Goal: Task Accomplishment & Management: Manage account settings

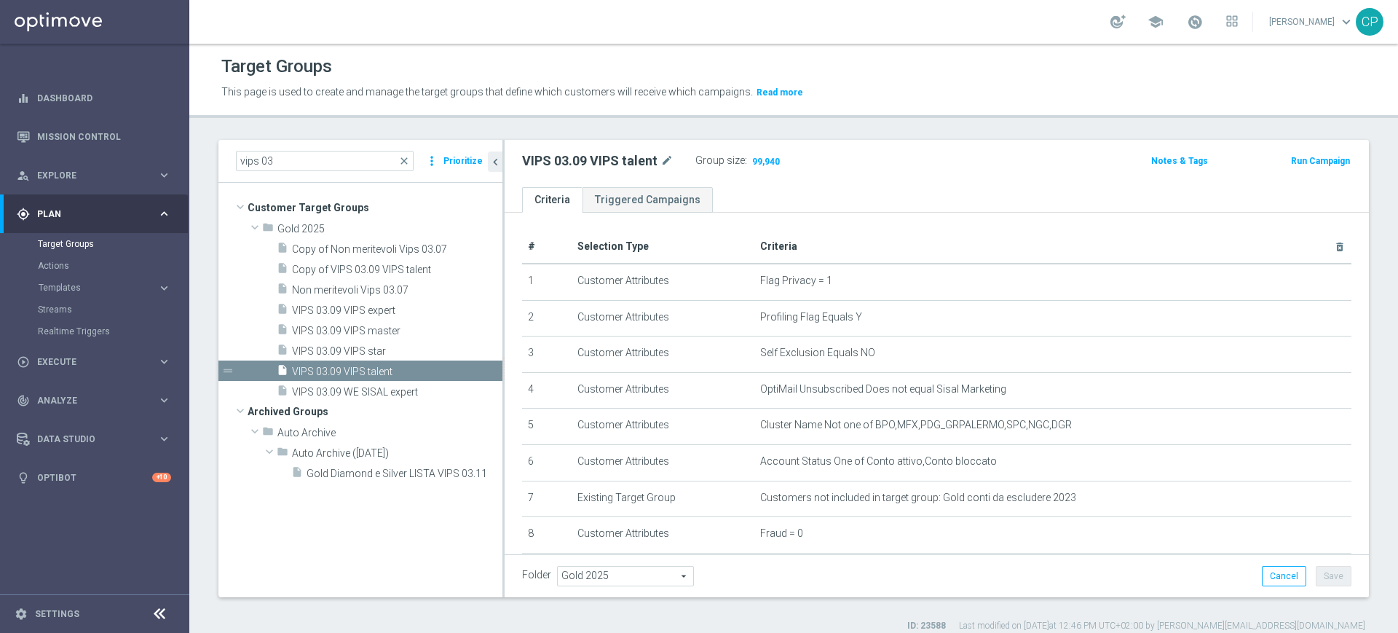
scroll to position [135, 0]
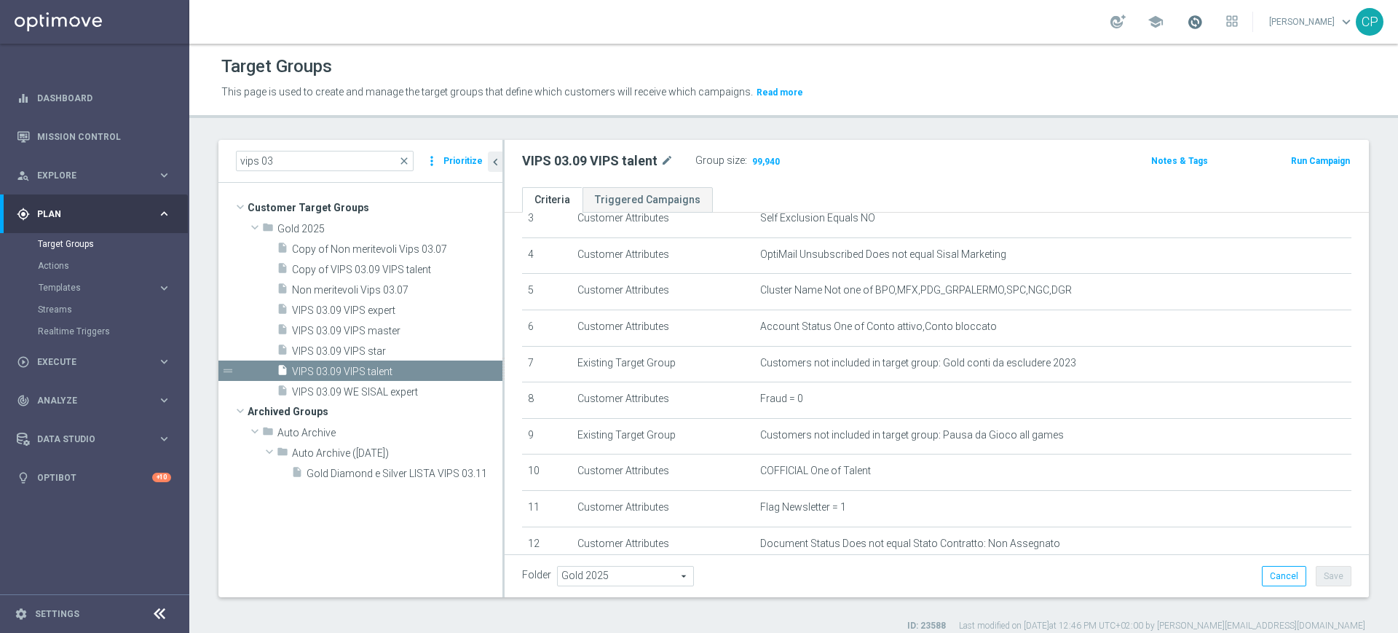
click at [1203, 24] on span at bounding box center [1195, 22] width 16 height 16
click at [916, 81] on div "This page is used to create and manage the target groups that define which cust…" at bounding box center [647, 92] width 875 height 23
click at [340, 133] on div "Target Groups This page is used to create and manage the target groups that def…" at bounding box center [793, 338] width 1209 height 589
click at [355, 345] on span "VIPS 03.09 VIPS star" at bounding box center [379, 351] width 175 height 12
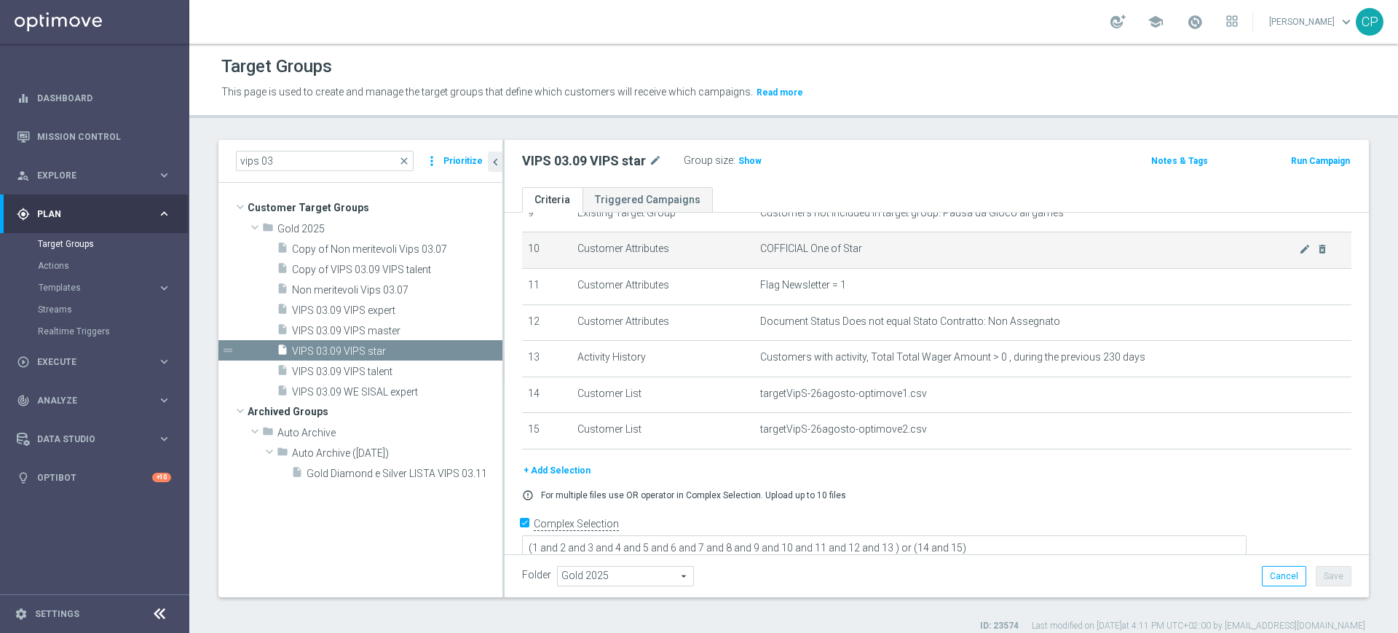
scroll to position [369, 0]
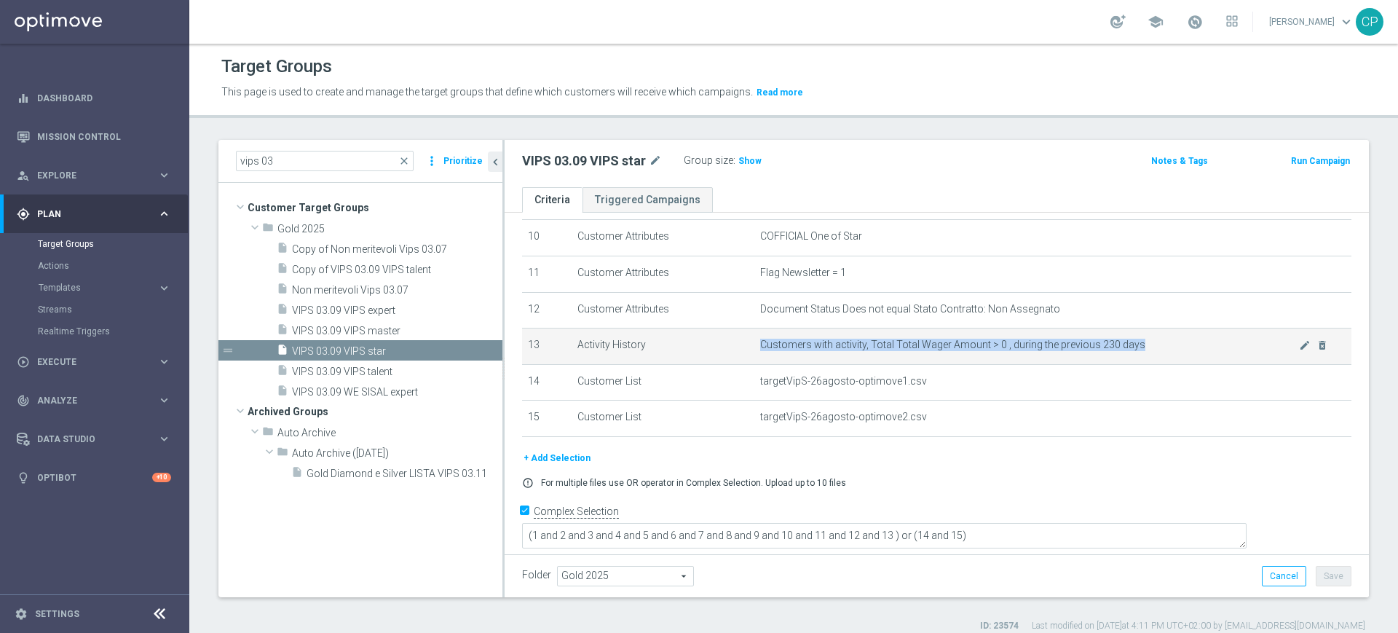
drag, startPoint x: 1134, startPoint y: 352, endPoint x: 942, endPoint y: 344, distance: 192.4
click at [942, 344] on td "Customers with activity, Total Total Wager Amount > 0 , during the previous 230…" at bounding box center [1052, 346] width 597 height 36
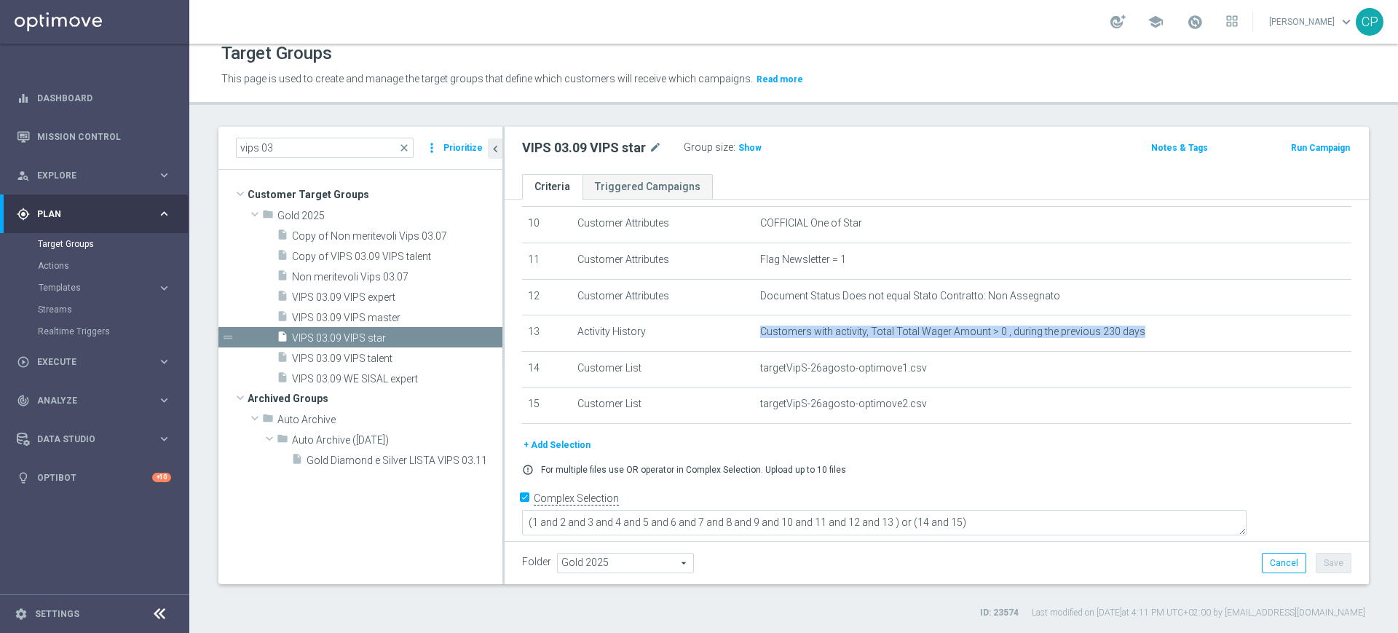
scroll to position [12, 0]
click at [744, 149] on span "Show" at bounding box center [749, 148] width 23 height 10
click at [390, 296] on span "VIPS 03.09 VIPS expert" at bounding box center [379, 298] width 175 height 12
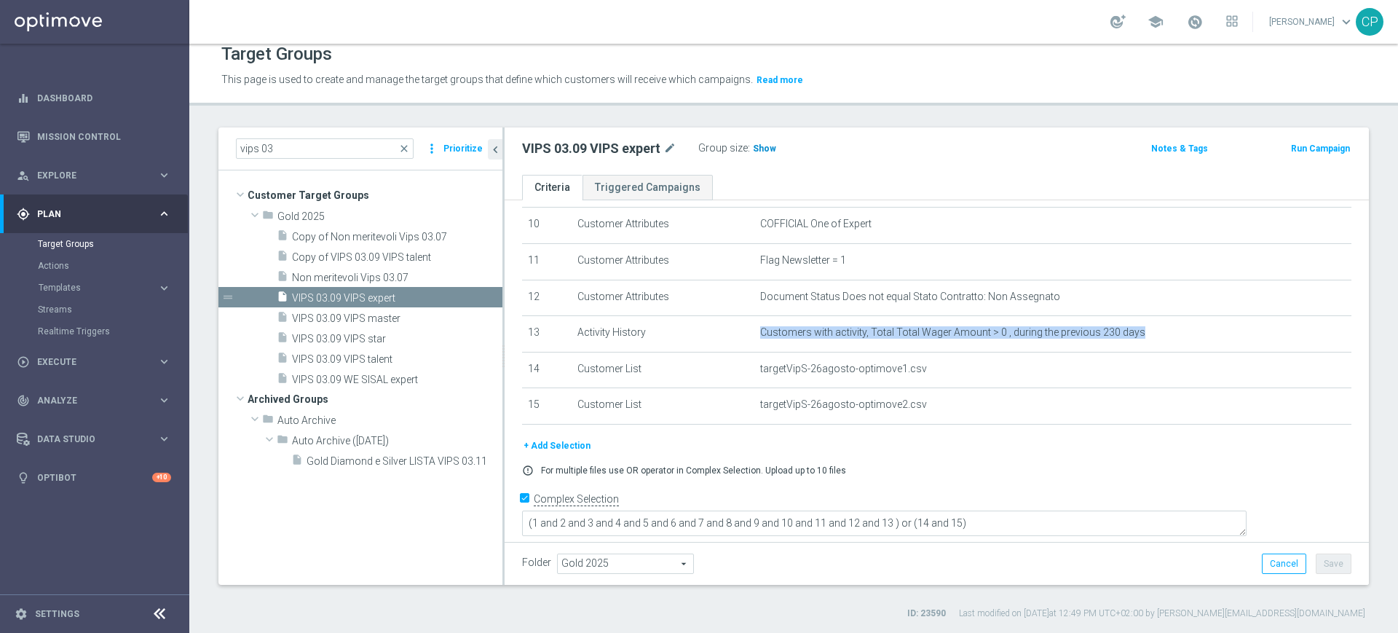
click at [764, 146] on span "Show" at bounding box center [764, 148] width 23 height 10
click at [436, 255] on span "Copy of VIPS 03.09 VIPS talent" at bounding box center [379, 257] width 175 height 12
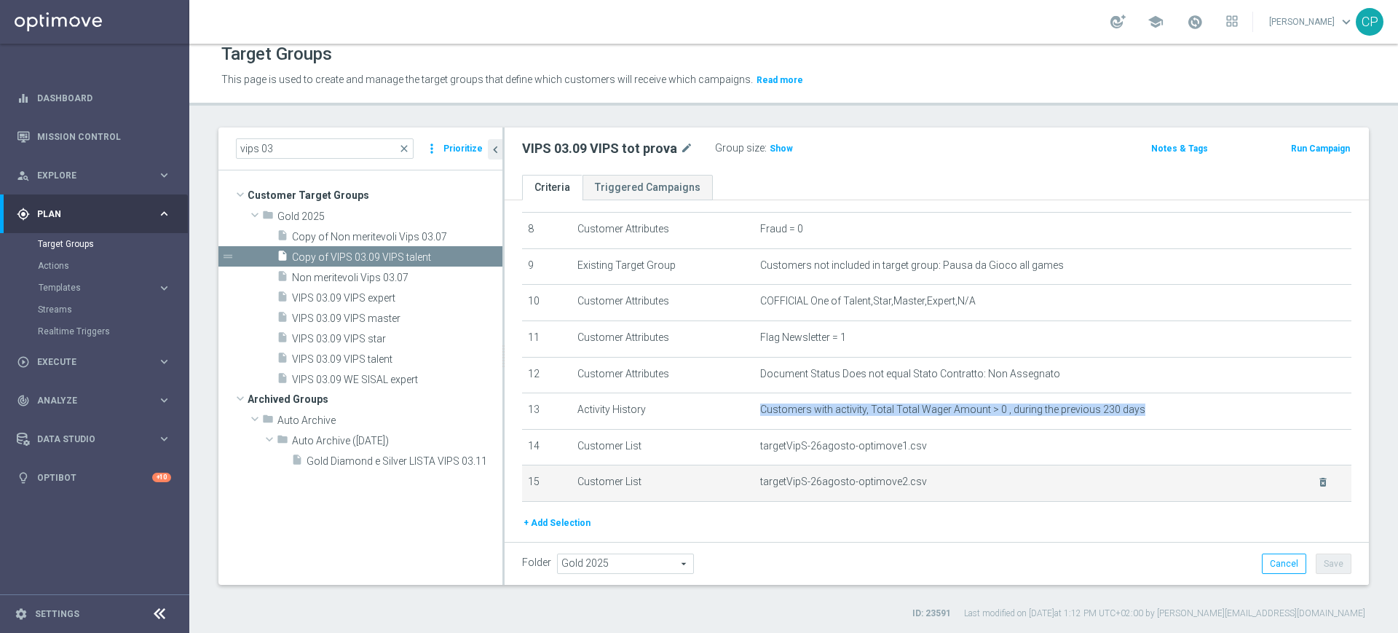
scroll to position [290, 0]
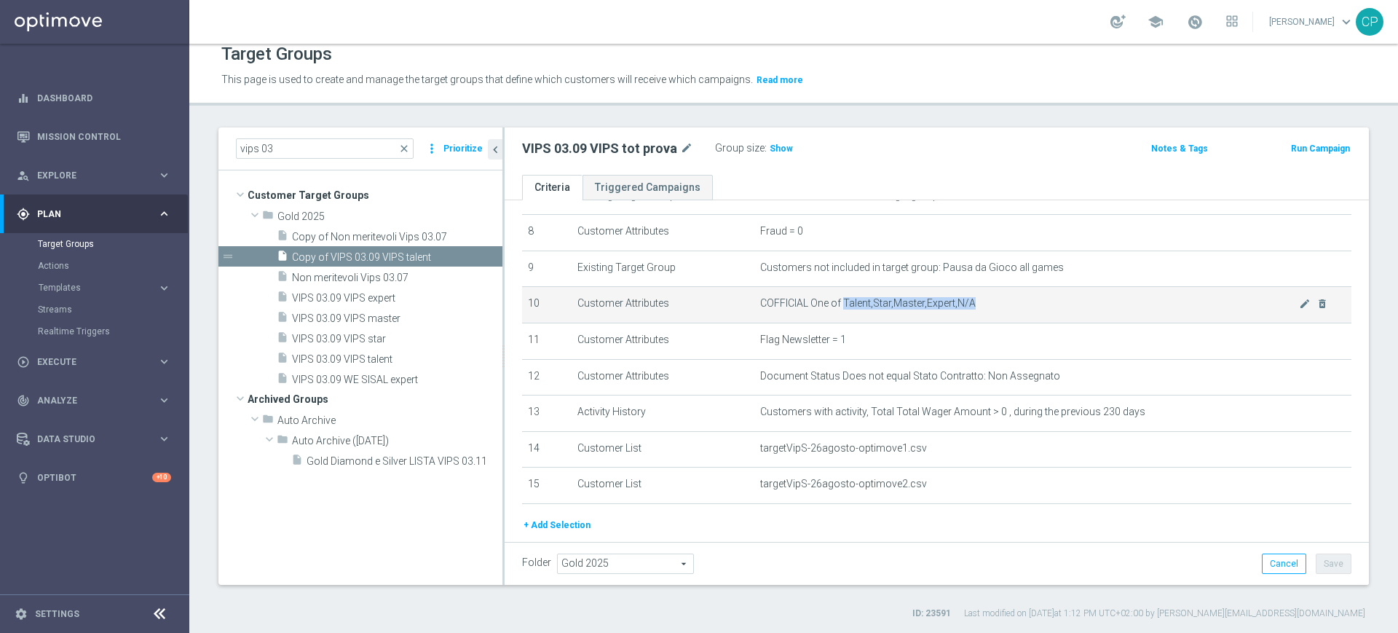
drag, startPoint x: 836, startPoint y: 307, endPoint x: 976, endPoint y: 307, distance: 140.5
click at [976, 307] on span "COFFICIAL One of Talent,Star,Master,Expert,N/A" at bounding box center [1029, 303] width 539 height 12
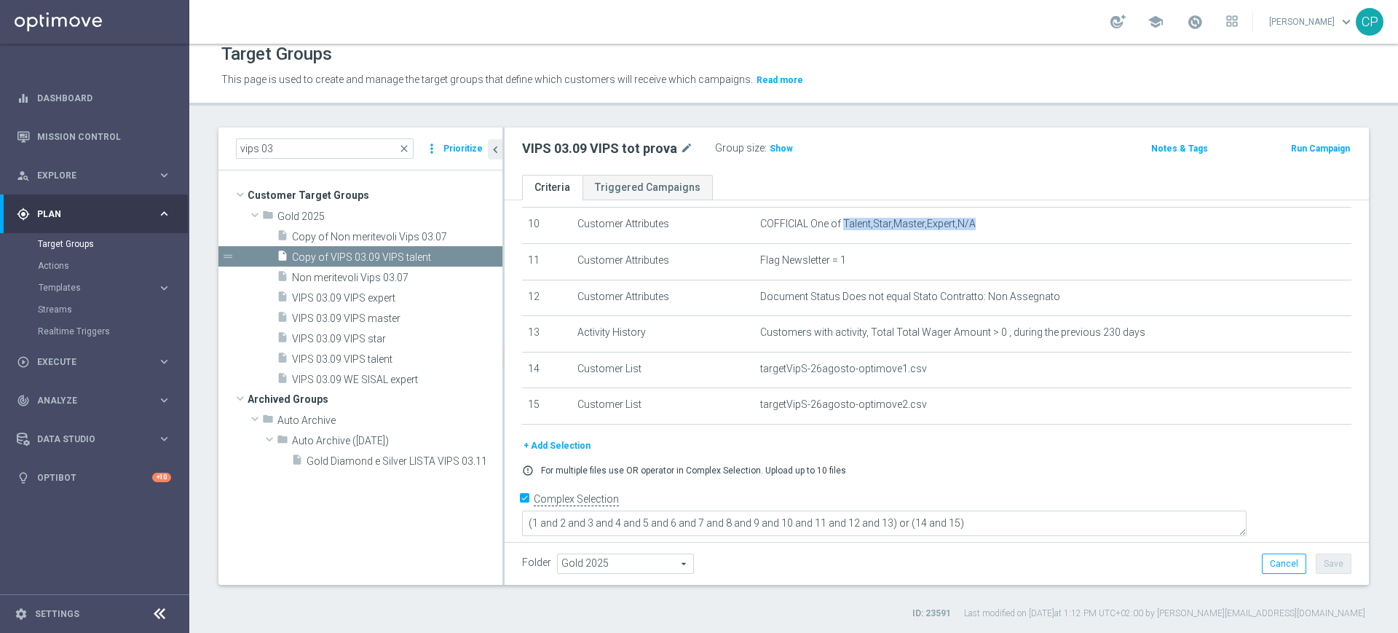
scroll to position [13, 0]
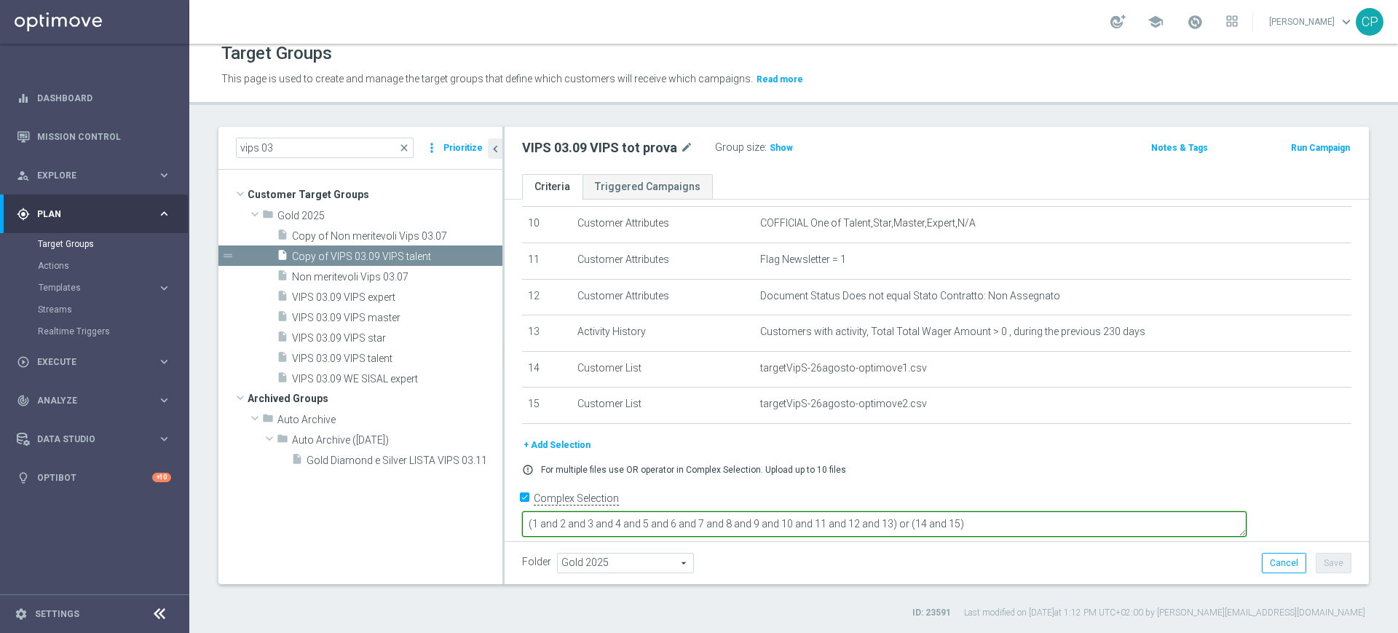
click at [1111, 513] on textarea "(1 and 2 and 3 and 4 and 5 and 6 and 7 and 8 and 9 and 10 and 11 and 12 and 13)…" at bounding box center [884, 523] width 724 height 25
click at [1000, 511] on textarea "(1 and 2 and 3 and 4 and 5 and 6 and 7 and 8 and 9 and 10 and 11 and 12 and 13)…" at bounding box center [884, 523] width 724 height 25
click at [1039, 511] on textarea "(1 and 2 and 3 and 4 and 5 and 6 and 7 and 8 and 9 and 10 and 11 and 12 and 13)…" at bounding box center [884, 523] width 724 height 25
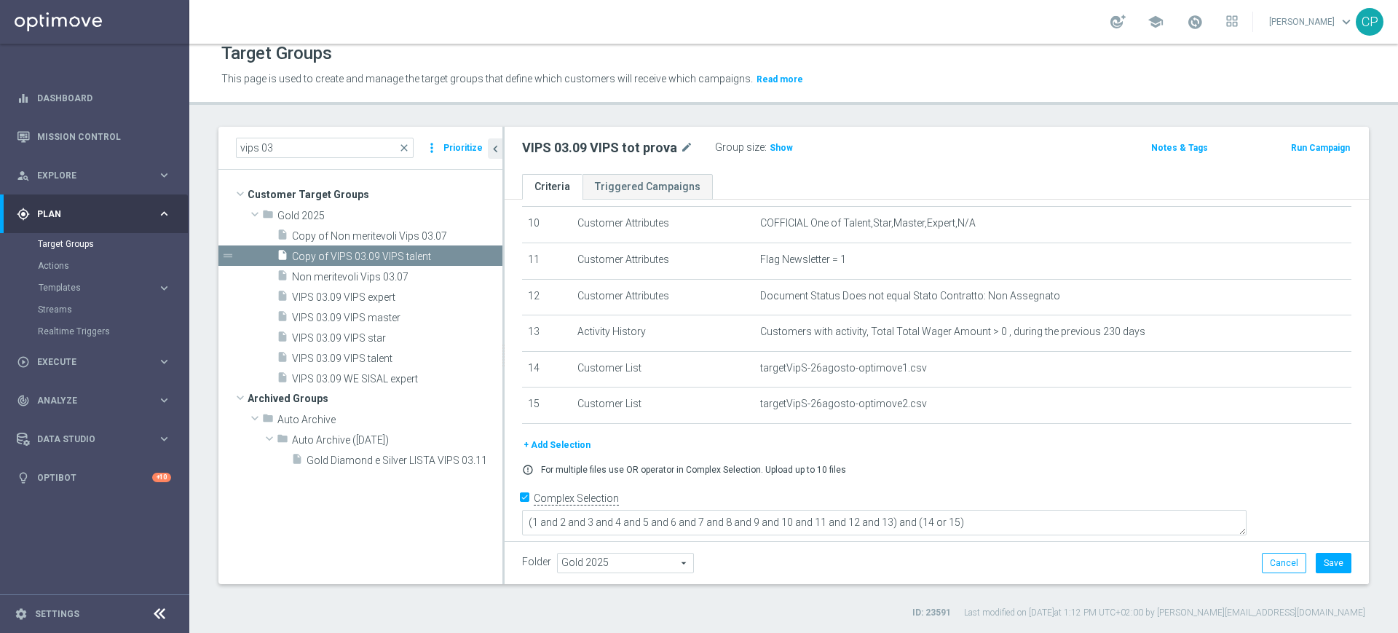
click at [1087, 486] on div "+ Add Selection error_outline For multiple files use OR operator in Complex Sel…" at bounding box center [936, 462] width 851 height 50
click at [778, 146] on span "Show" at bounding box center [781, 148] width 23 height 10
click at [1321, 559] on button "Save" at bounding box center [1334, 563] width 36 height 20
click at [347, 359] on span "VIPS 03.09 VIPS talent" at bounding box center [379, 358] width 175 height 12
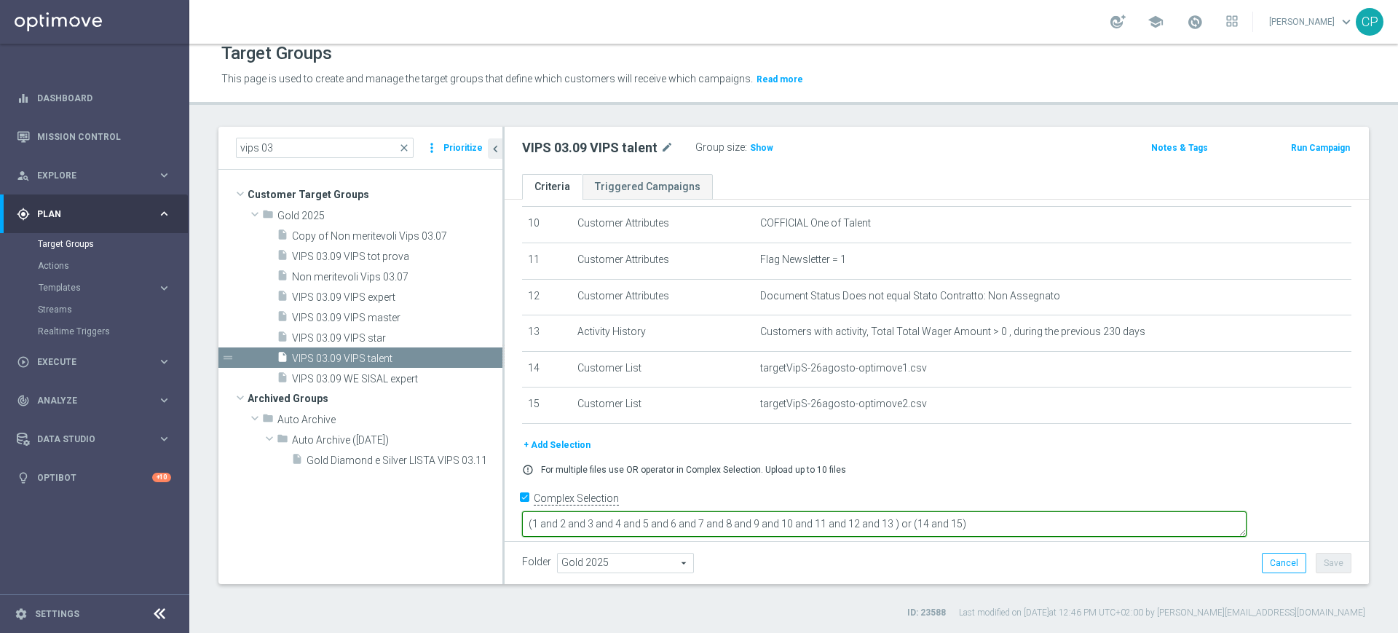
click at [1004, 511] on textarea "(1 and 2 and 3 and 4 and 5 and 6 and 7 and 8 and 9 and 10 and 11 and 12 and 13 …" at bounding box center [884, 523] width 724 height 25
click at [1039, 511] on textarea "(1 and 2 and 3 and 4 and 5 and 6 and 7 and 8 and 9 and 10 and 11 and 12 and 13 …" at bounding box center [884, 523] width 724 height 25
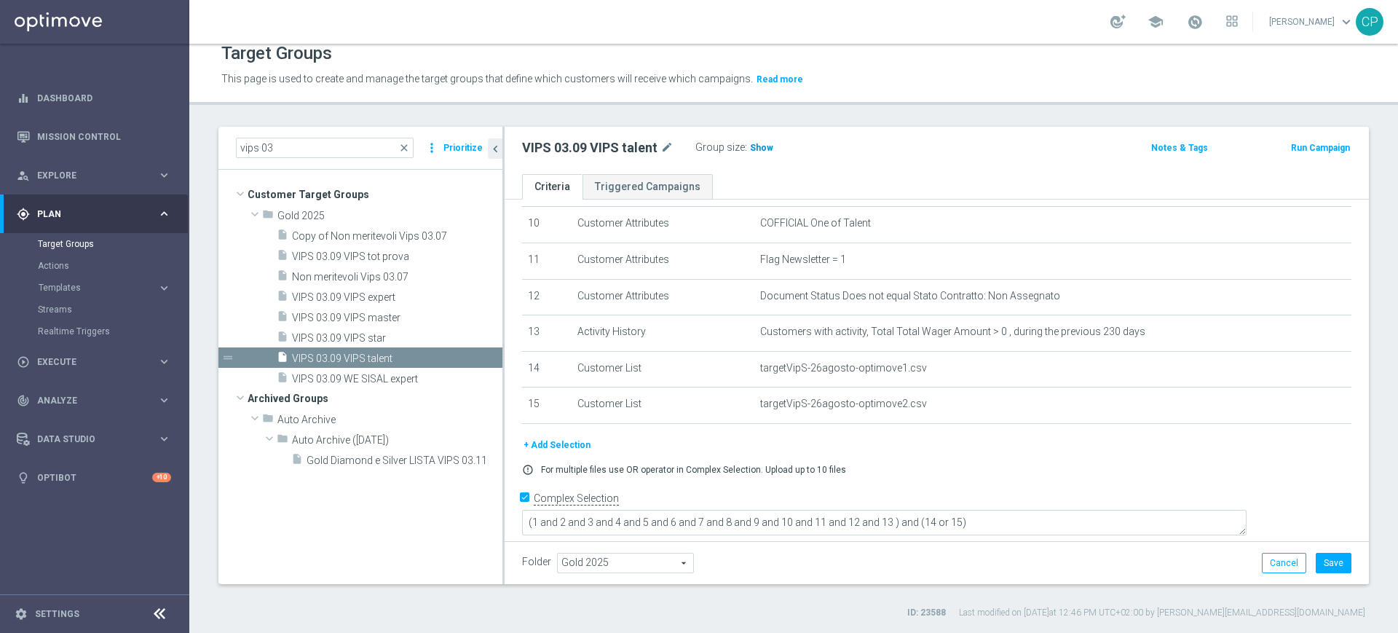
click at [759, 149] on span "Show" at bounding box center [761, 148] width 23 height 10
click at [1320, 564] on button "Save" at bounding box center [1334, 563] width 36 height 20
click at [386, 295] on span "VIPS 03.09 VIPS expert" at bounding box center [379, 297] width 175 height 12
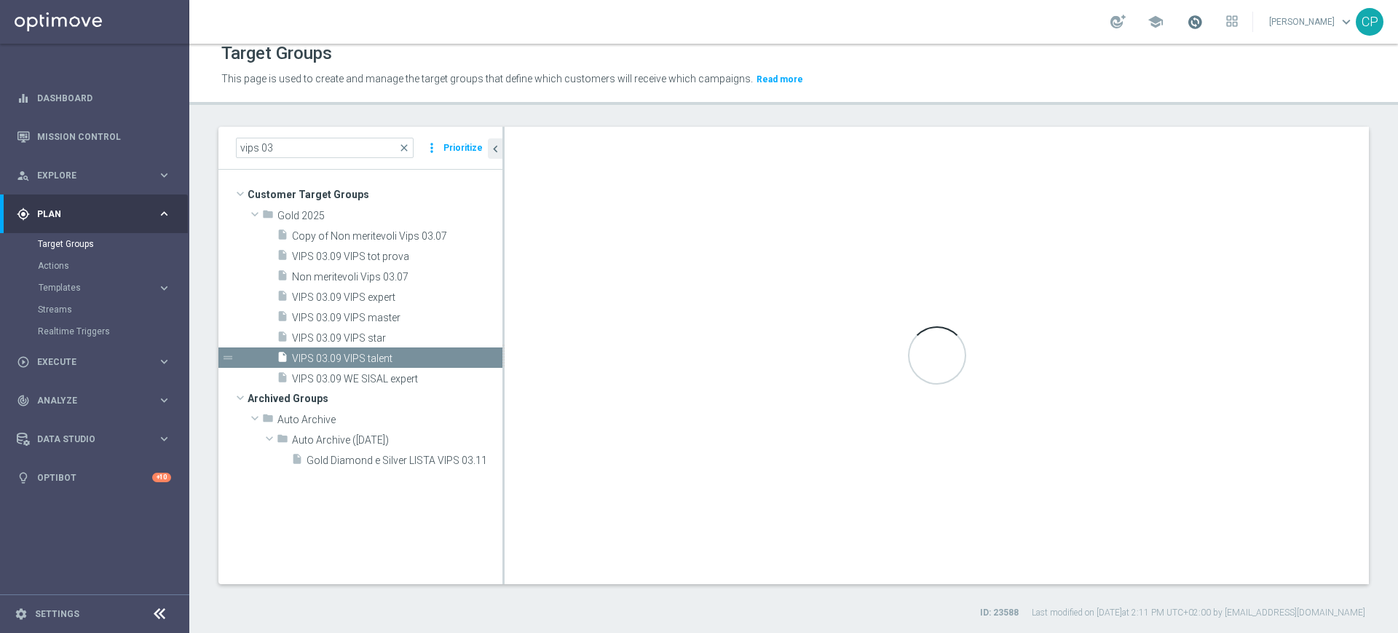
click at [1203, 21] on span at bounding box center [1195, 22] width 16 height 16
click at [989, 107] on div "Target Groups This page is used to create and manage the target groups that def…" at bounding box center [793, 338] width 1209 height 589
click at [372, 294] on span "VIPS 03.09 VIPS expert" at bounding box center [379, 297] width 175 height 12
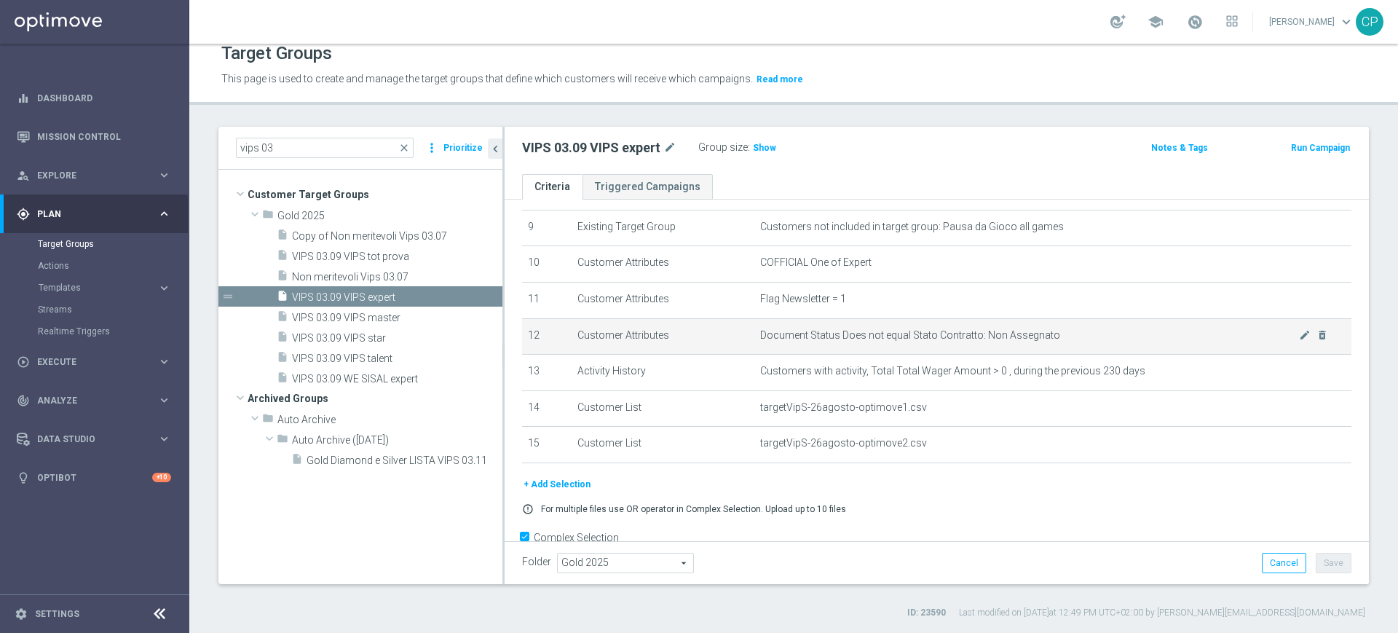
scroll to position [328, 0]
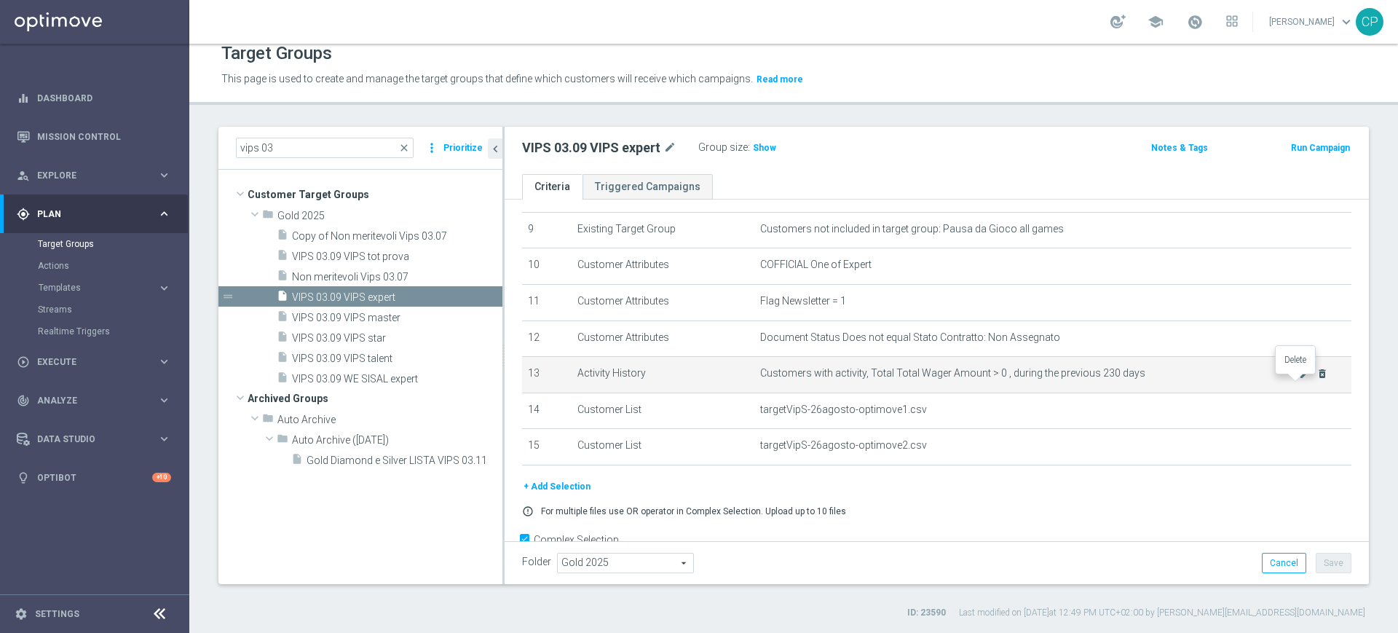
click at [1316, 379] on icon "delete_forever" at bounding box center [1322, 374] width 12 height 12
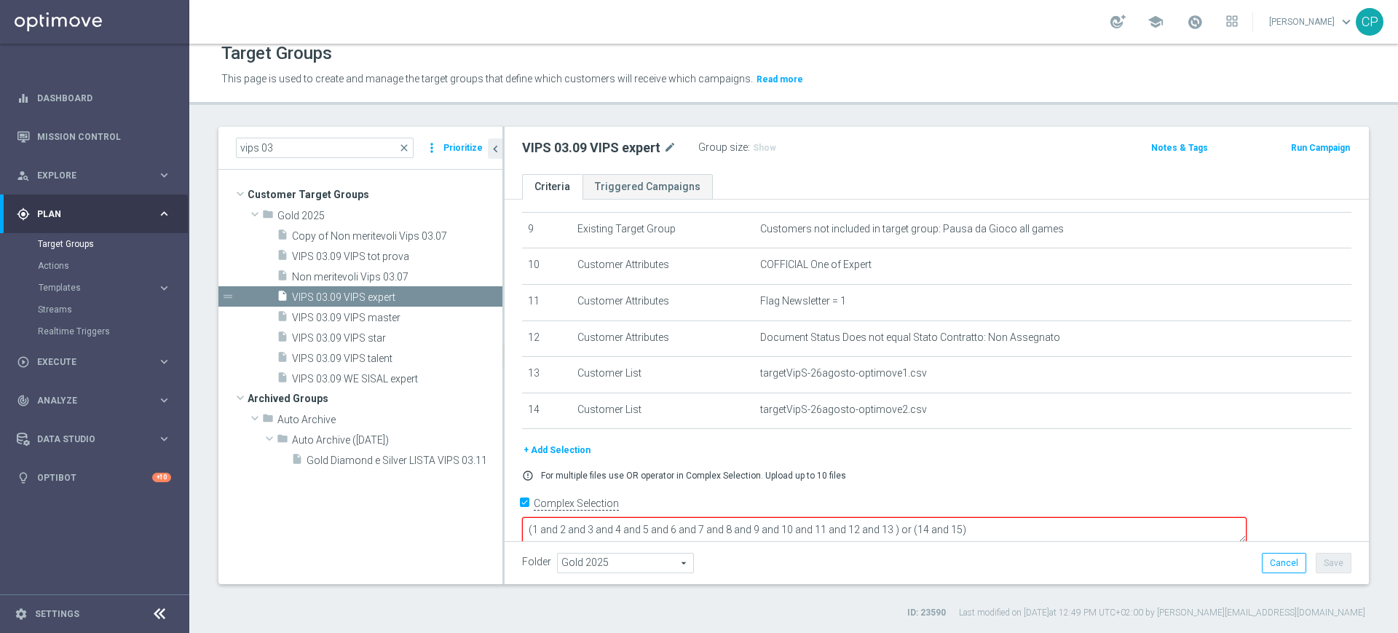
click at [990, 517] on textarea "(1 and 2 and 3 and 4 and 5 and 6 and 7 and 8 and 9 and 10 and 11 and 12 and 13 …" at bounding box center [884, 529] width 724 height 25
click at [974, 517] on textarea "(1 and 2 and 3 and 4 and 5 and 6 and 7 and 8 and 9 and 10 and 11 and 12 ) or (1…" at bounding box center [884, 529] width 724 height 25
click at [1000, 517] on textarea "(1 and 2 and 3 and 4 and 5 and 6 and 7 and 8 and 9 and 10 and 11 and 12 ) and (…" at bounding box center [884, 529] width 724 height 25
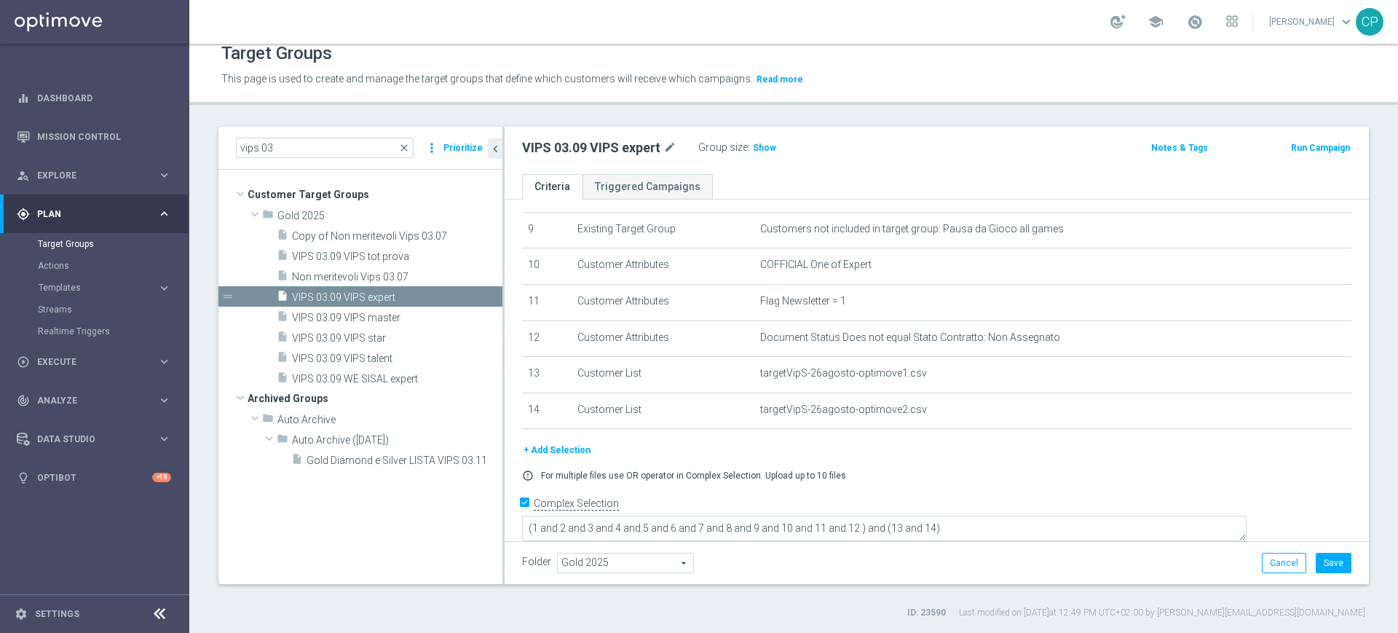
click at [1012, 473] on div "+ Add Selection error_outline For multiple files use OR operator in Complex Sel…" at bounding box center [936, 467] width 851 height 50
click at [1320, 560] on button "Save" at bounding box center [1334, 563] width 36 height 20
click at [760, 149] on span "Show" at bounding box center [764, 148] width 23 height 10
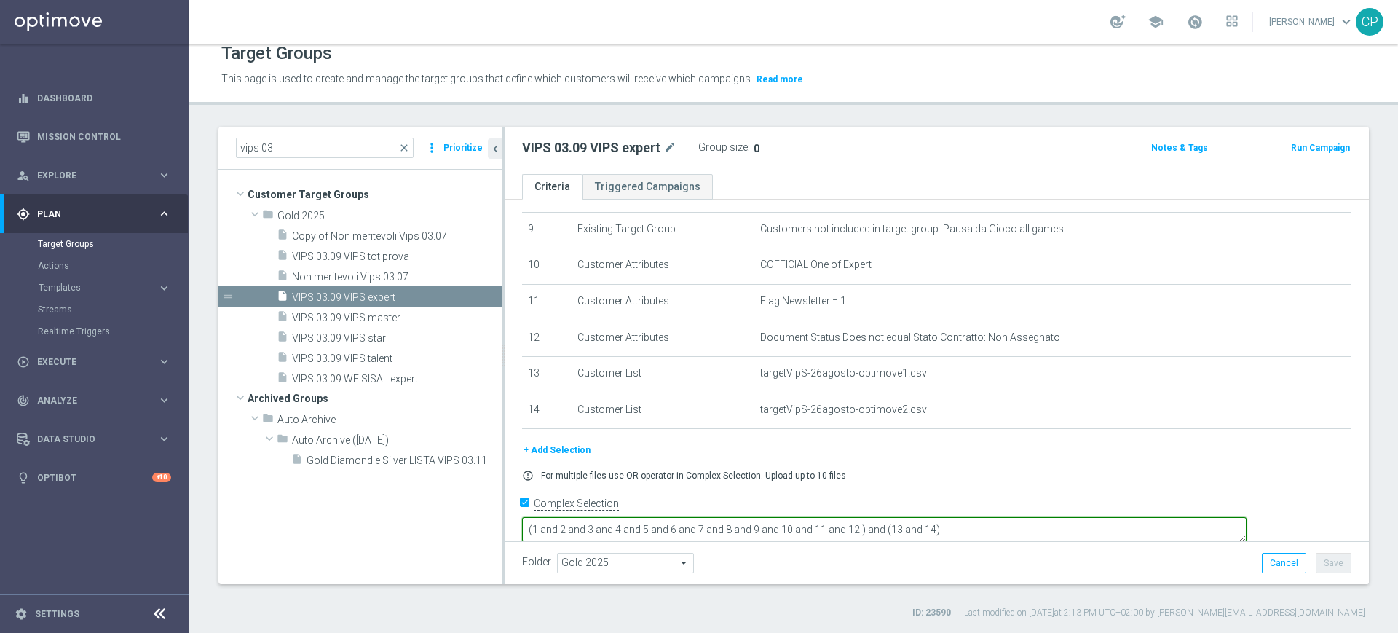
click at [1008, 517] on textarea "(1 and 2 and 3 and 4 and 5 and 6 and 7 and 8 and 9 and 10 and 11 and 12 ) and (…" at bounding box center [884, 529] width 724 height 25
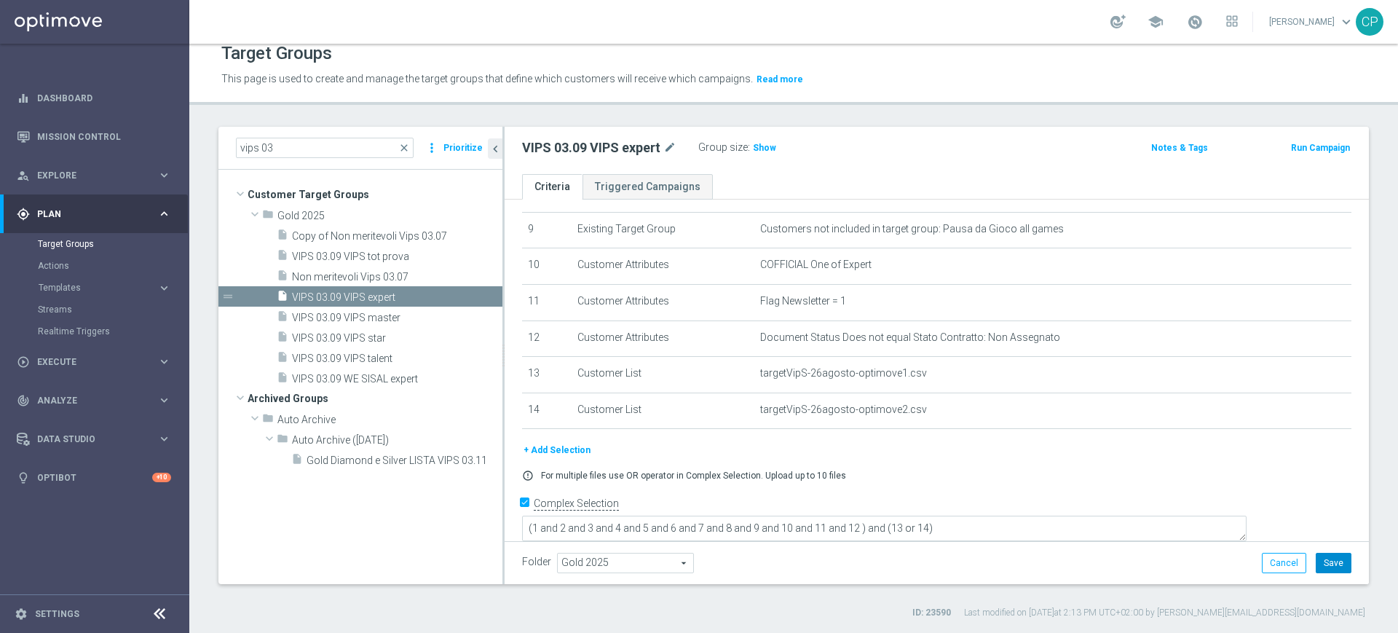
click at [1316, 557] on button "Save" at bounding box center [1334, 563] width 36 height 20
click at [767, 149] on span "Show" at bounding box center [764, 148] width 23 height 10
click at [407, 314] on span "VIPS 03.09 VIPS master" at bounding box center [379, 318] width 175 height 12
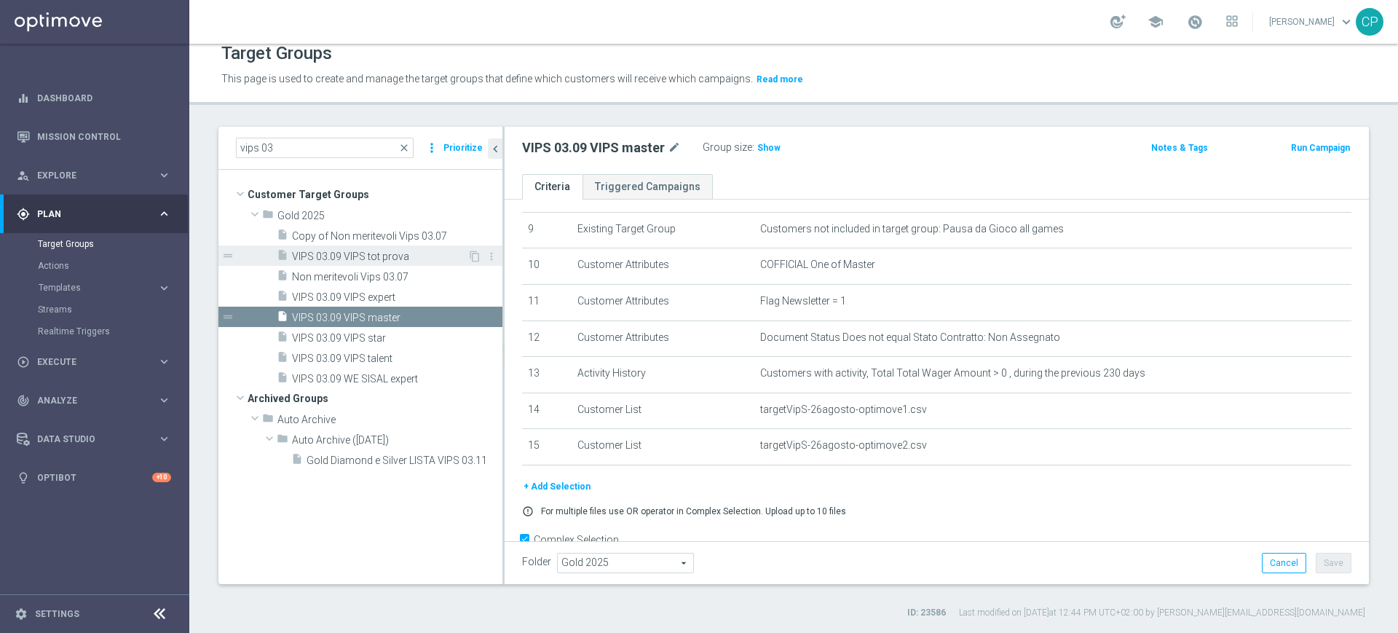
click at [382, 253] on span "VIPS 03.09 VIPS tot prova" at bounding box center [379, 256] width 175 height 12
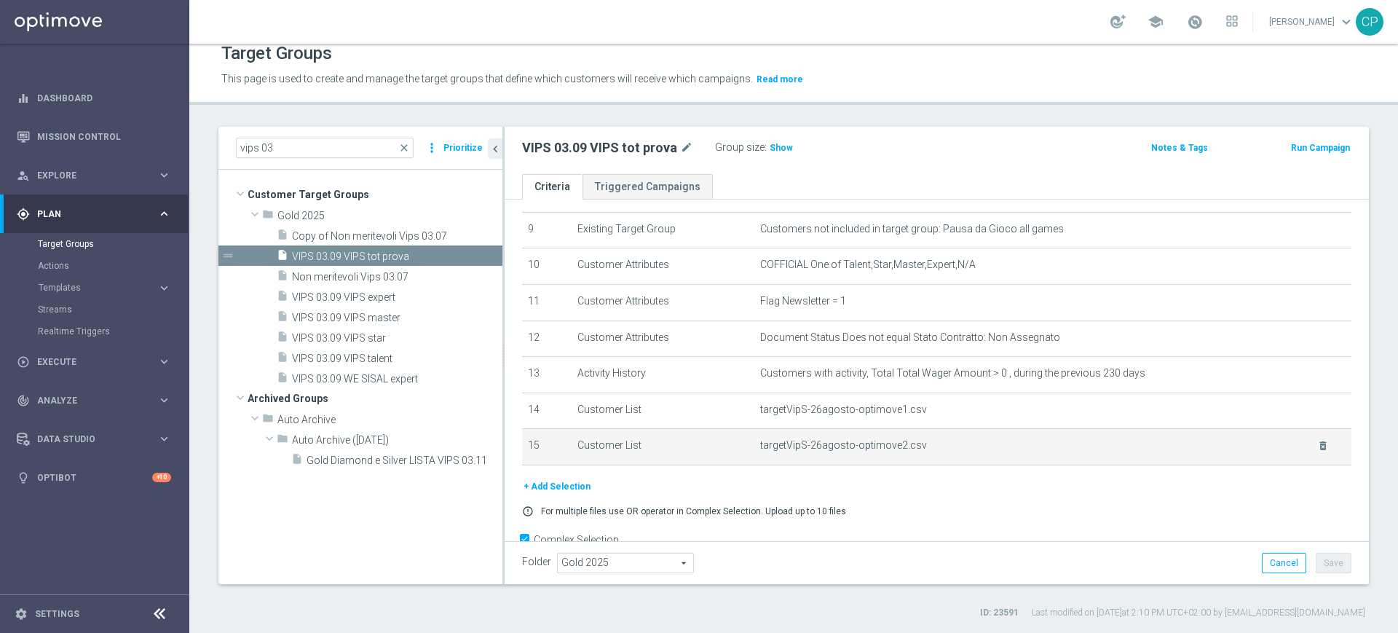
scroll to position [369, 0]
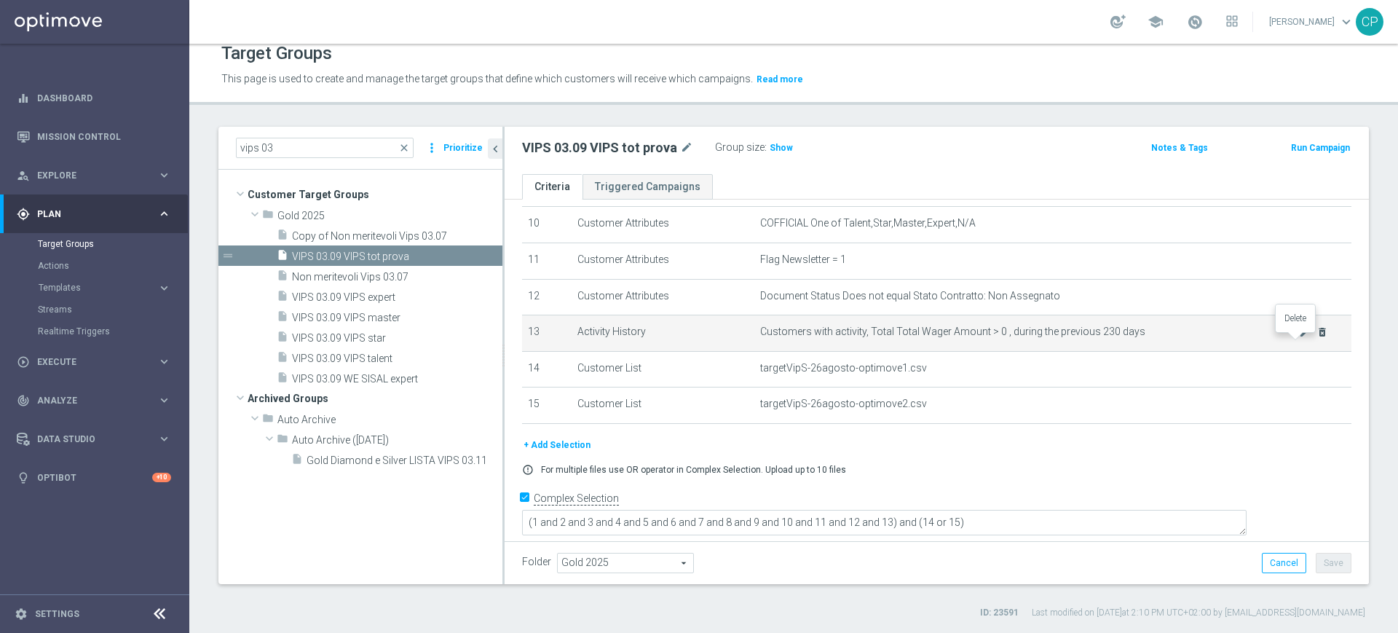
click at [1316, 338] on icon "delete_forever" at bounding box center [1322, 332] width 12 height 12
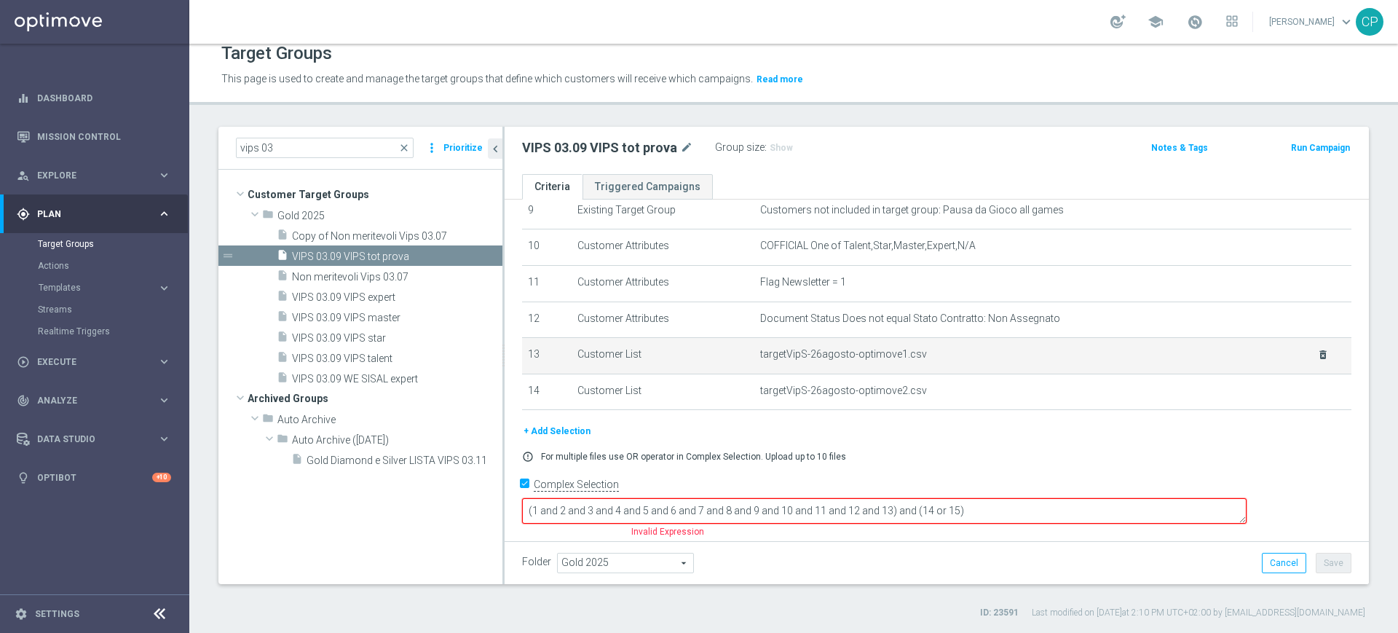
scroll to position [333, 0]
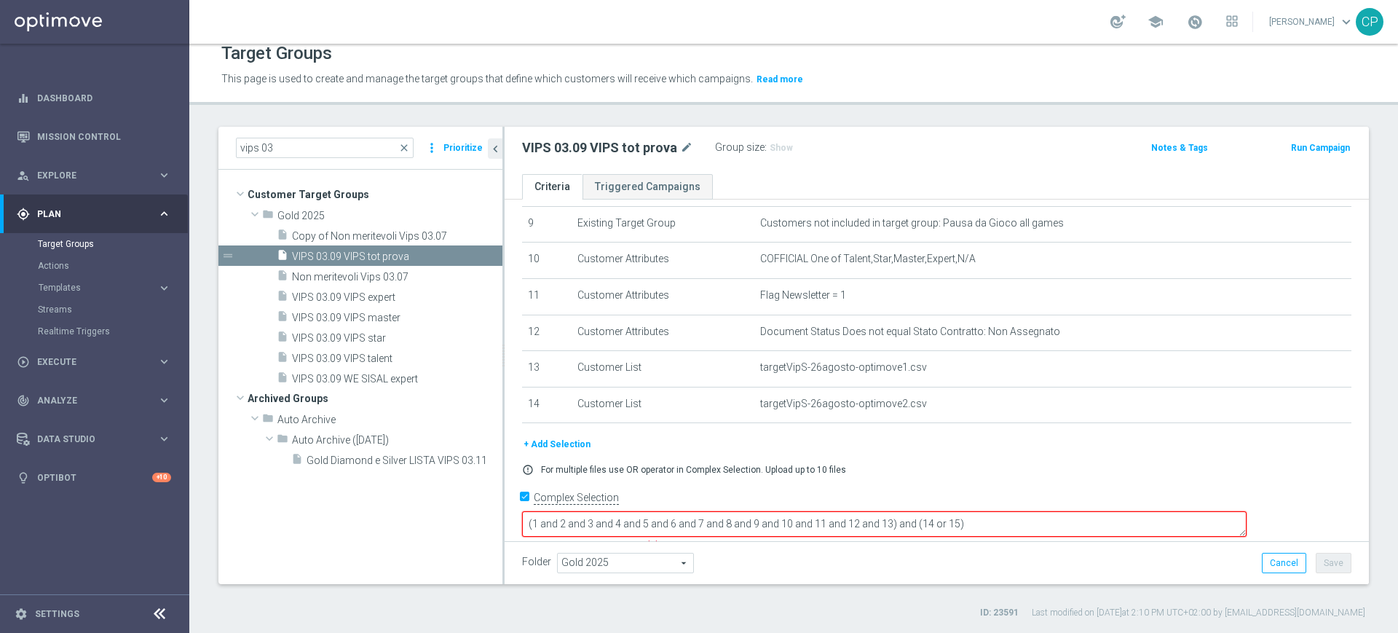
click at [993, 511] on textarea "(1 and 2 and 3 and 4 and 5 and 6 and 7 and 8 and 9 and 10 and 11 and 12 and 13)…" at bounding box center [884, 523] width 724 height 25
click at [999, 511] on textarea "(1 and 2 and 3 and 4 and 5 and 6 and 7 and 8 and 9 and 10 and 11 and 12) and (1…" at bounding box center [884, 523] width 724 height 25
click at [1023, 511] on textarea "(1 and 2 and 3 and 4 and 5 and 6 and 7 and 8 and 9 and 10 and 11 and 12) and (1…" at bounding box center [884, 523] width 724 height 25
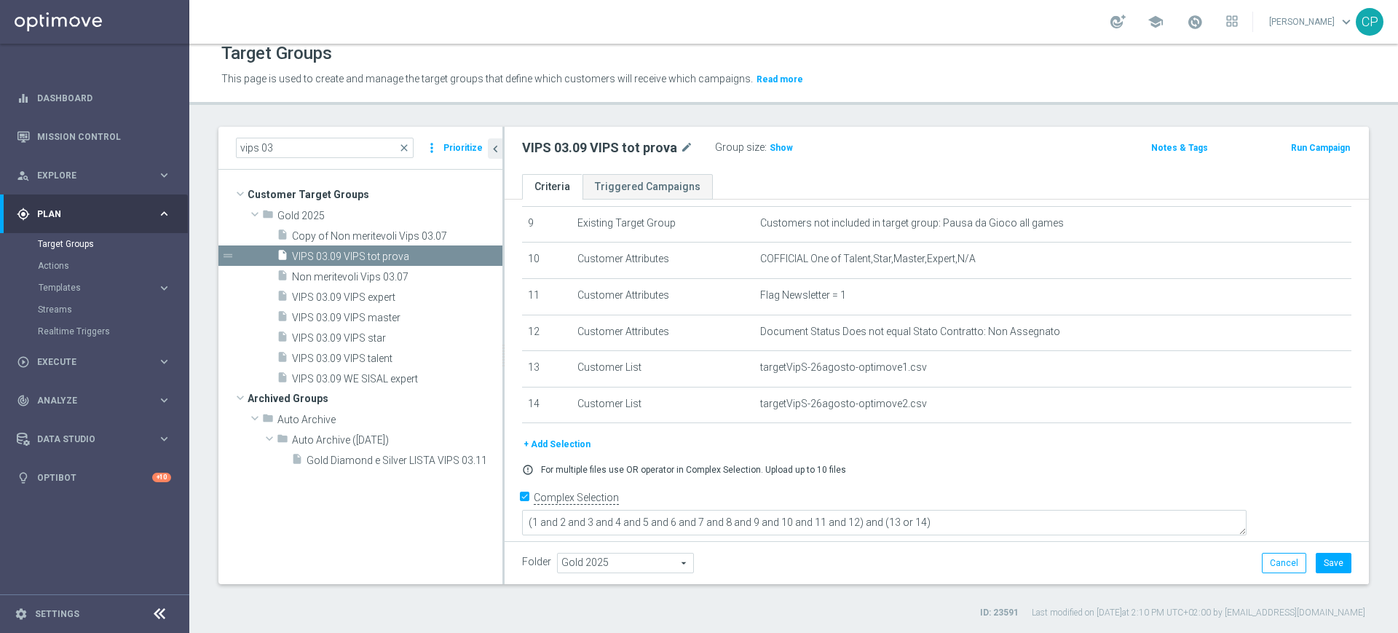
scroll to position [332, 0]
click at [1047, 473] on div "+ Add Selection error_outline For multiple files use OR operator in Complex Sel…" at bounding box center [936, 463] width 851 height 50
click at [776, 141] on h3 "Show" at bounding box center [781, 148] width 26 height 16
click at [1319, 562] on button "Save" at bounding box center [1334, 563] width 36 height 20
click at [389, 293] on span "VIPS 03.09 VIPS expert" at bounding box center [379, 297] width 175 height 12
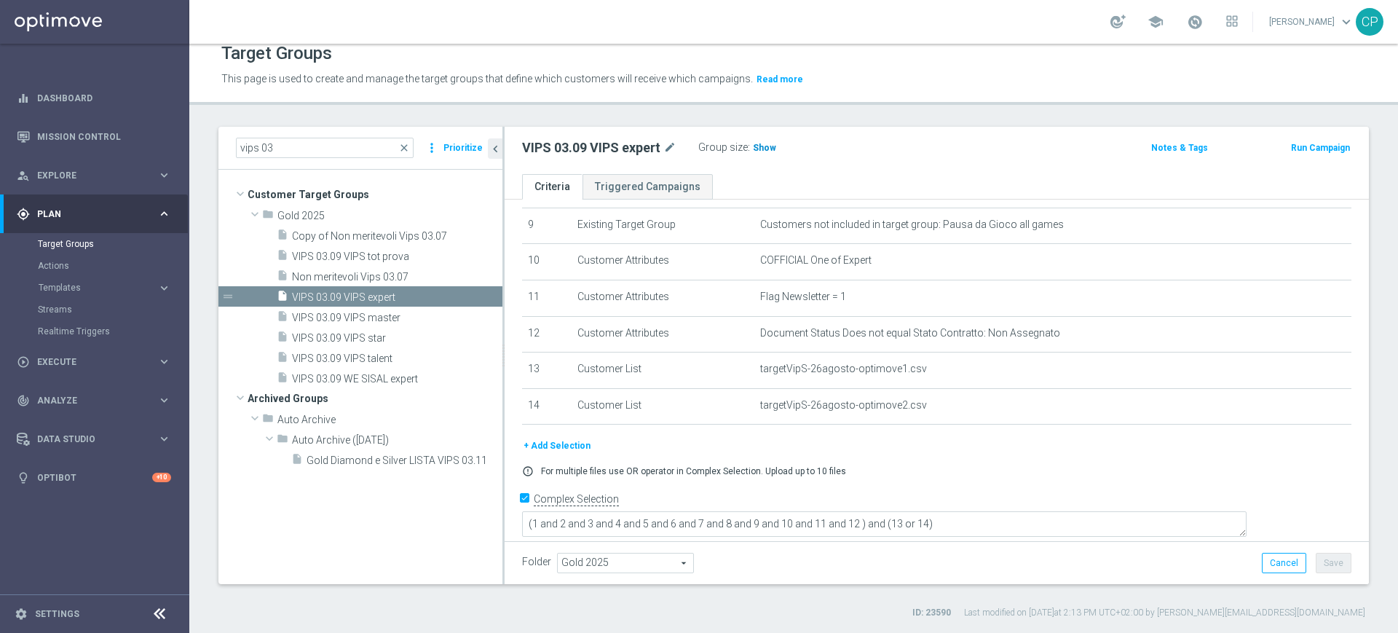
click at [766, 152] on span "Show" at bounding box center [764, 148] width 23 height 10
click at [404, 251] on span "VIPS 03.09 VIPS tot prova" at bounding box center [379, 256] width 175 height 12
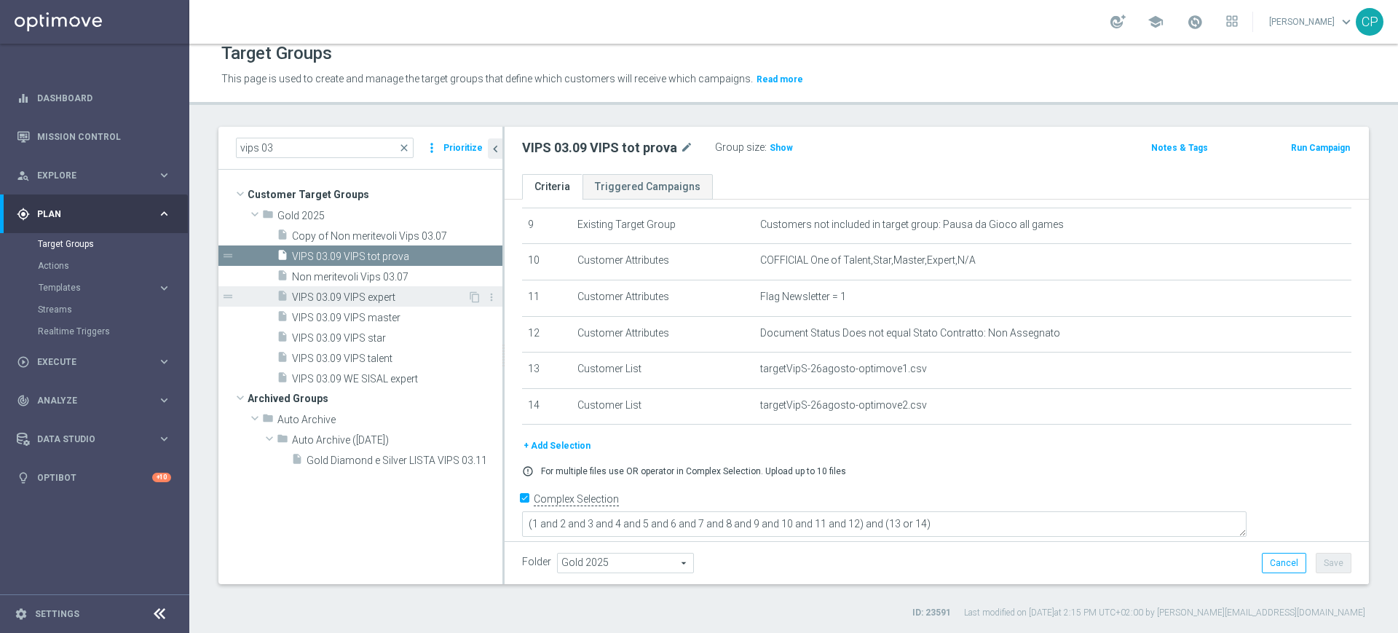
click at [361, 299] on span "VIPS 03.09 VIPS expert" at bounding box center [379, 297] width 175 height 12
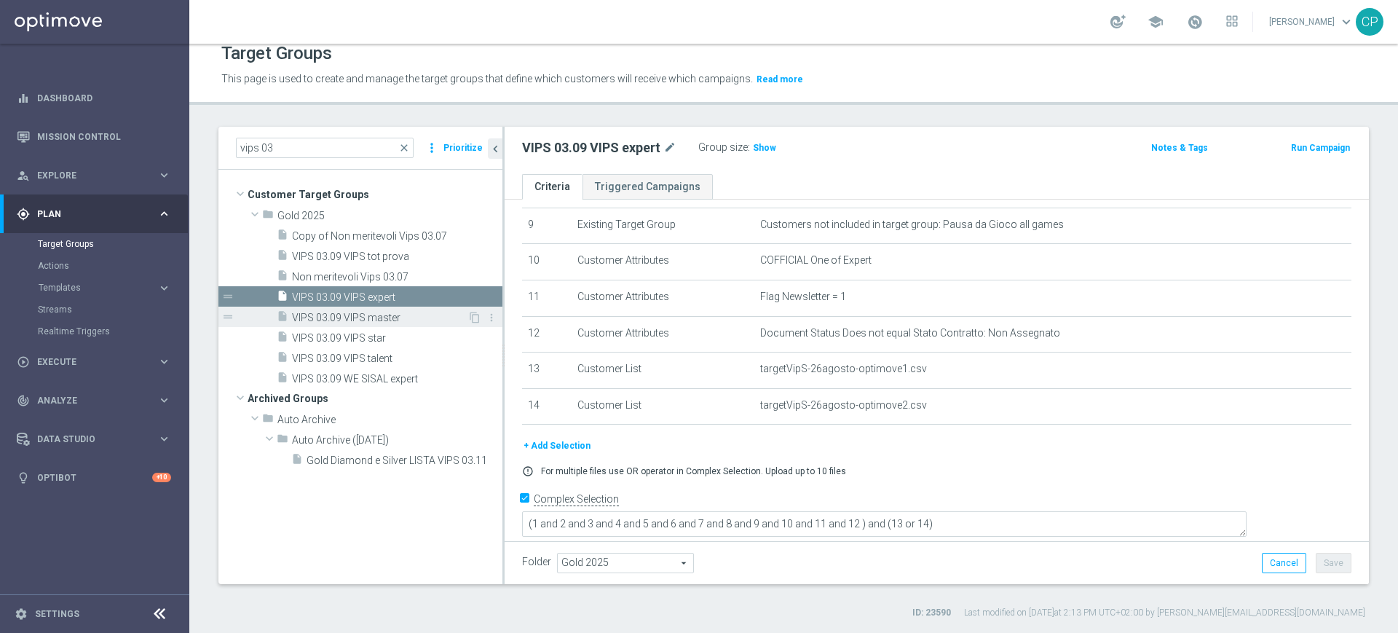
click at [389, 315] on span "VIPS 03.09 VIPS master" at bounding box center [379, 318] width 175 height 12
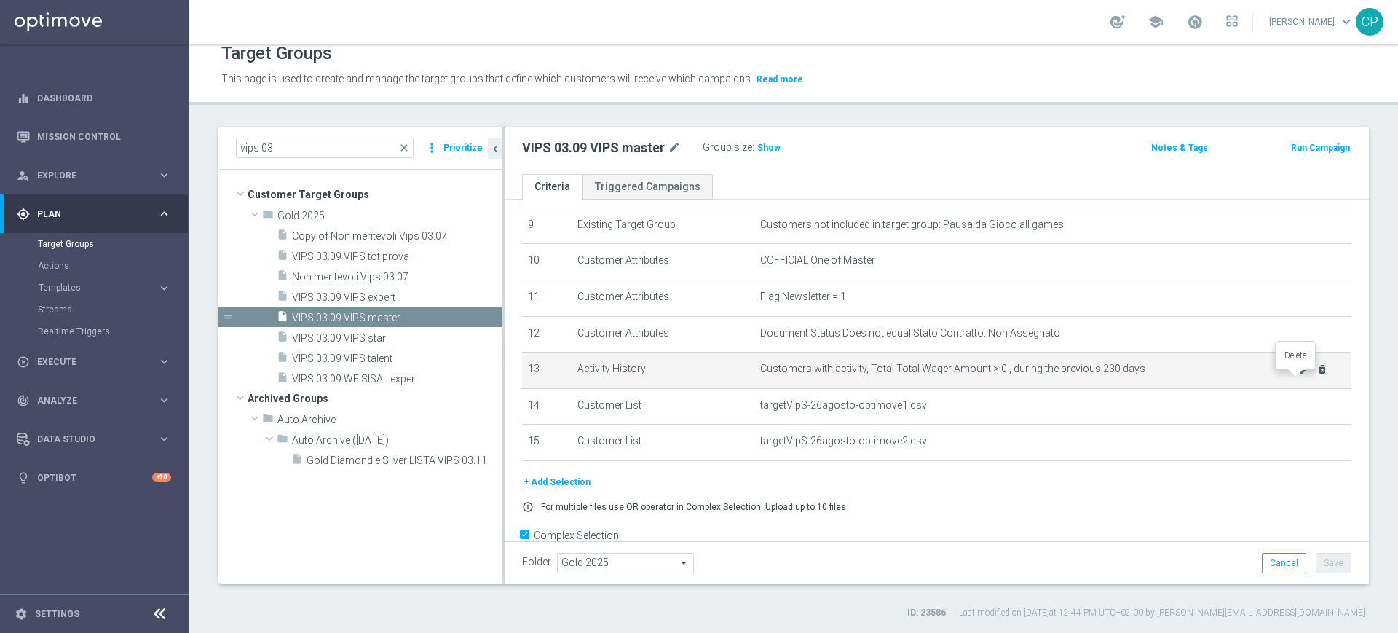
click at [1316, 374] on icon "delete_forever" at bounding box center [1322, 369] width 12 height 12
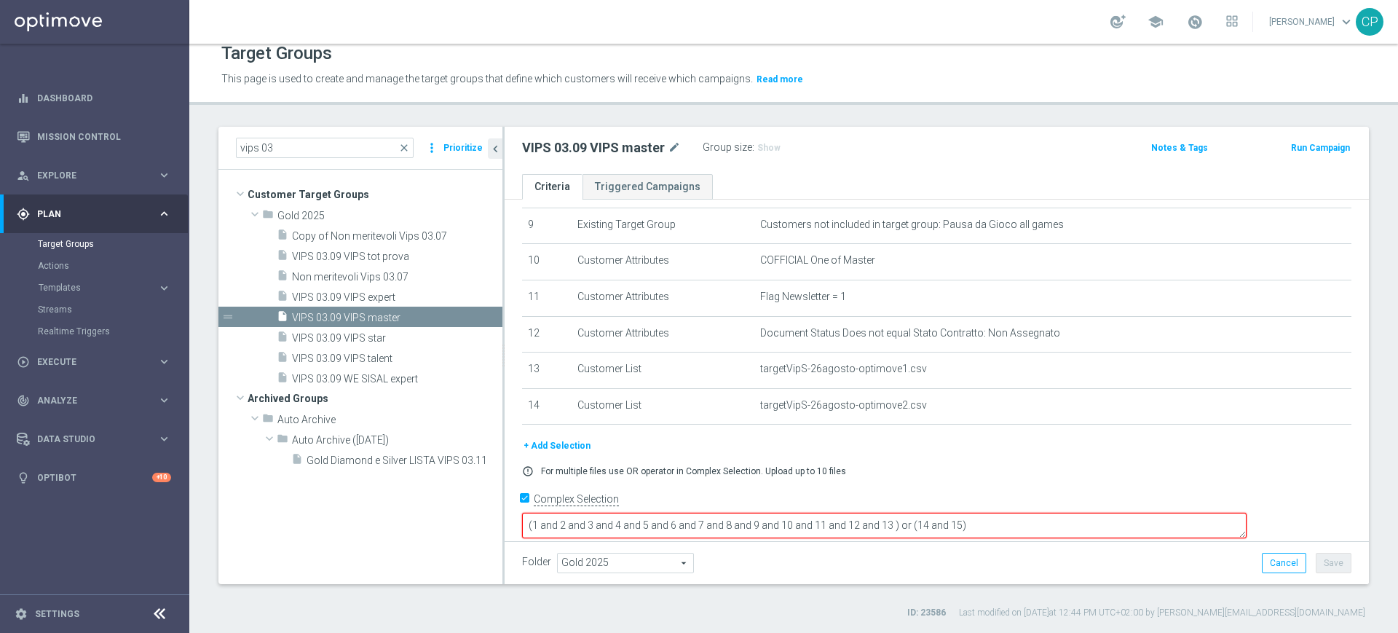
click at [992, 513] on textarea "(1 and 2 and 3 and 4 and 5 and 6 and 7 and 8 and 9 and 10 and 11 and 12 and 13 …" at bounding box center [884, 525] width 724 height 25
click at [994, 513] on textarea "(1 and 2 and 3 and 4 and 5 and 6 and 7 and 8 and 9 and 10 and 11 and 12 ) or (1…" at bounding box center [884, 525] width 724 height 25
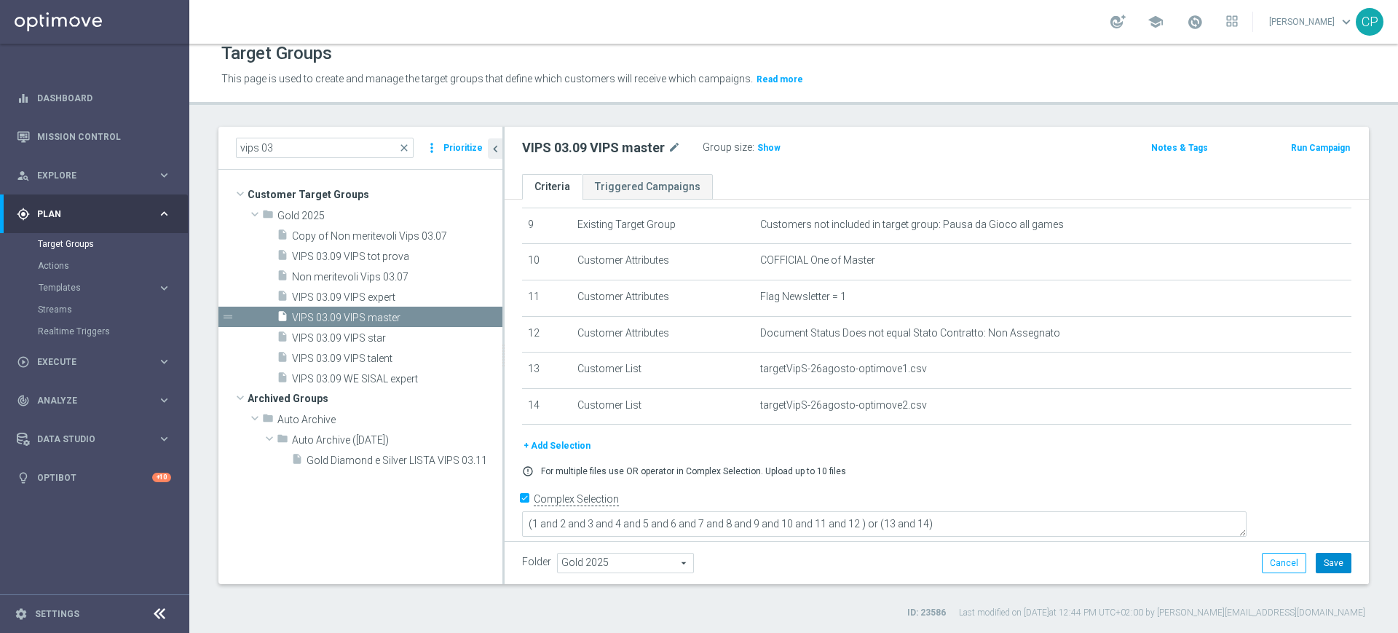
click at [1329, 557] on button "Save" at bounding box center [1334, 563] width 36 height 20
click at [391, 335] on span "VIPS 03.09 VIPS star" at bounding box center [379, 338] width 175 height 12
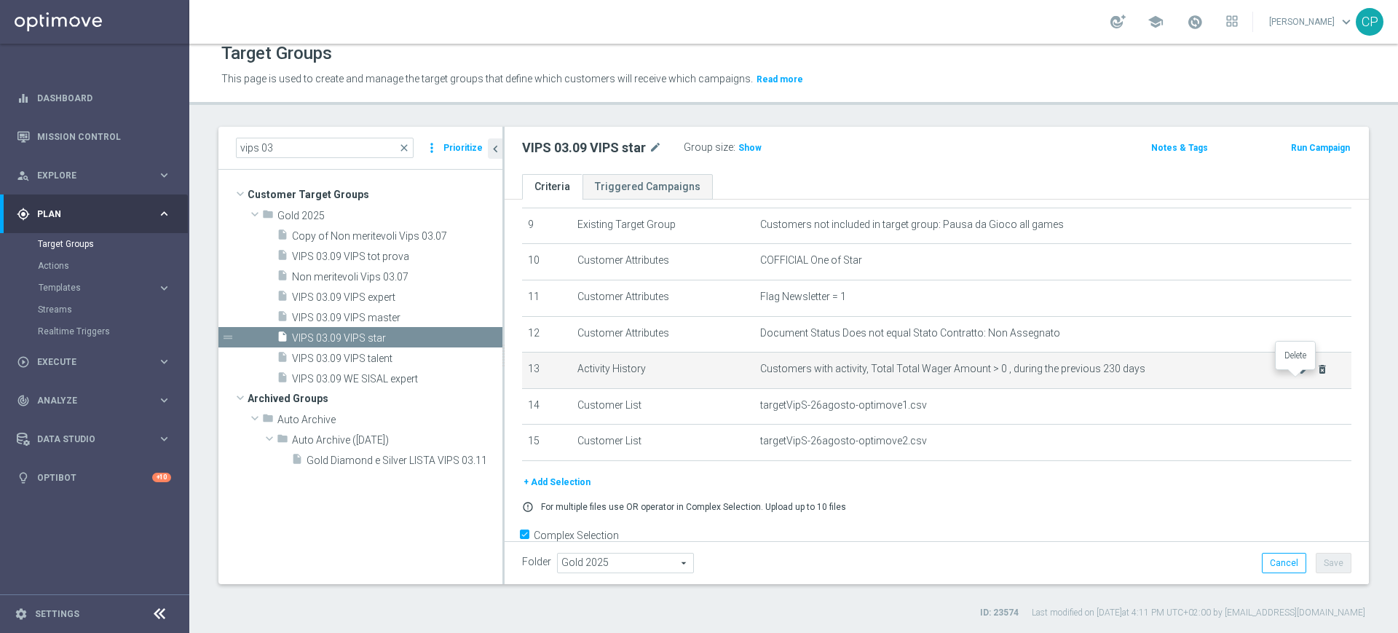
click at [1316, 375] on icon "delete_forever" at bounding box center [1322, 369] width 12 height 12
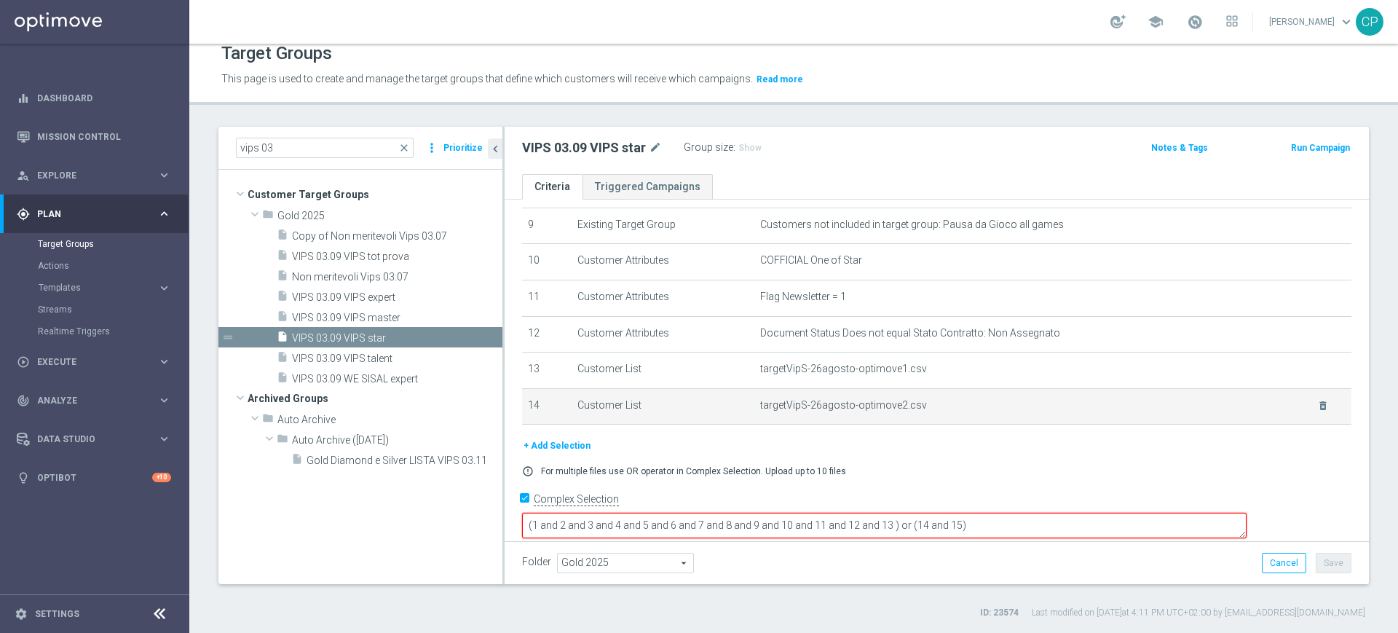
scroll to position [333, 0]
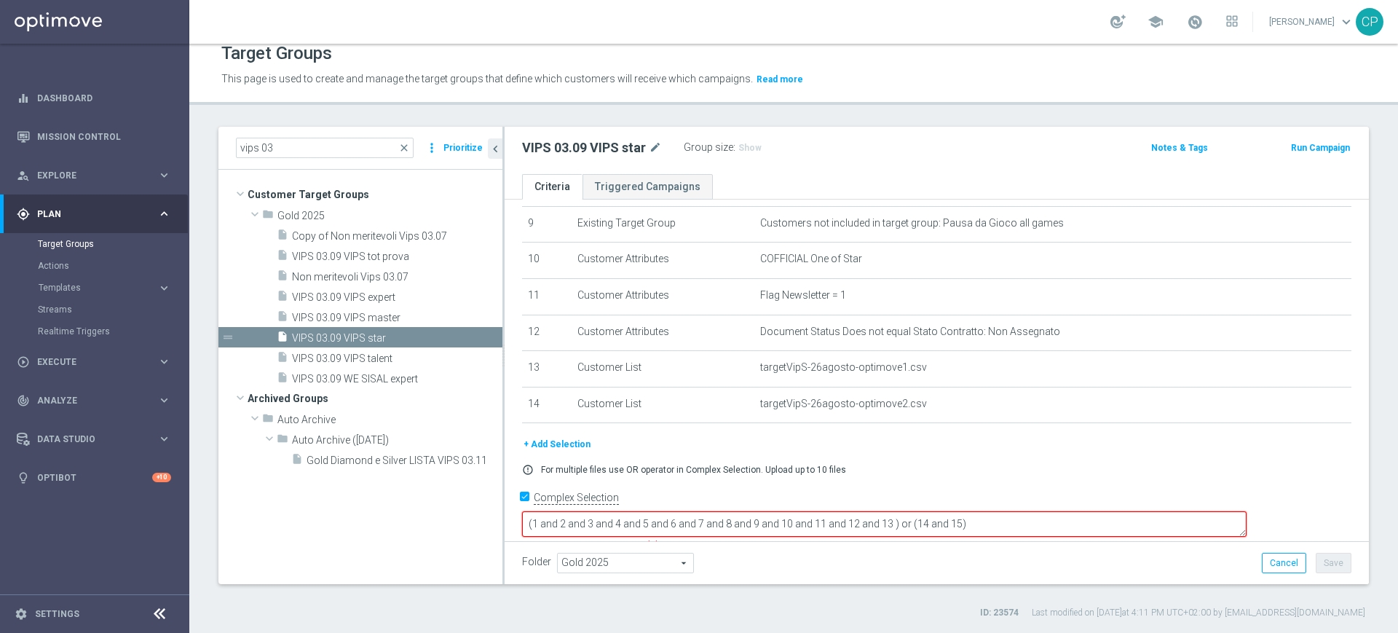
click at [992, 511] on textarea "(1 and 2 and 3 and 4 and 5 and 6 and 7 and 8 and 9 and 10 and 11 and 12 and 13 …" at bounding box center [884, 523] width 724 height 25
click at [969, 511] on textarea "(1 and 2 and 3 and 4 and 5 and 6 and 7 and 8 and 9 and 10 and 11 and 12 ) or (1…" at bounding box center [884, 523] width 724 height 25
click at [1006, 511] on textarea "(1 and 2 and 3 and 4 and 5 and 6 and 7 and 8 and 9 and 10 and 11 and 12 ) and (…" at bounding box center [884, 523] width 724 height 25
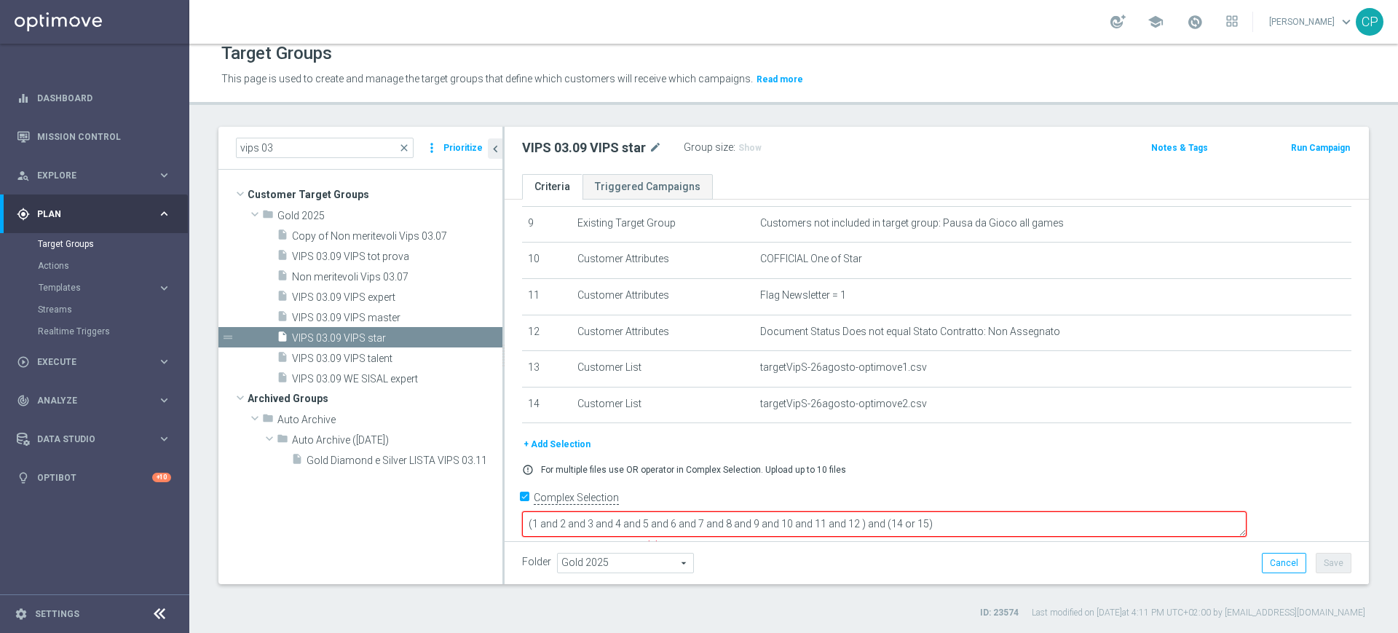
click at [1001, 511] on textarea "(1 and 2 and 3 and 4 and 5 and 6 and 7 and 8 and 9 and 10 and 11 and 12 ) and (…" at bounding box center [884, 523] width 724 height 25
click at [1025, 511] on textarea "(1 and 2 and 3 and 4 and 5 and 6 and 7 and 8 and 9 and 10 and 11 and 12 ) and (…" at bounding box center [884, 523] width 724 height 25
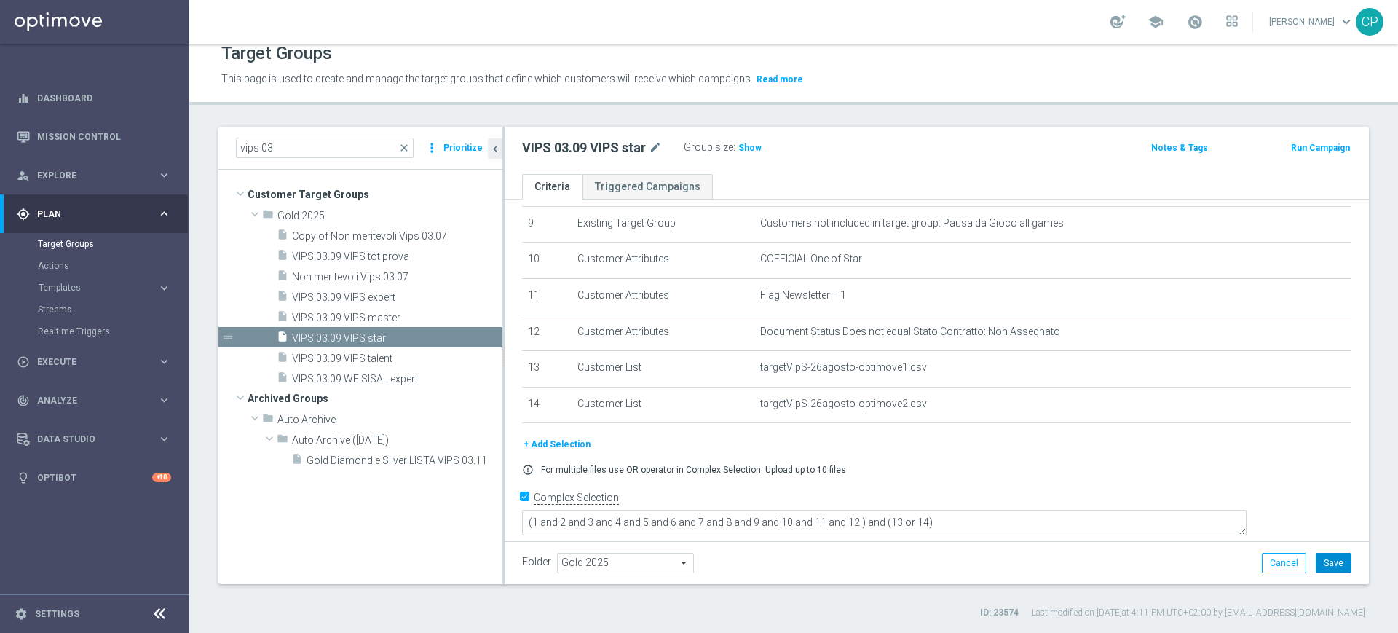
scroll to position [332, 0]
click at [1324, 558] on button "Save" at bounding box center [1334, 563] width 36 height 20
click at [368, 355] on span "VIPS 03.09 VIPS talent" at bounding box center [379, 358] width 175 height 12
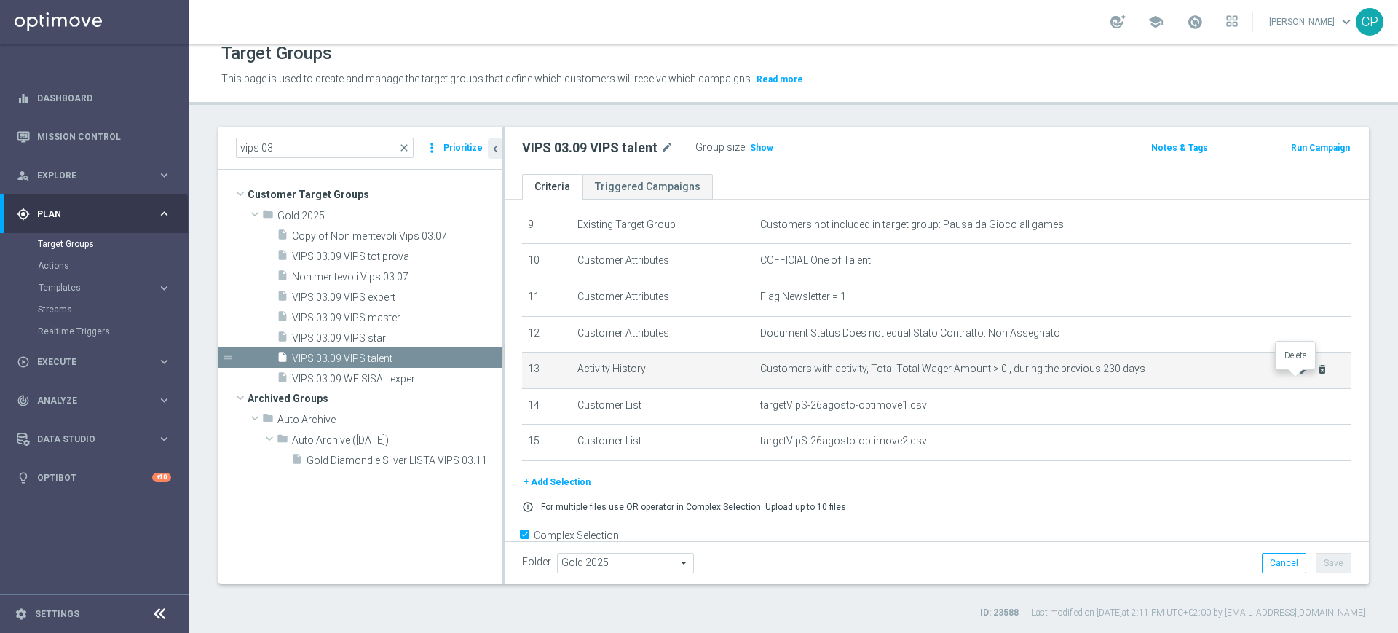
click at [1316, 375] on icon "delete_forever" at bounding box center [1322, 369] width 12 height 12
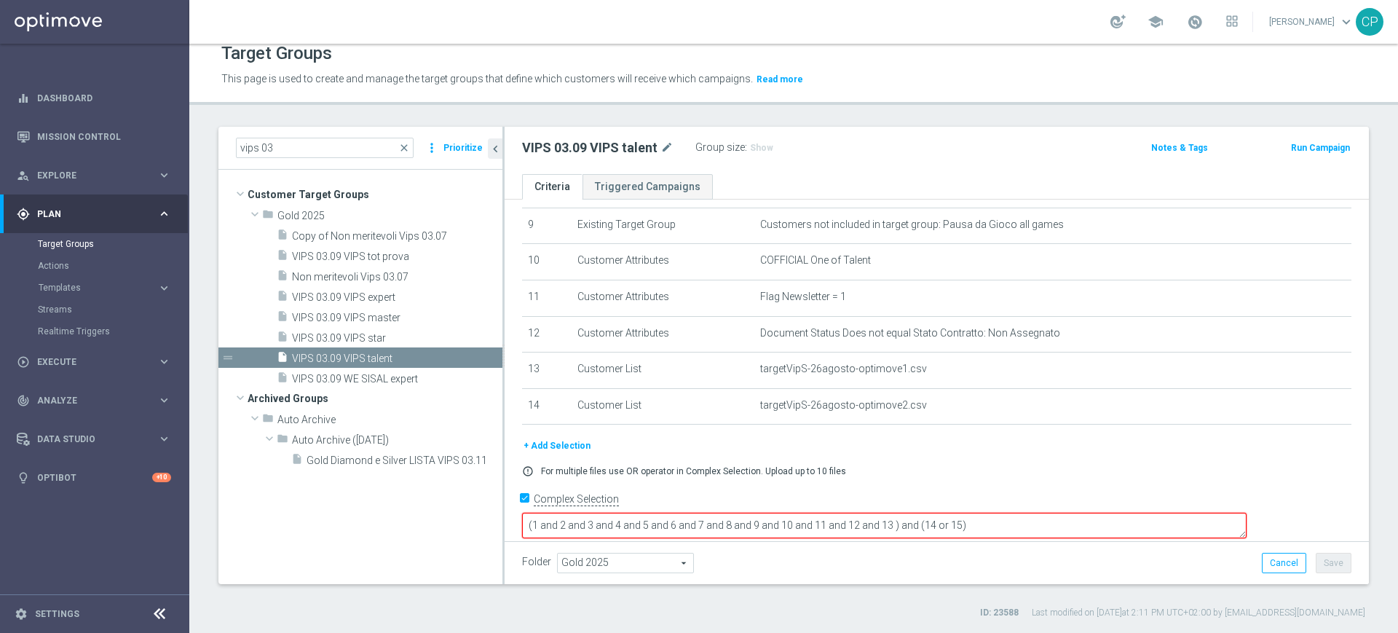
click at [988, 513] on textarea "(1 and 2 and 3 and 4 and 5 and 6 and 7 and 8 and 9 and 10 and 11 and 12 and 13 …" at bounding box center [884, 525] width 724 height 25
click at [1000, 513] on textarea "(1 and 2 and 3 and 4 and 5 and 6 and 7 and 8 and 9 and 10 and 11 and 12 ) and (…" at bounding box center [884, 525] width 724 height 25
click at [1025, 513] on textarea "(1 and 2 and 3 and 4 and 5 and 6 and 7 and 8 and 9 and 10 and 11 and 12 ) and (…" at bounding box center [884, 525] width 724 height 25
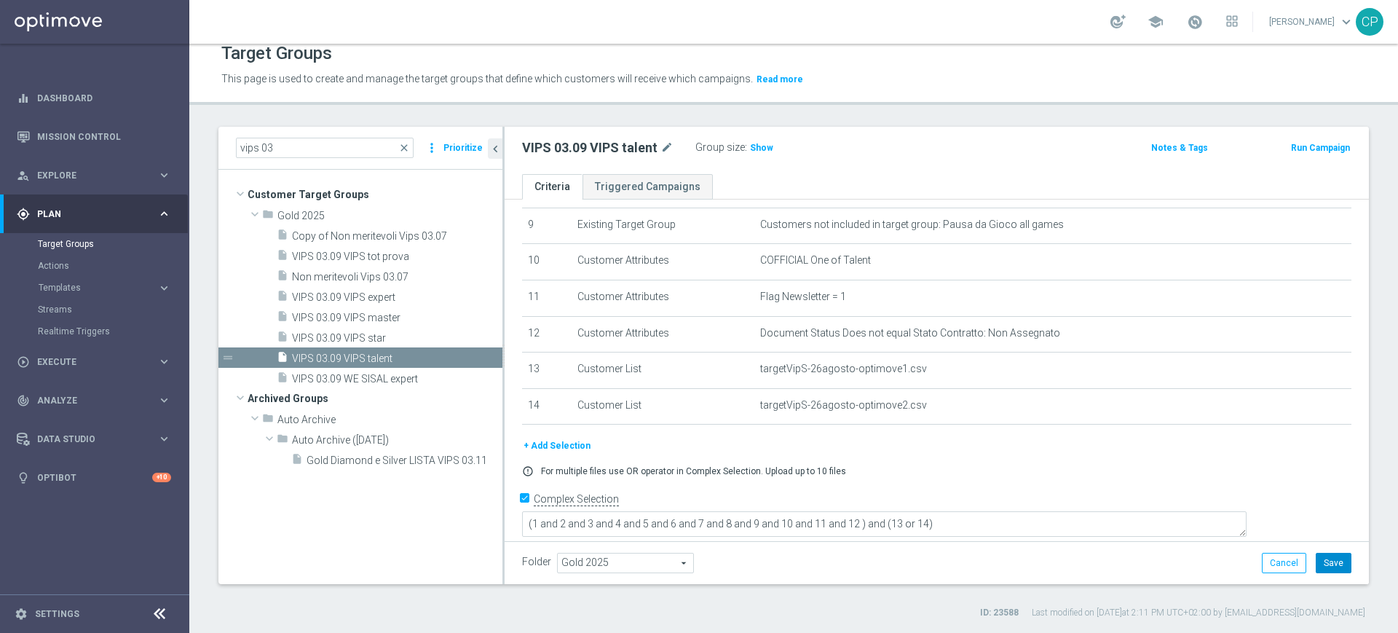
click at [1318, 556] on button "Save" at bounding box center [1334, 563] width 36 height 20
click at [755, 143] on span "Show" at bounding box center [761, 148] width 23 height 10
click at [816, 149] on div "Group size : 88,444" at bounding box center [768, 146] width 146 height 17
click at [400, 332] on span "VIPS 03.09 VIPS star" at bounding box center [379, 338] width 175 height 12
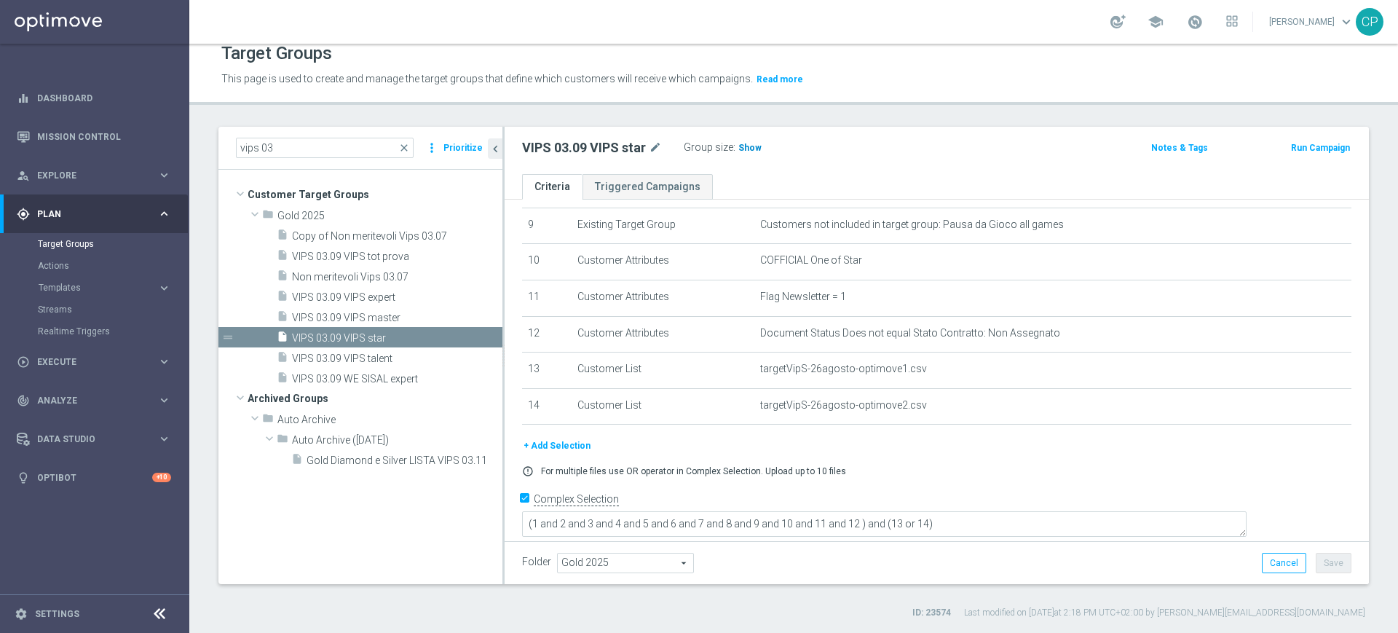
click at [751, 143] on span "Show" at bounding box center [749, 148] width 23 height 10
click at [400, 309] on div "insert_drive_file VIPS 03.09 VIPS master" at bounding box center [372, 317] width 191 height 20
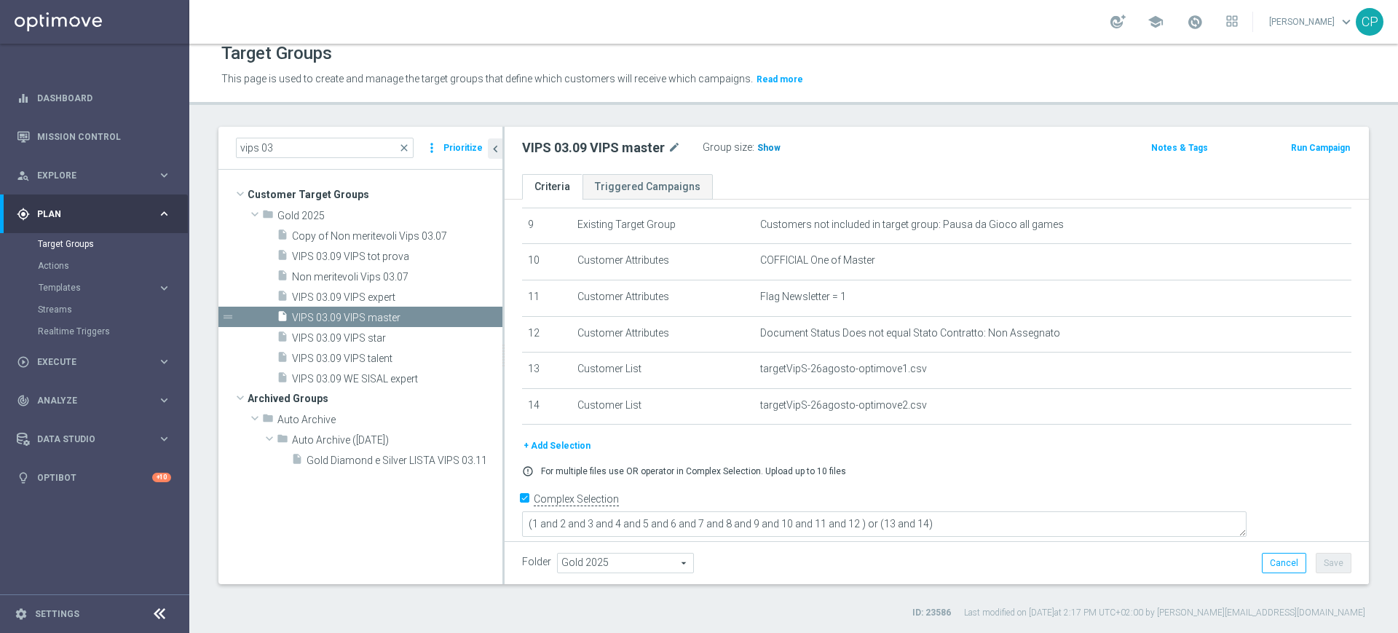
click at [763, 143] on span "Show" at bounding box center [768, 148] width 23 height 10
click at [730, 185] on ul "Criteria Triggered Campaigns" at bounding box center [937, 186] width 864 height 25
click at [402, 287] on div "insert_drive_file VIPS 03.09 VIPS expert" at bounding box center [372, 296] width 191 height 20
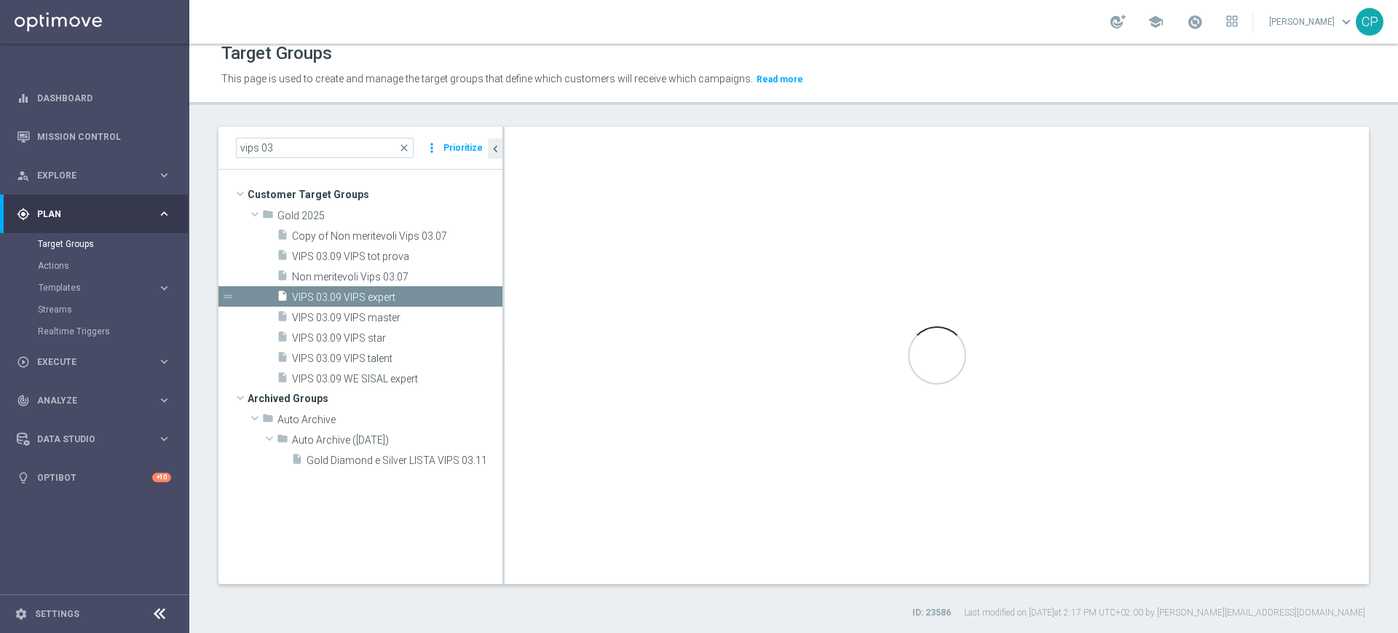
type textarea "(1 and 2 and 3 and 4 and 5 and 6 and 7 and 8 and 9 and 10 and 11 and 12 ) and (…"
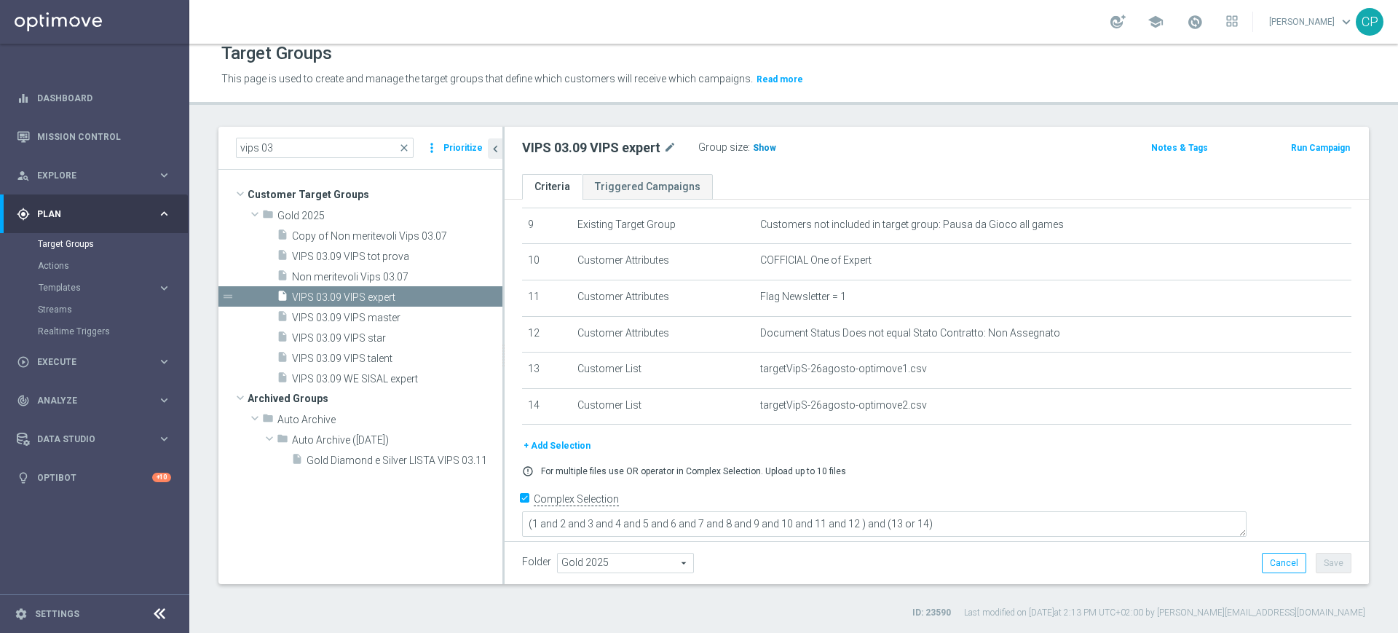
click at [769, 147] on span "Show" at bounding box center [764, 148] width 23 height 10
click at [470, 296] on icon "content_copy" at bounding box center [475, 297] width 12 height 12
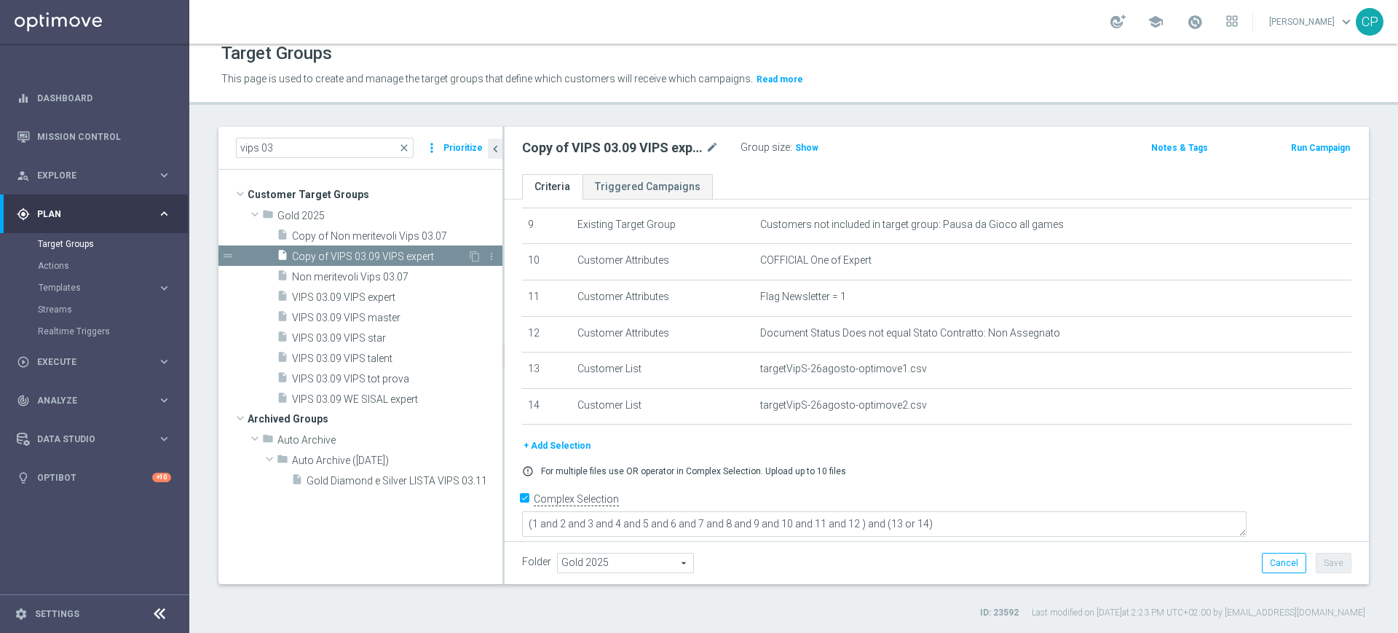
click at [443, 254] on span "Copy of VIPS 03.09 VIPS expert" at bounding box center [379, 256] width 175 height 12
click at [707, 145] on icon "mode_edit" at bounding box center [712, 147] width 13 height 17
click at [566, 146] on input "Copy of VIPS 03.09 VIPS expert" at bounding box center [620, 149] width 197 height 20
click at [617, 149] on input "VIPS 03.09 VIPS expert" at bounding box center [620, 149] width 197 height 20
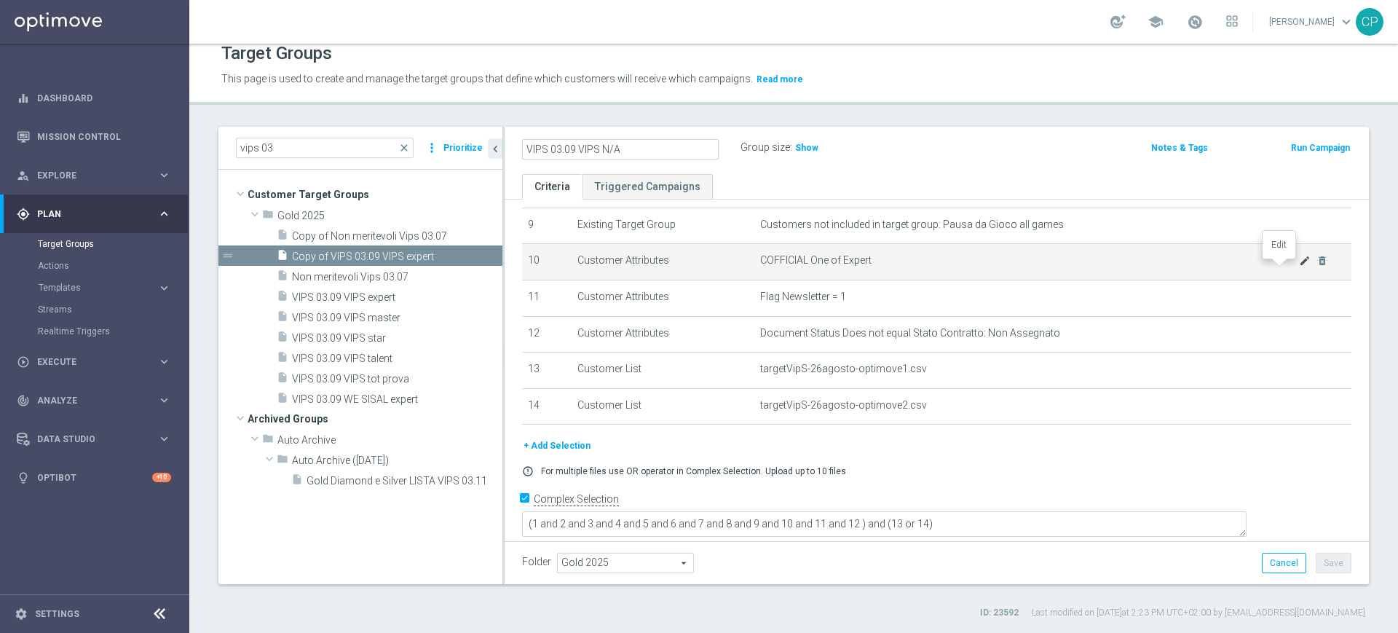
type input "VIPS 03.09 VIPS N/A"
click at [1299, 264] on icon "mode_edit" at bounding box center [1305, 261] width 12 height 12
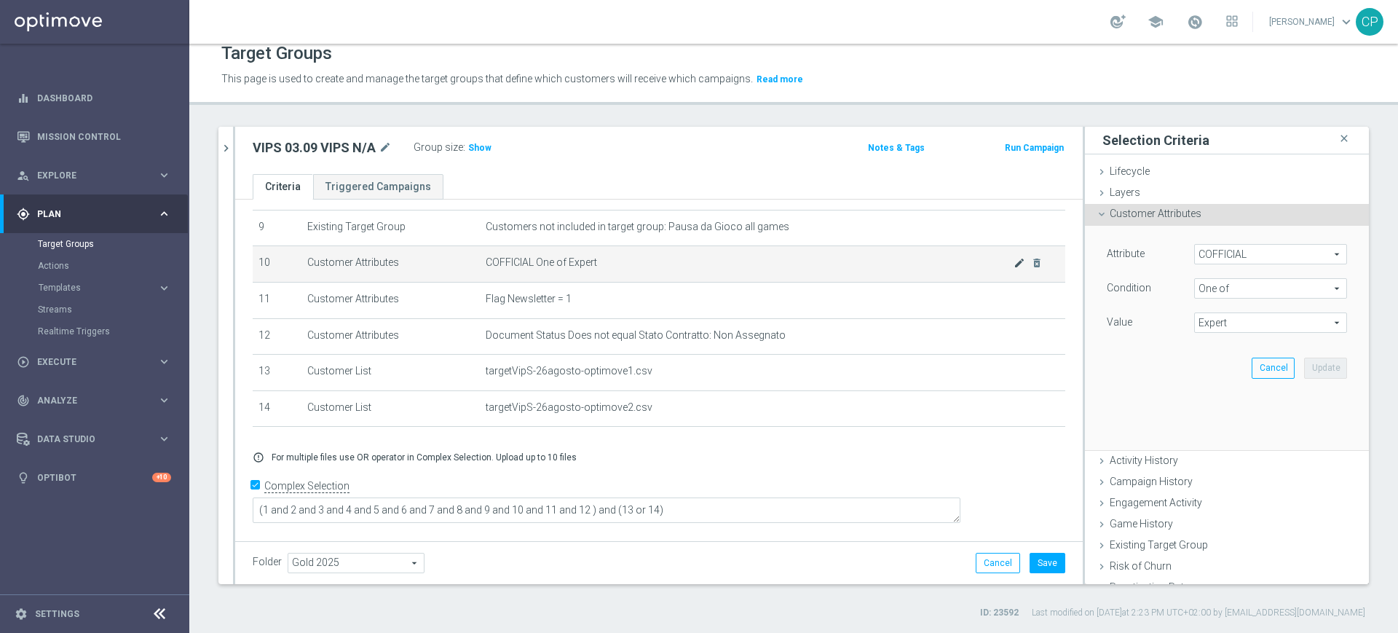
scroll to position [317, 0]
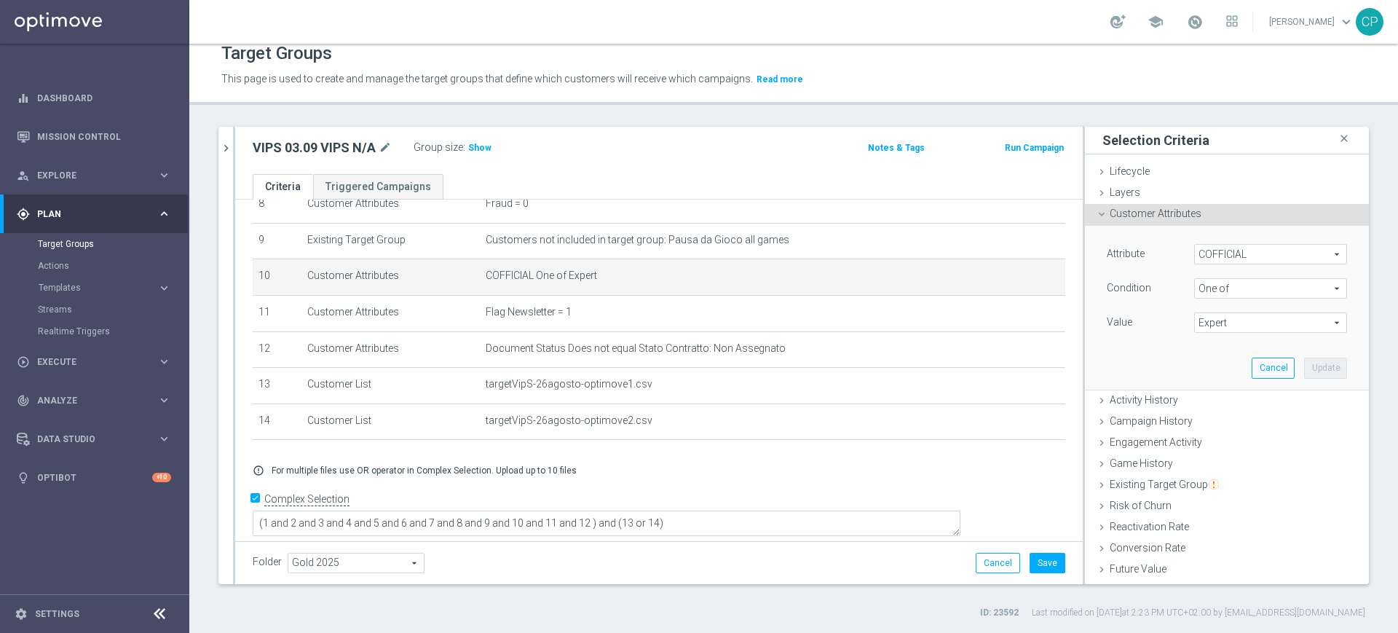
click at [1243, 323] on span "Expert" at bounding box center [1270, 322] width 151 height 19
click at [1205, 378] on input "Expert" at bounding box center [1209, 382] width 9 height 9
checkbox input "false"
type input "Select"
click at [1205, 439] on input "N/A" at bounding box center [1209, 439] width 9 height 9
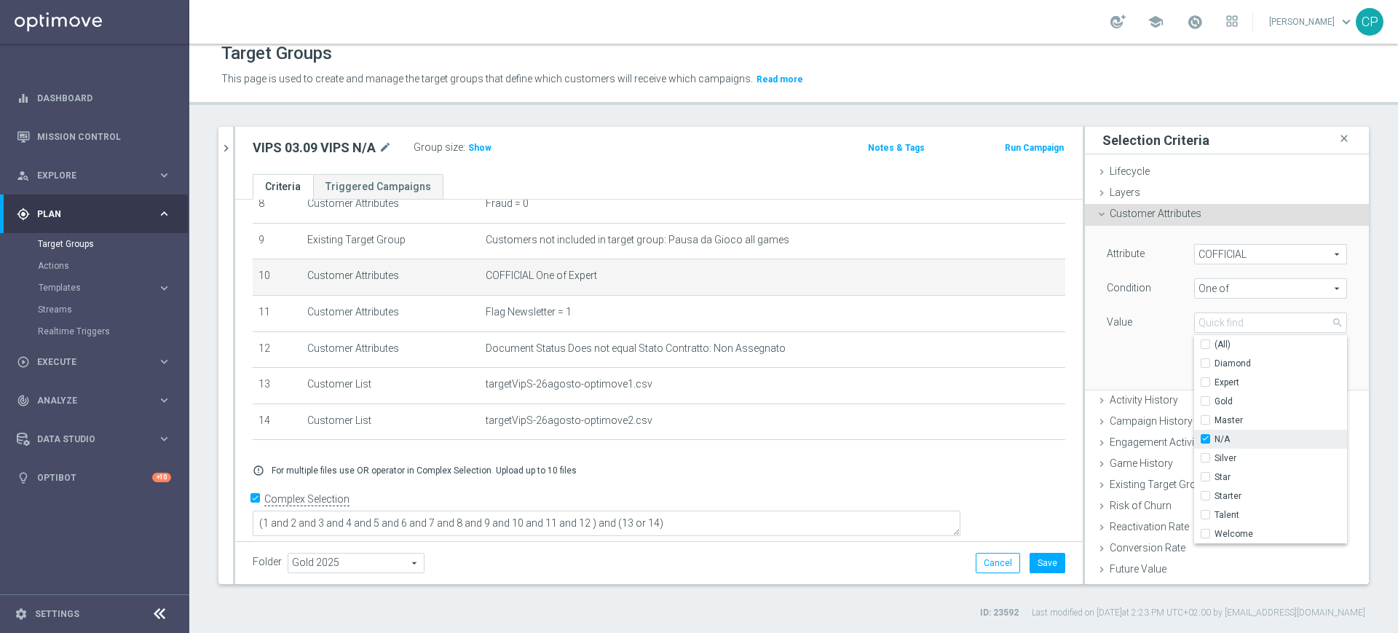
checkbox input "true"
type input "N/A"
click at [1139, 371] on div "Attribute COFFICIAL COFFICIAL arrow_drop_down search Condition One of One of ar…" at bounding box center [1227, 307] width 262 height 163
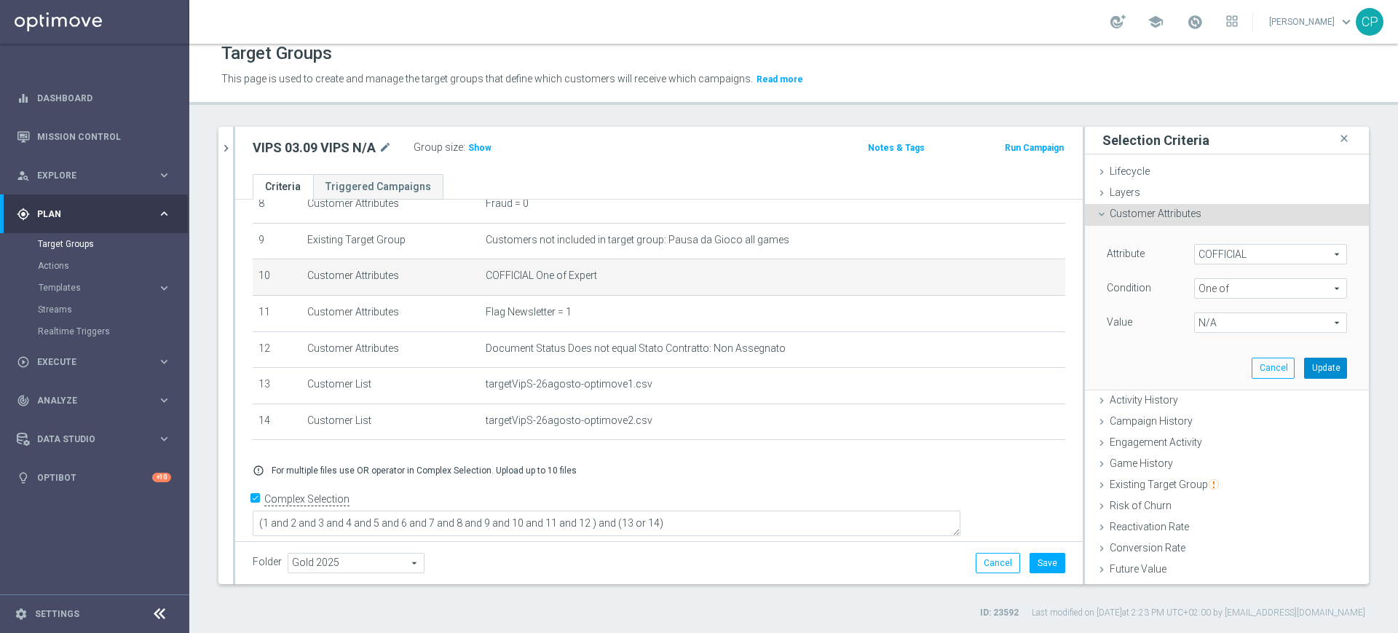
click at [1304, 367] on button "Update" at bounding box center [1325, 367] width 43 height 20
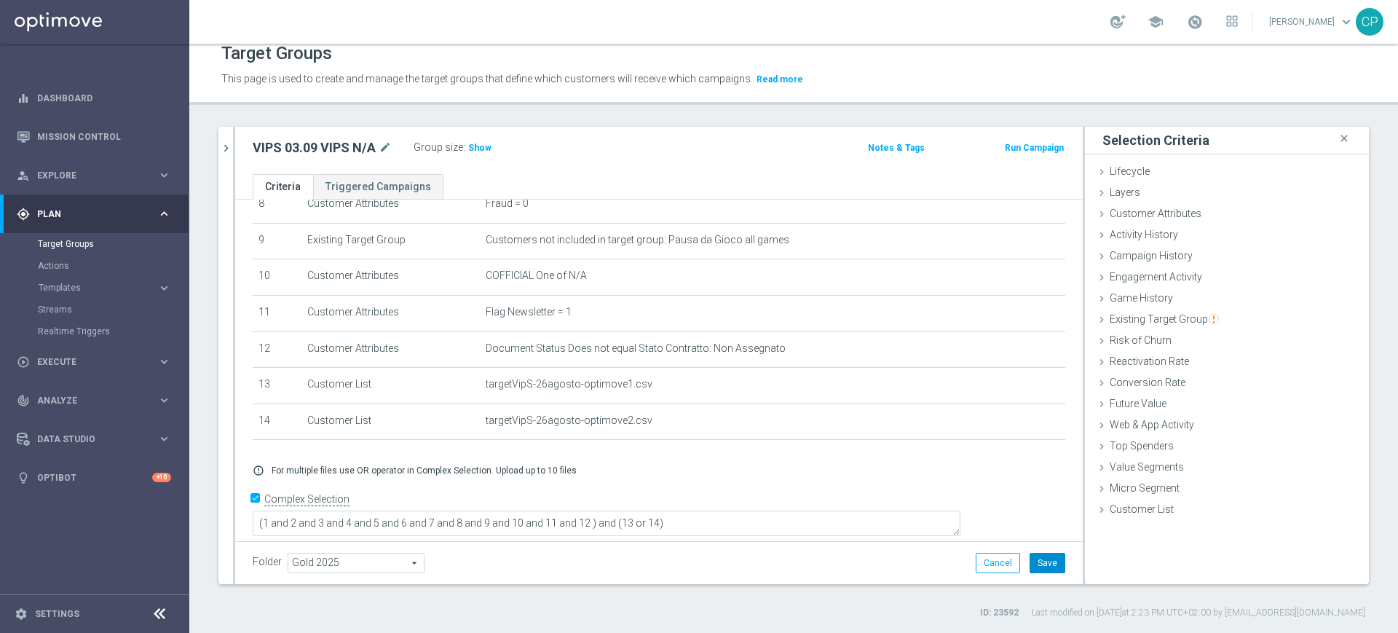
click at [1036, 563] on button "Save" at bounding box center [1048, 563] width 36 height 20
click at [472, 148] on span "Show" at bounding box center [479, 148] width 23 height 10
click at [228, 148] on icon "chevron_right" at bounding box center [226, 148] width 14 height 14
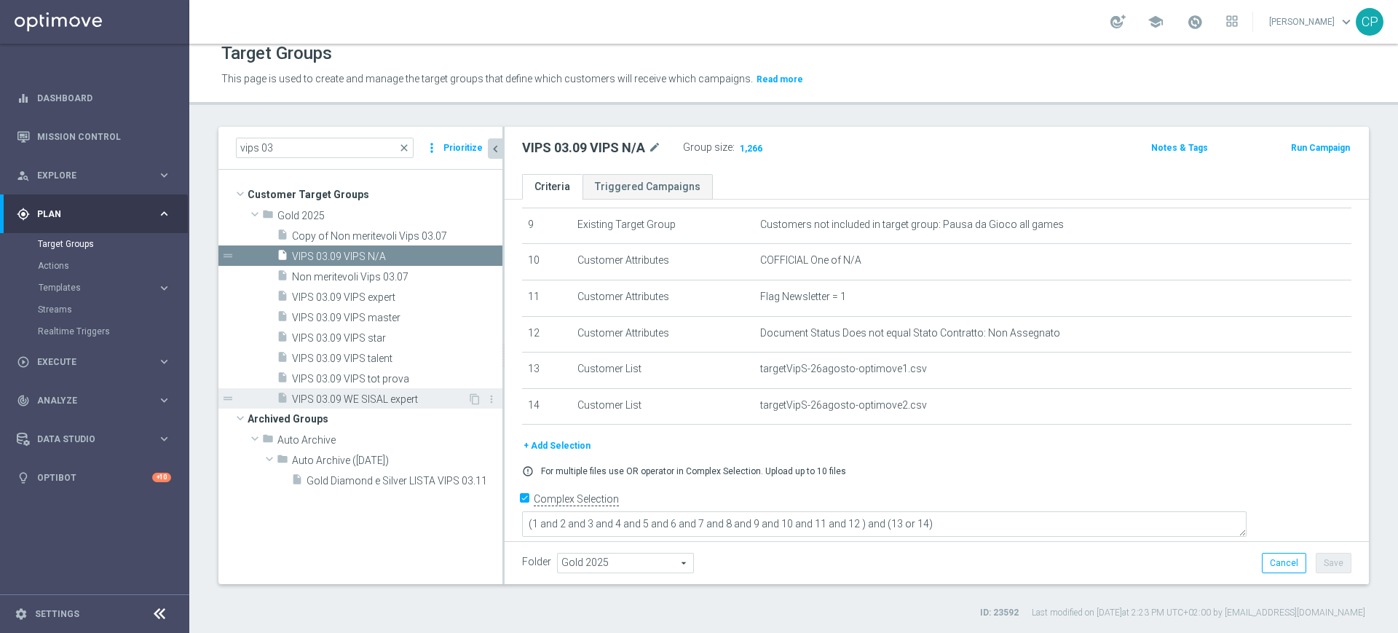
click at [377, 398] on span "VIPS 03.09 WE SISAL expert" at bounding box center [379, 399] width 175 height 12
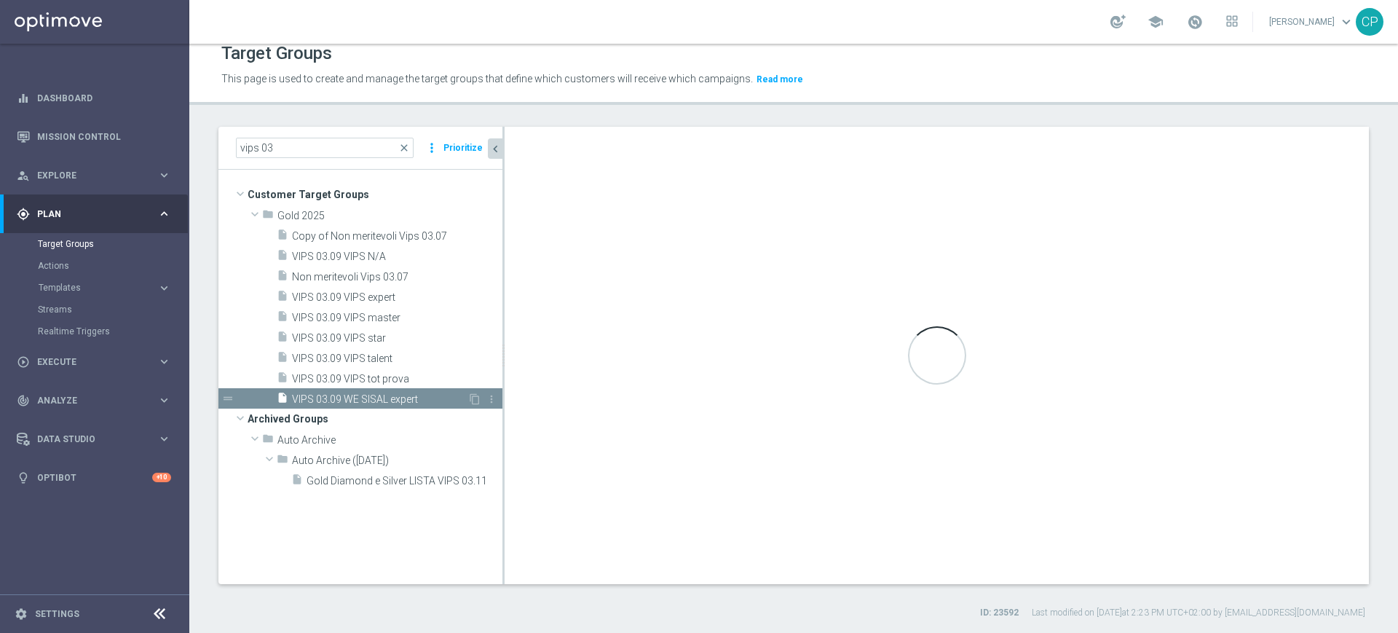
type textarea "(1 and 2 and 3 and 4 and 5 and 6 and 7 and 8 and 9 and 10 and 11 and 12 and 13 …"
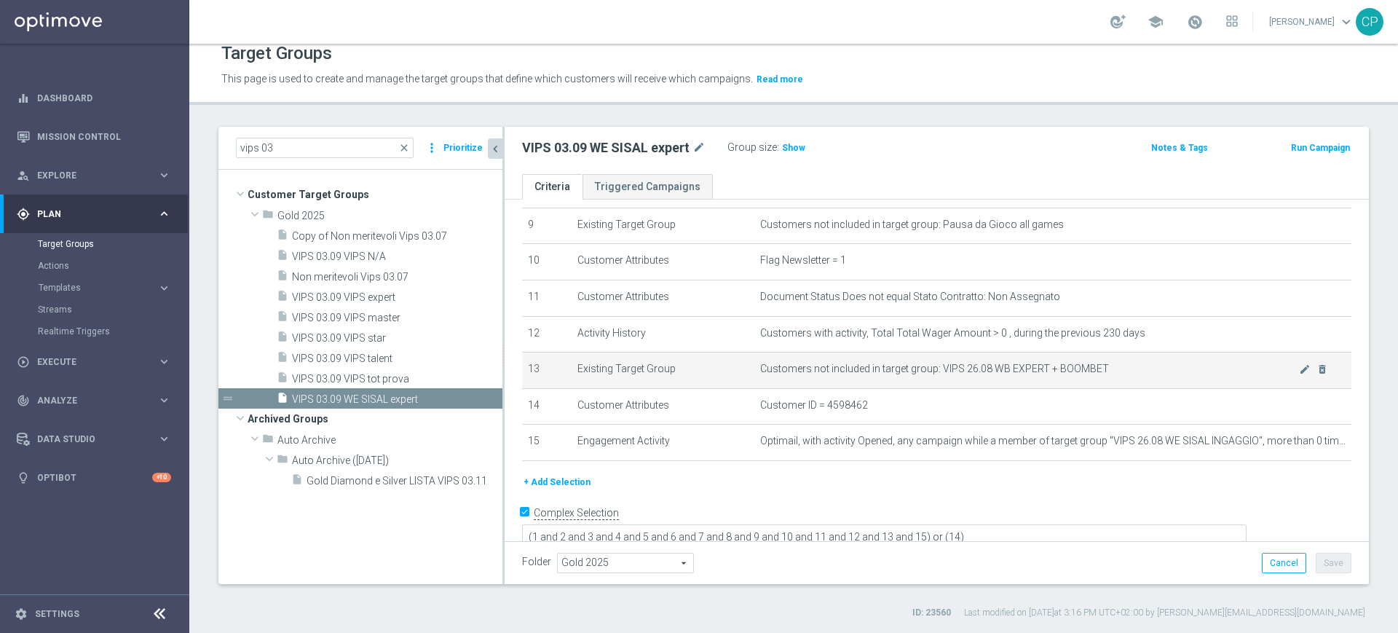
scroll to position [347, 0]
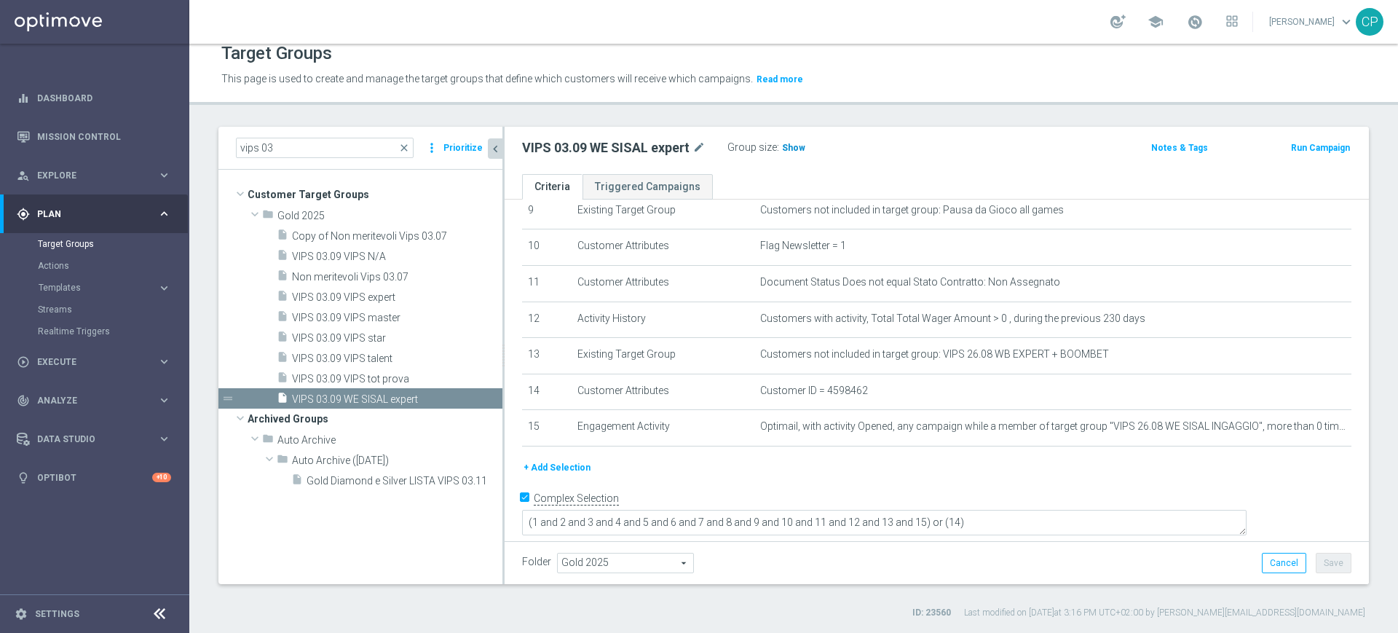
click at [797, 146] on span "Show" at bounding box center [793, 148] width 23 height 10
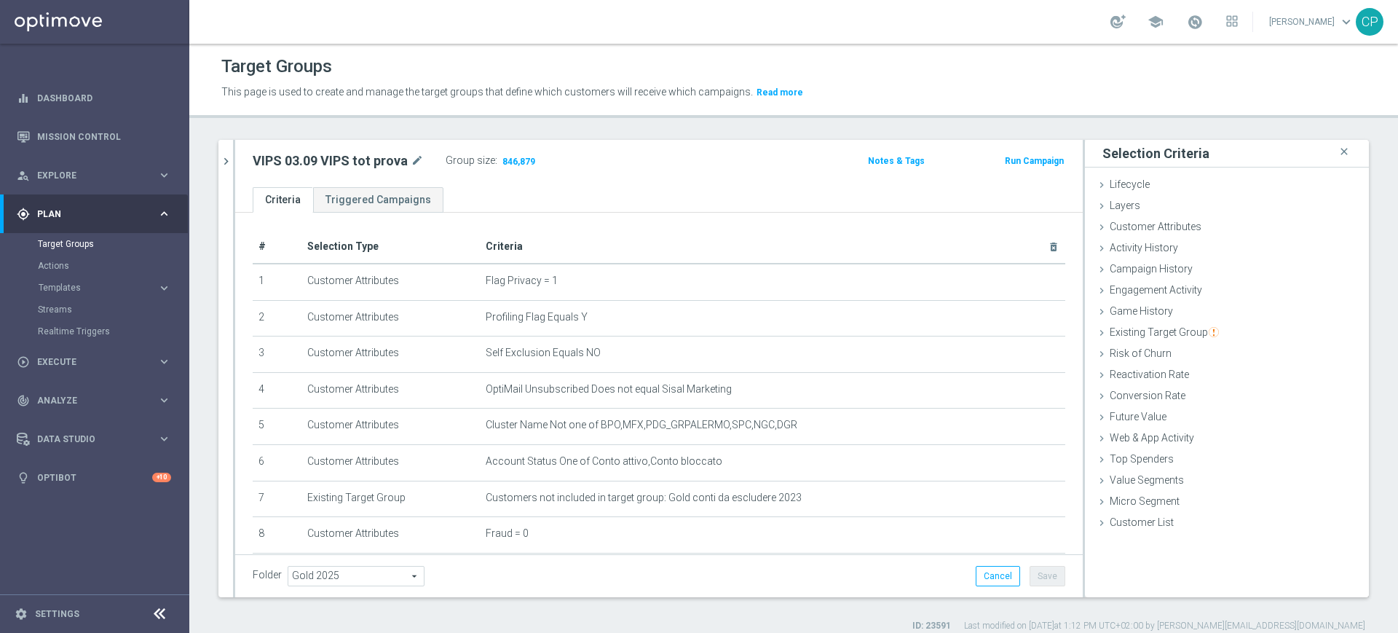
scroll to position [331, 0]
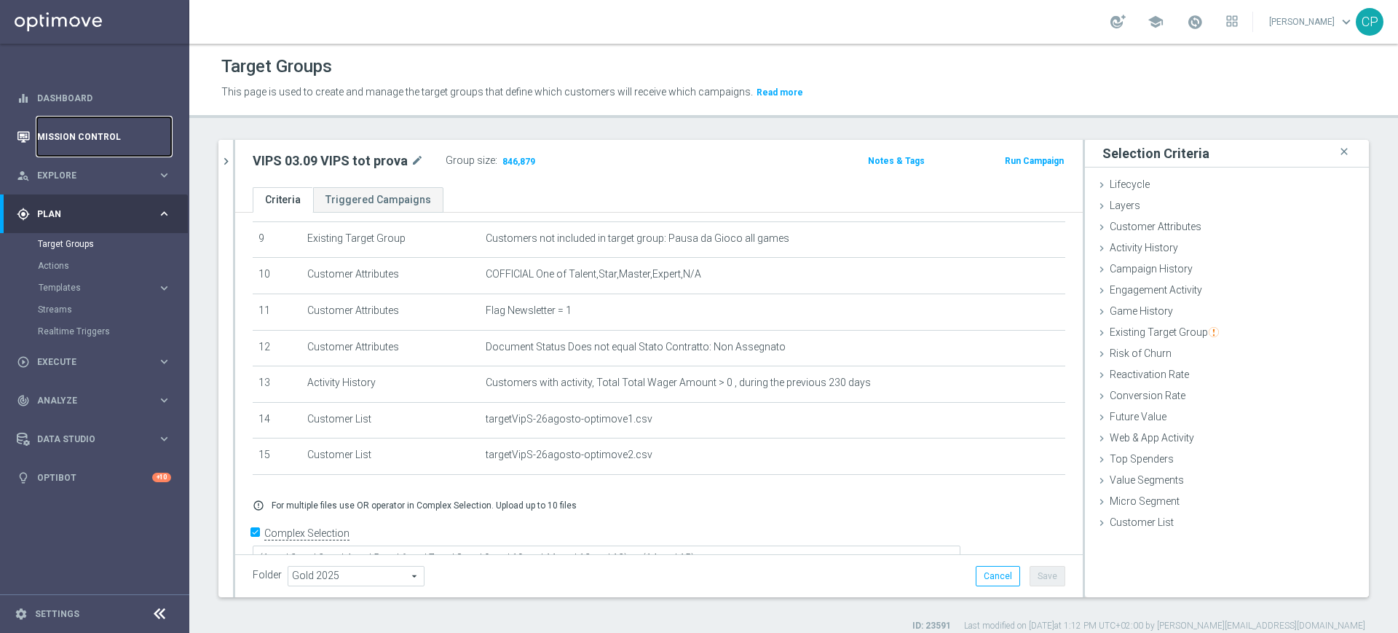
click at [71, 131] on link "Mission Control" at bounding box center [104, 136] width 134 height 39
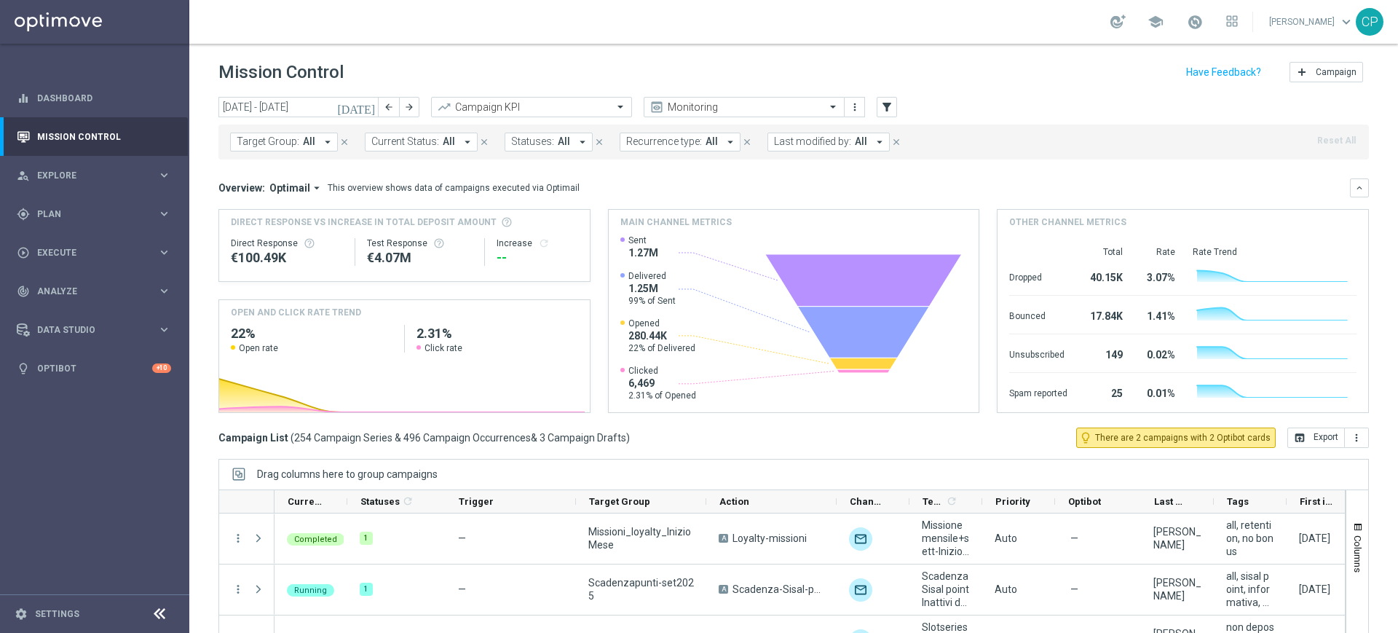
click at [366, 106] on icon "[DATE]" at bounding box center [356, 106] width 39 height 13
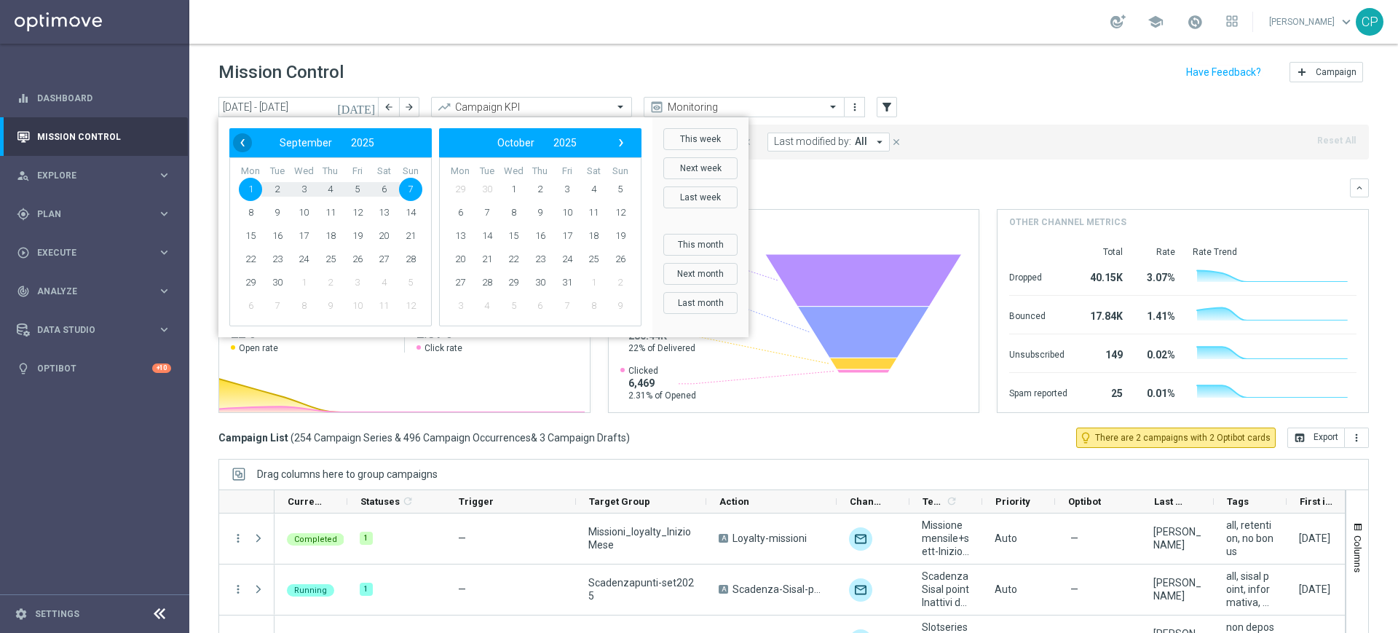
click at [242, 145] on span "‹" at bounding box center [242, 142] width 19 height 19
click at [273, 279] on span "26" at bounding box center [277, 282] width 23 height 23
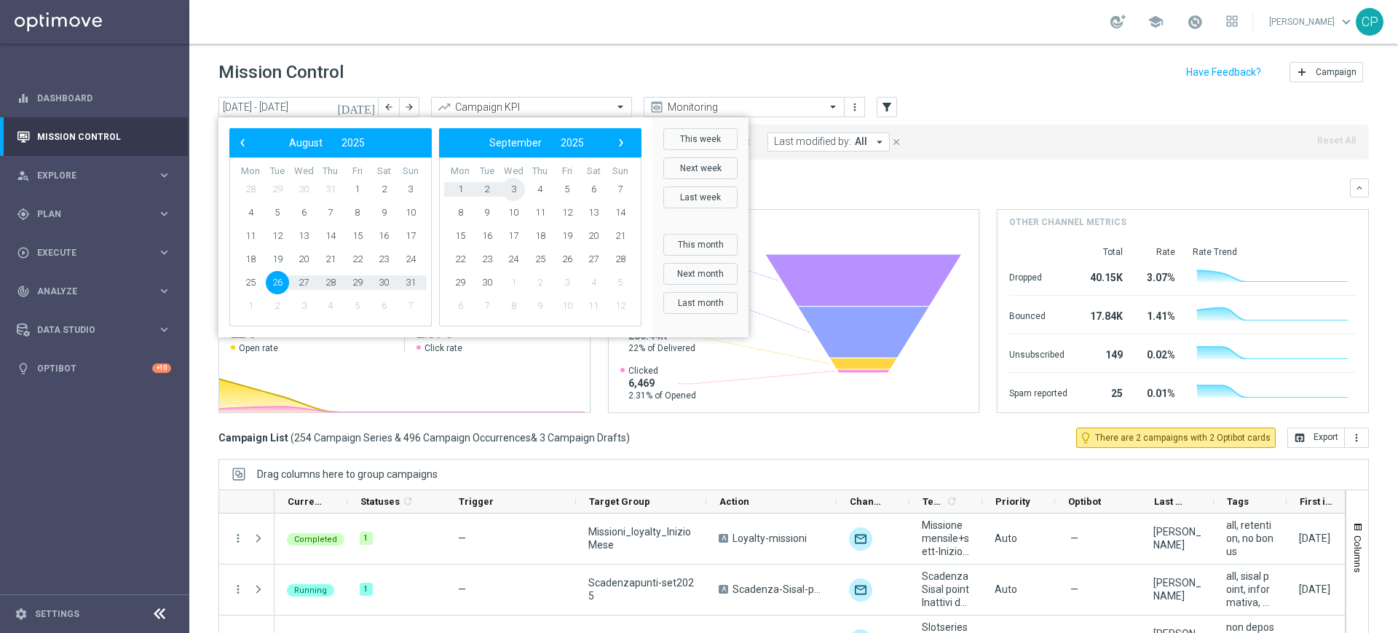
drag, startPoint x: 366, startPoint y: 280, endPoint x: 525, endPoint y: 191, distance: 181.9
click at [519, 191] on span "3" at bounding box center [513, 189] width 23 height 23
type input "[DATE] - [DATE]"
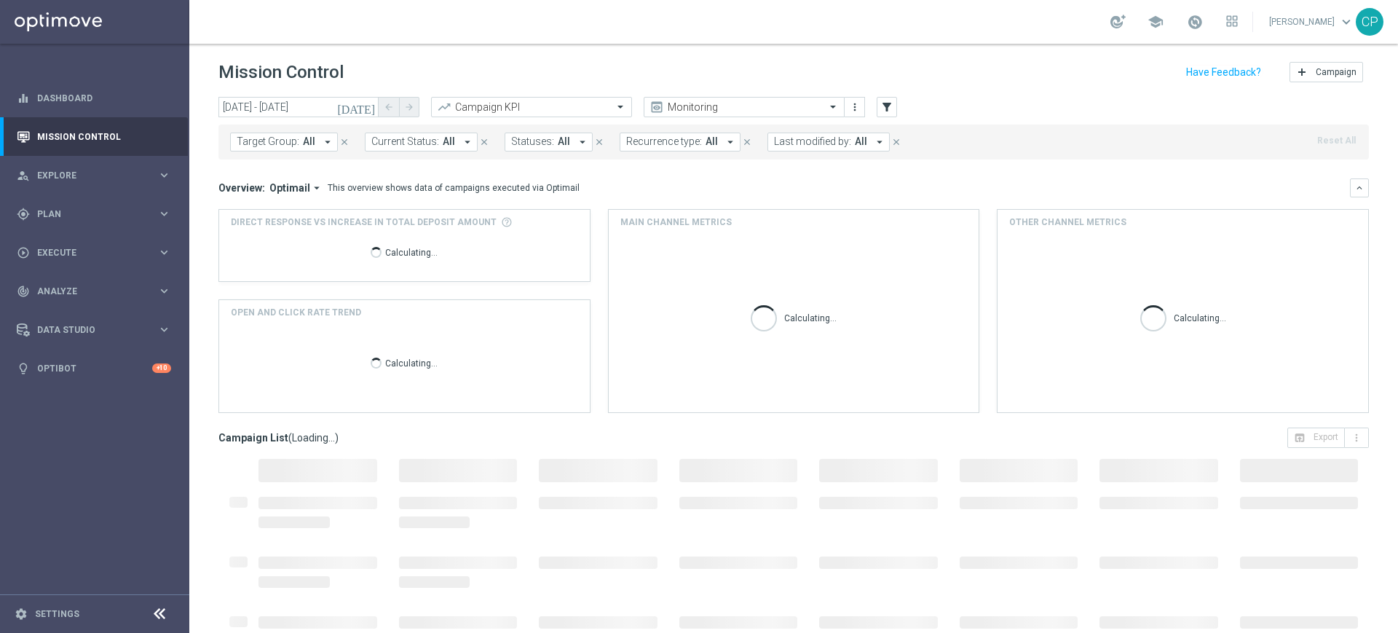
click at [855, 146] on span "All" at bounding box center [861, 141] width 12 height 12
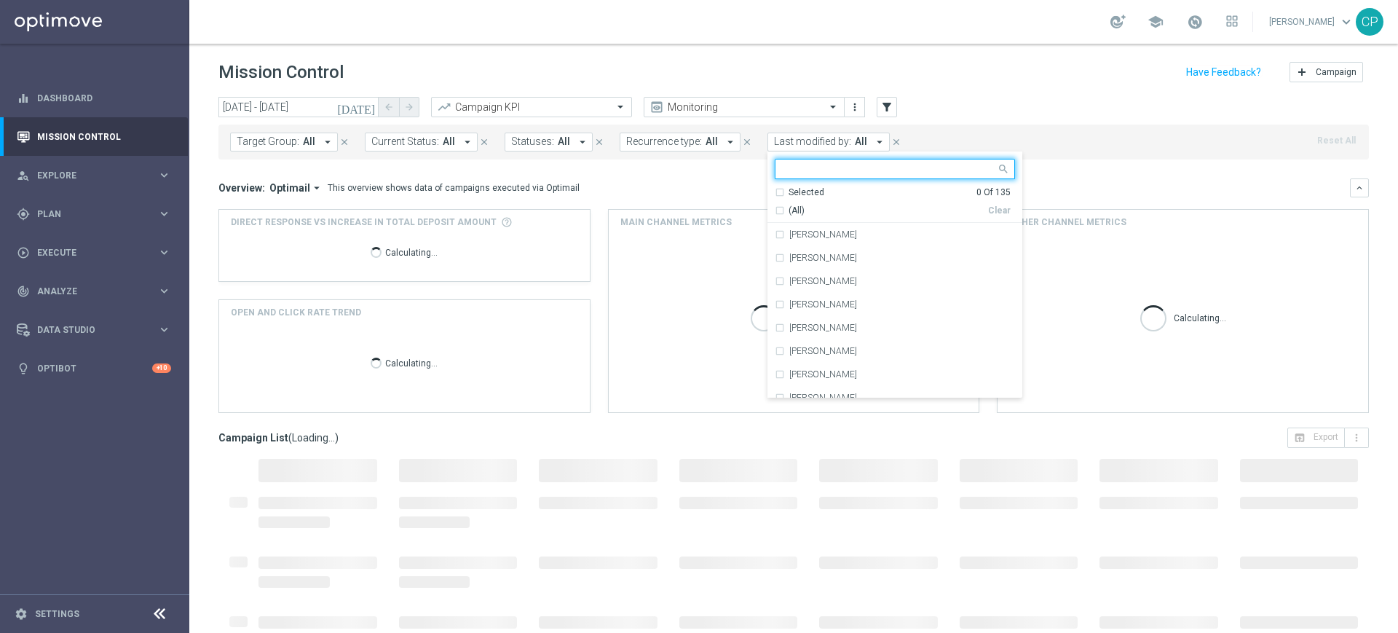
click at [826, 170] on input "text" at bounding box center [889, 169] width 213 height 12
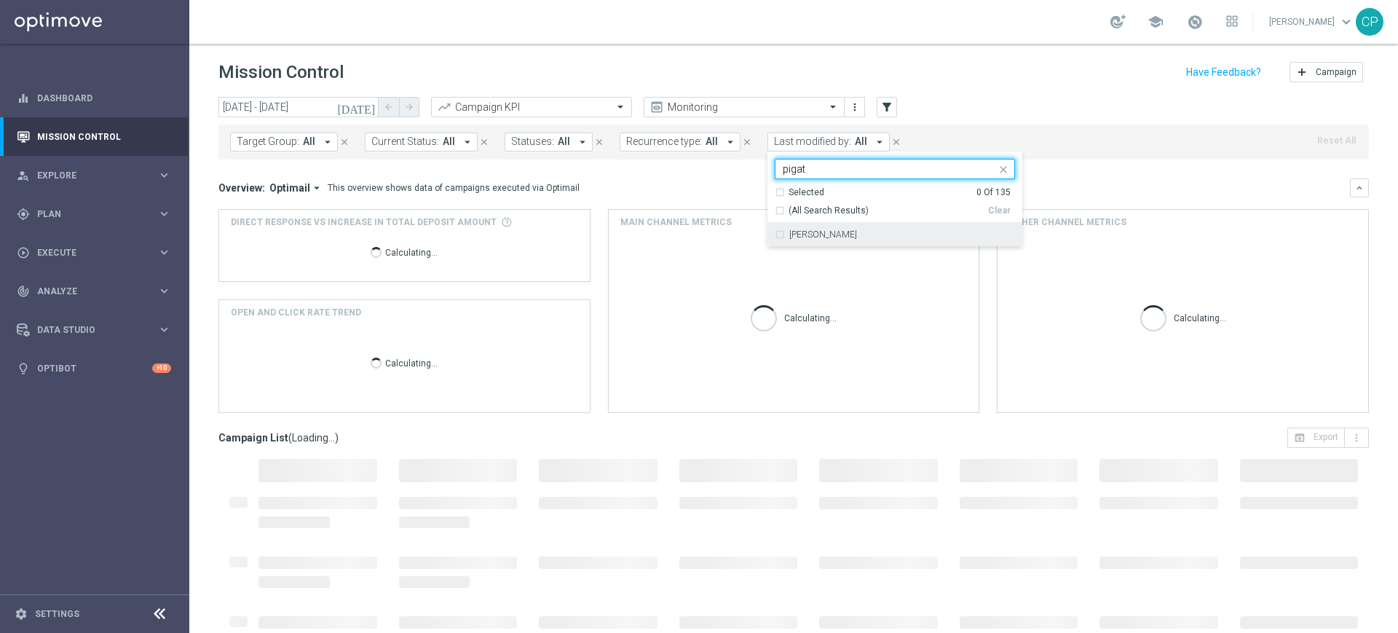
click at [806, 234] on label "[PERSON_NAME]" at bounding box center [823, 234] width 68 height 9
type input "pigat"
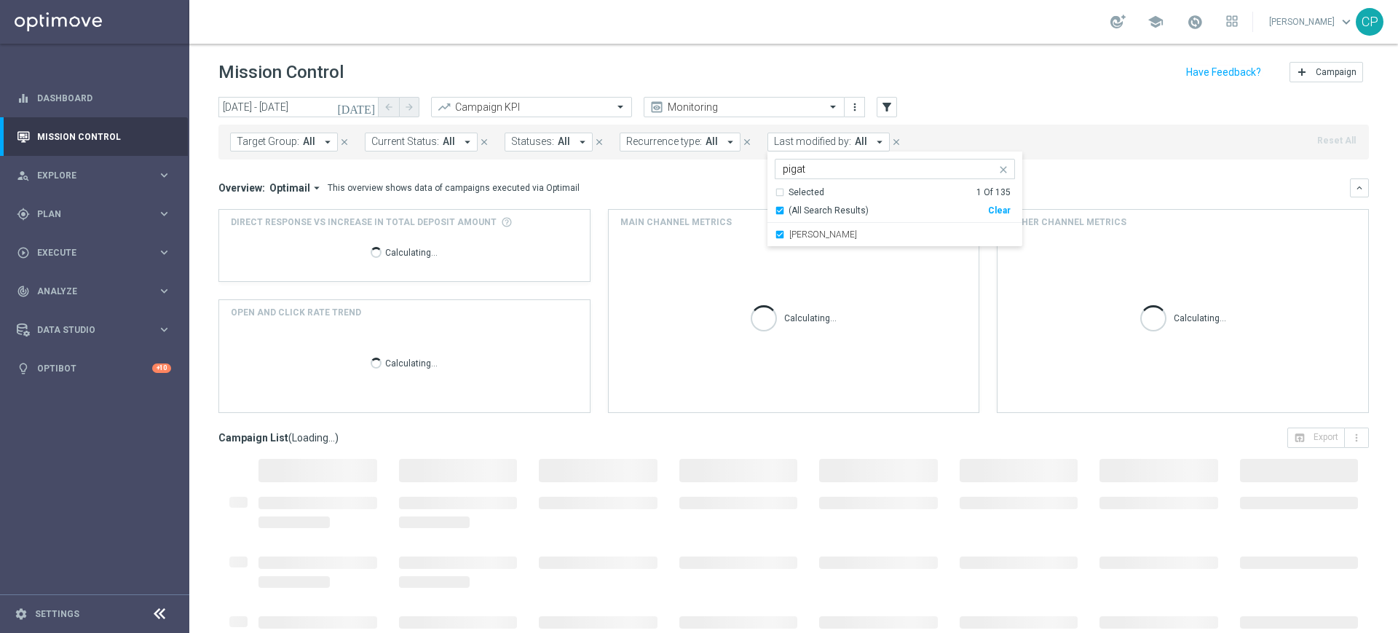
click at [684, 181] on div "Overview: Optimail arrow_drop_down This overview shows data of campaigns execut…" at bounding box center [783, 187] width 1131 height 13
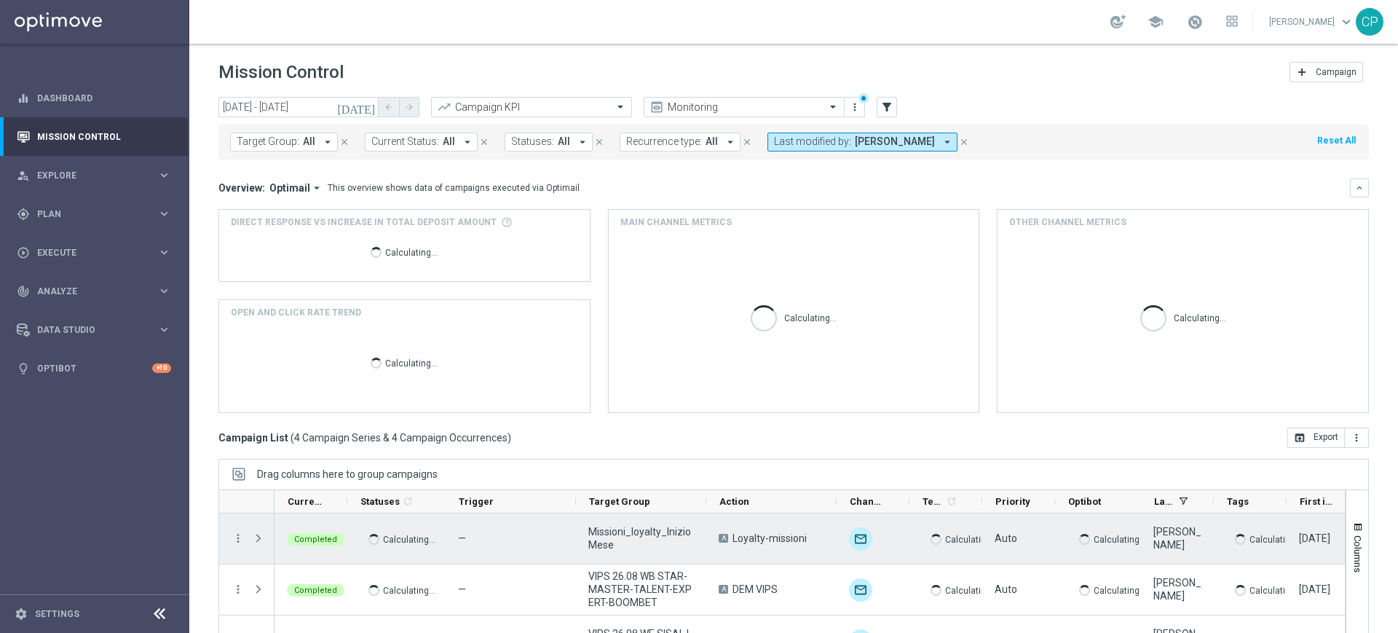
scroll to position [95, 0]
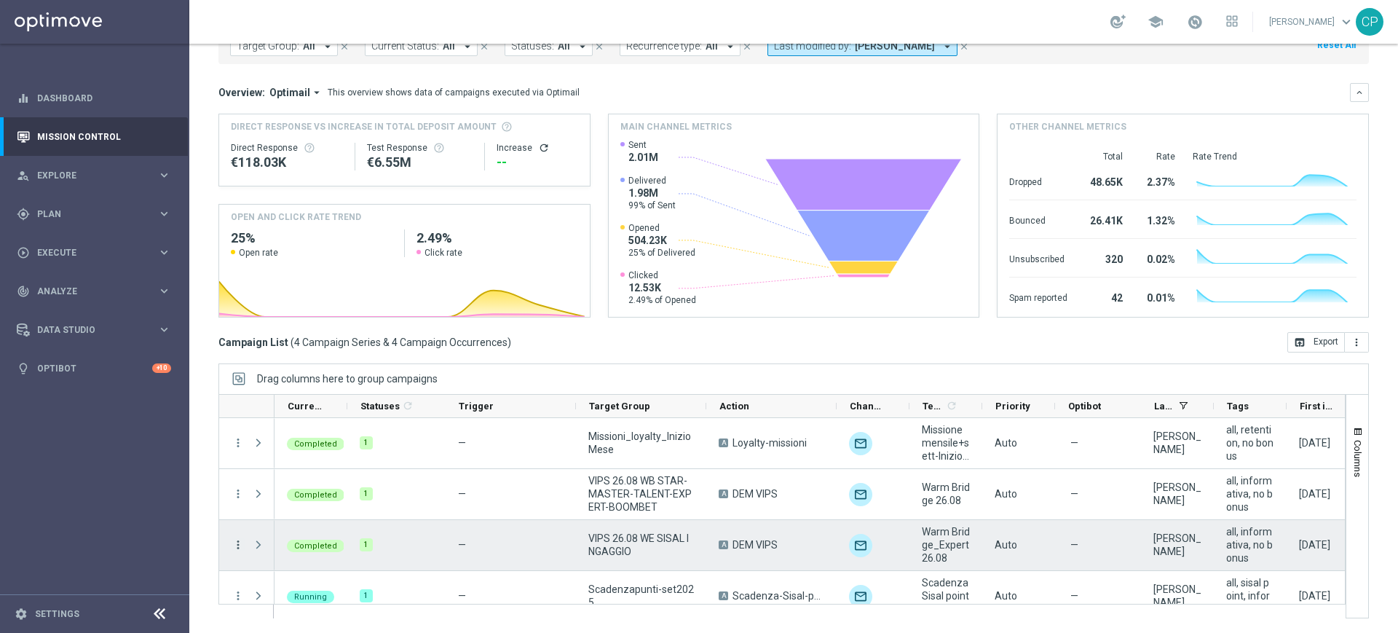
click at [239, 545] on icon "more_vert" at bounding box center [238, 544] width 13 height 13
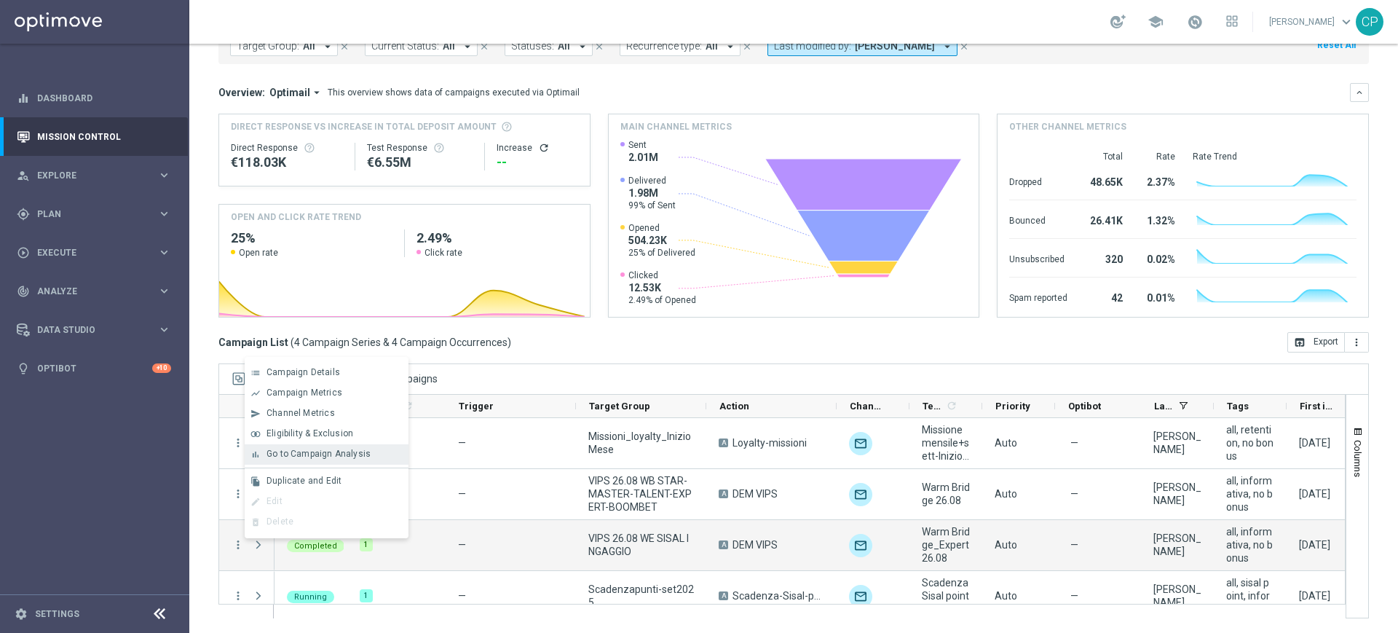
click at [323, 455] on span "Go to Campaign Analysis" at bounding box center [318, 453] width 104 height 10
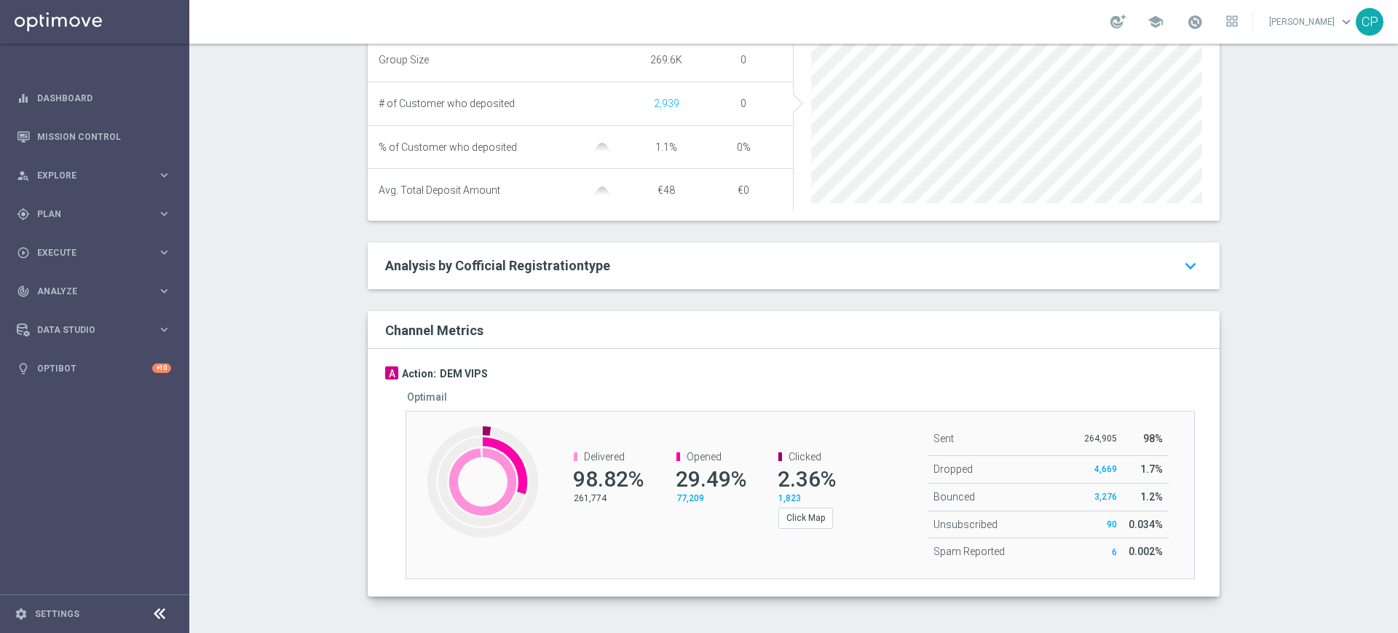
scroll to position [636, 0]
click at [1203, 23] on span at bounding box center [1195, 22] width 16 height 16
click at [1264, 182] on div "Test/Control Campaign Analysis This page presents all relevant information abou…" at bounding box center [793, 338] width 1209 height 589
click at [885, 622] on div "Test/Control Campaign Analysis This page presents all relevant information abou…" at bounding box center [793, 338] width 1209 height 589
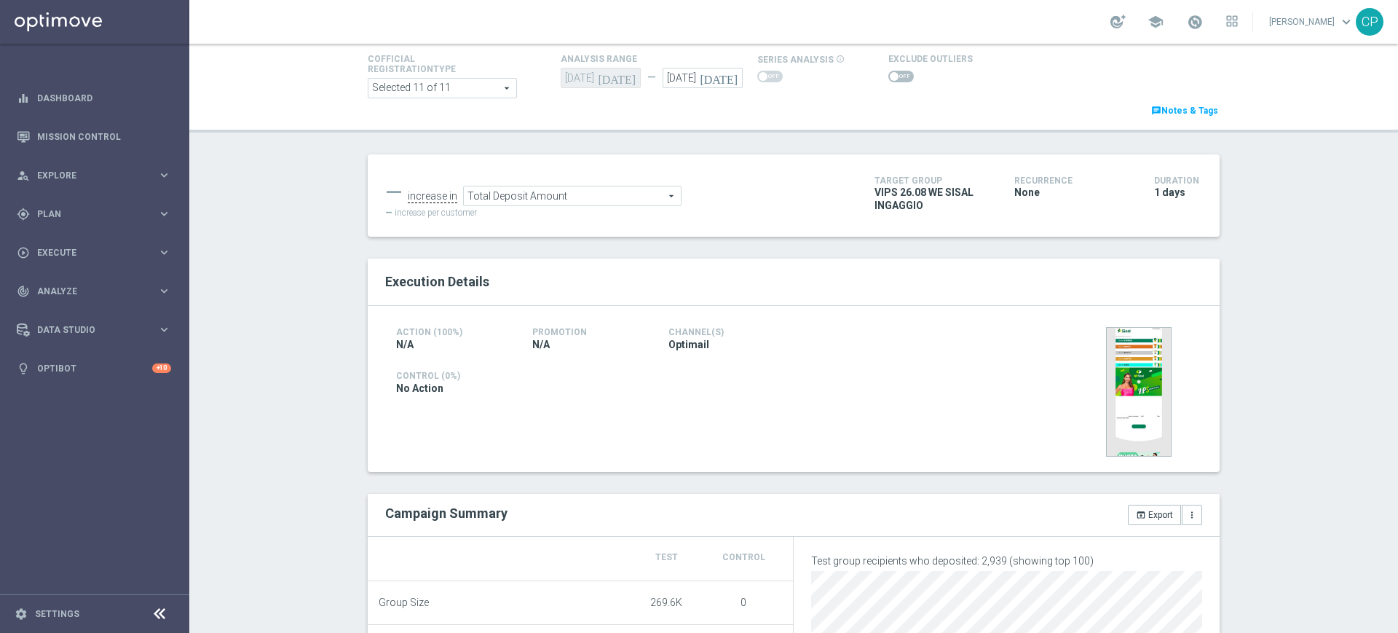
scroll to position [0, 0]
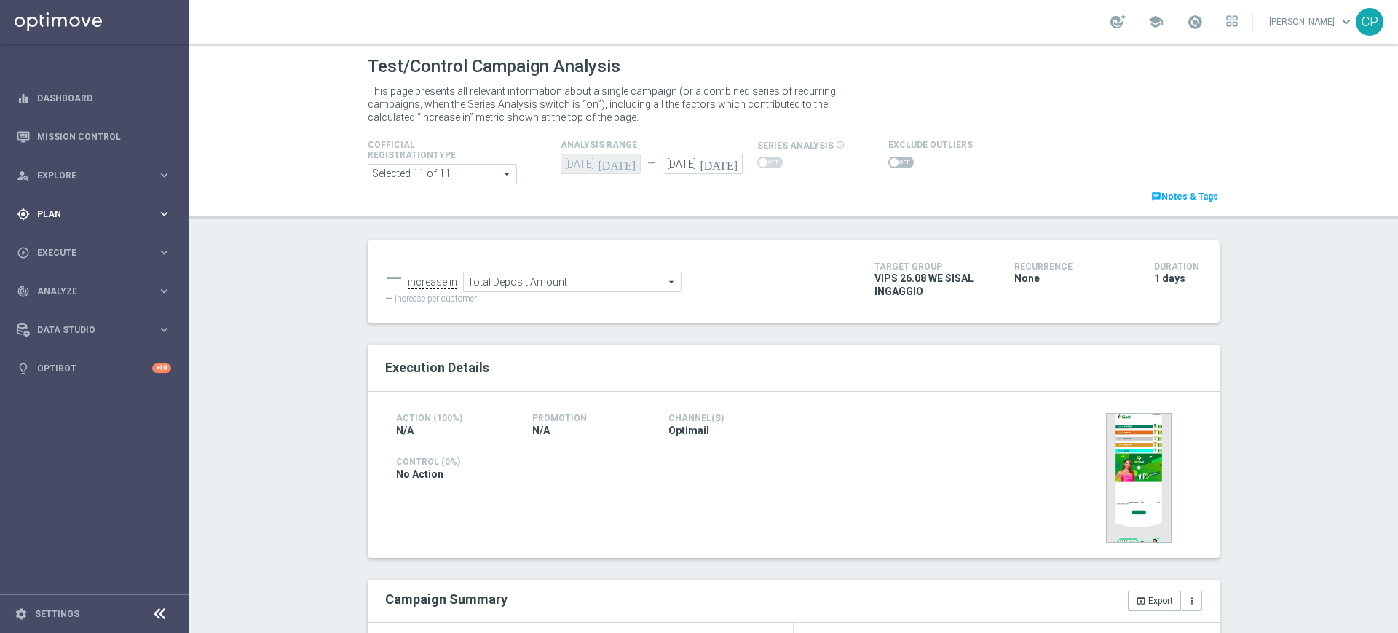
click at [130, 199] on div "gps_fixed Plan keyboard_arrow_right" at bounding box center [94, 213] width 188 height 39
click at [80, 240] on link "Target Groups" at bounding box center [95, 244] width 114 height 12
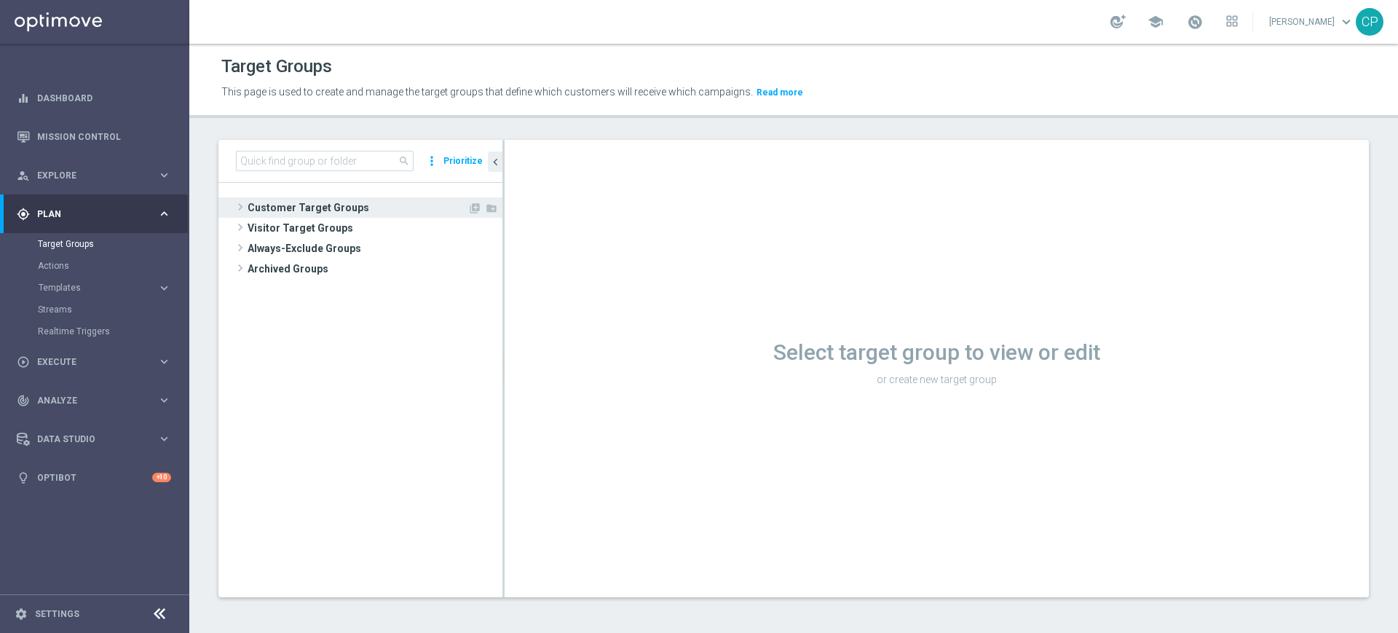
click at [276, 205] on span "Customer Target Groups" at bounding box center [358, 207] width 220 height 20
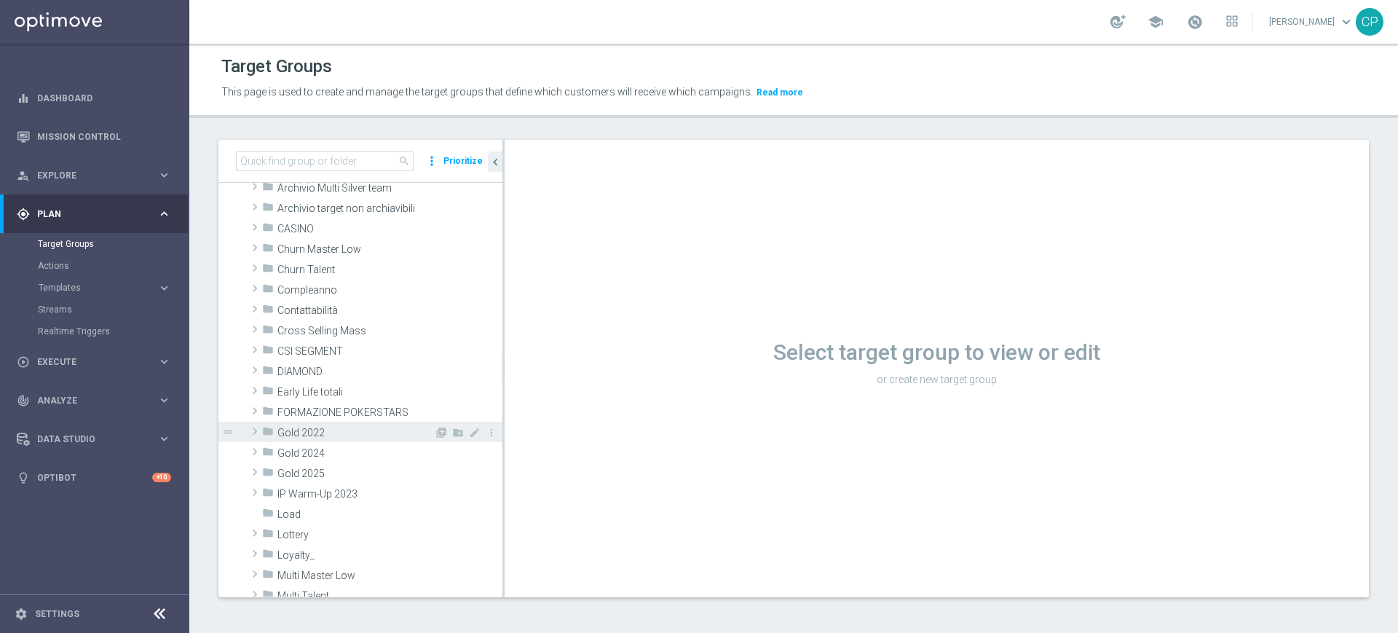
scroll to position [58, 0]
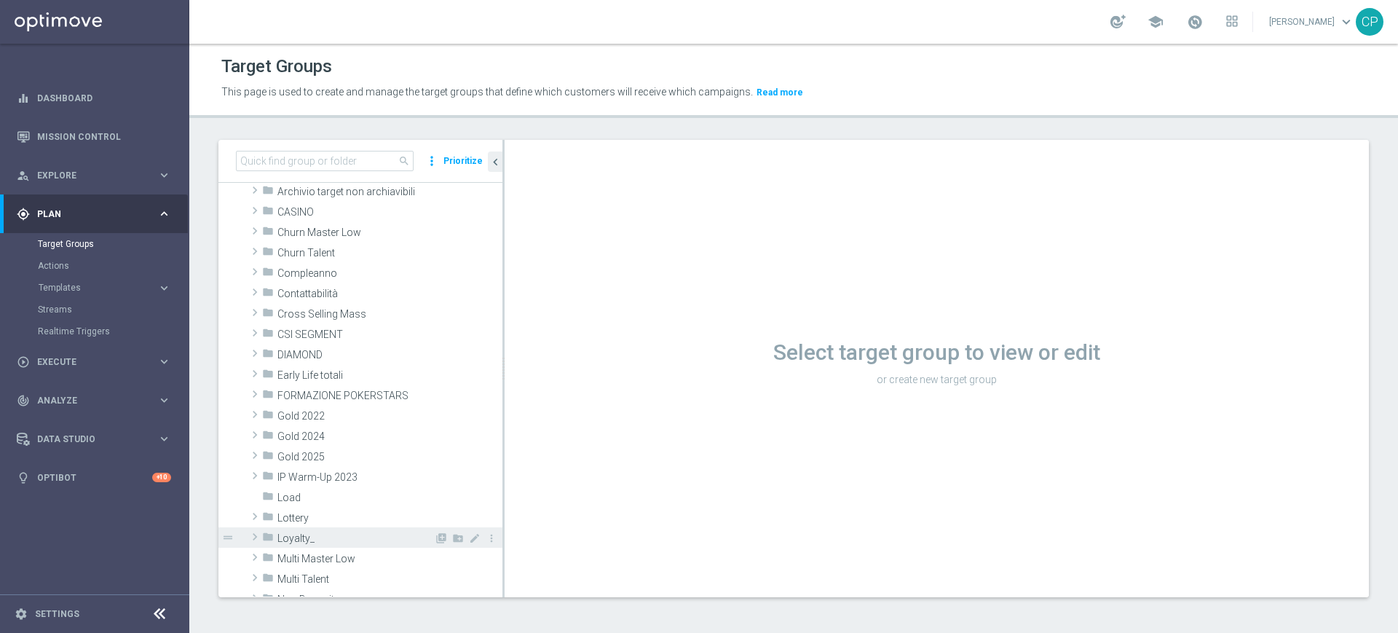
click at [299, 531] on div "folder Loyalty_" at bounding box center [348, 537] width 172 height 20
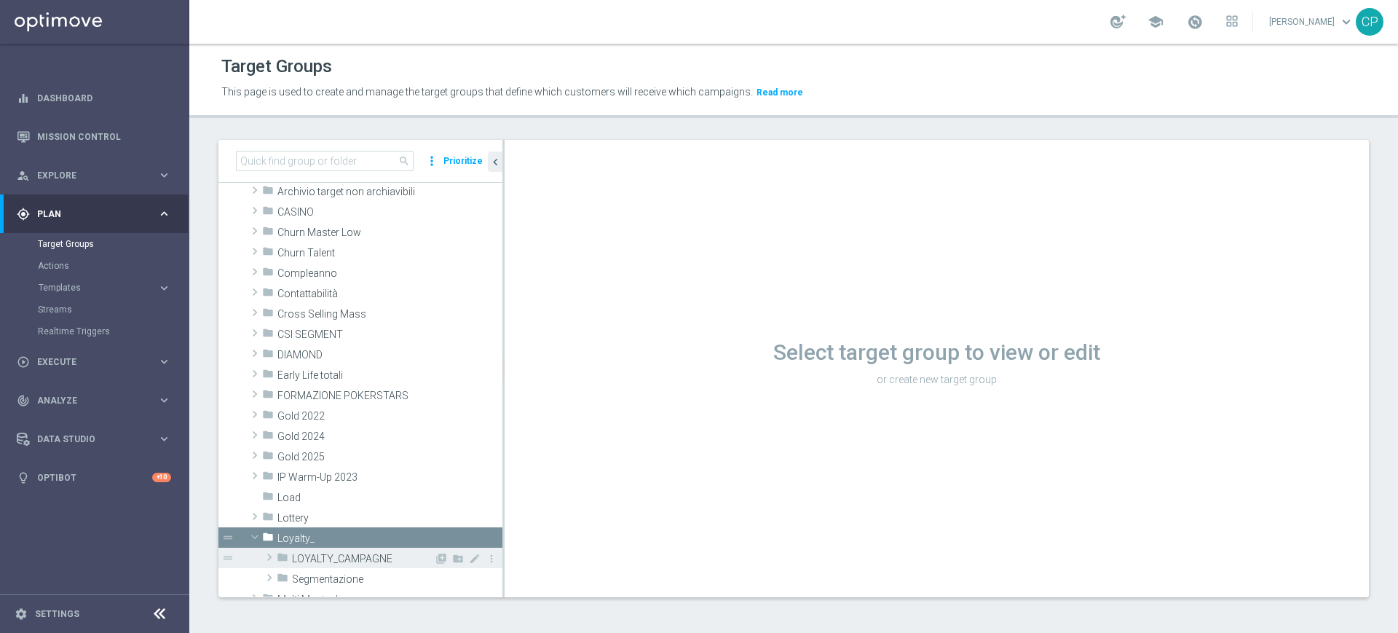
click at [382, 554] on span "LOYALTY_CAMPAGNE" at bounding box center [363, 559] width 142 height 12
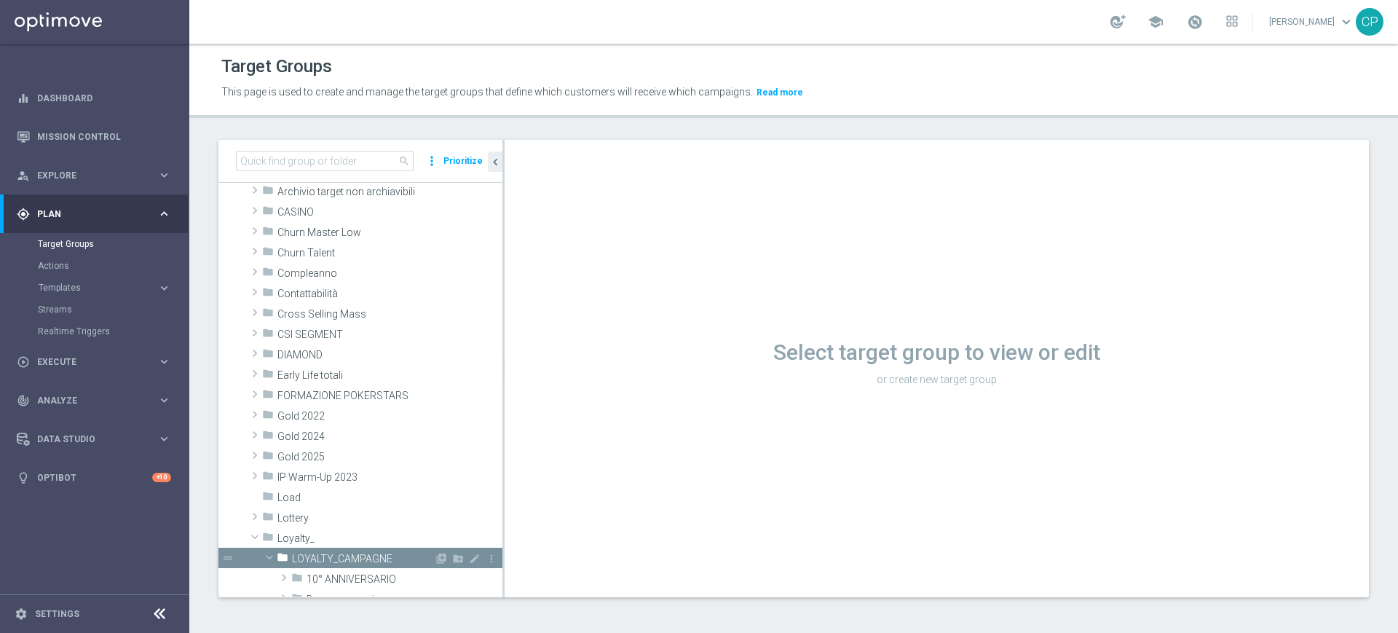
scroll to position [256, 0]
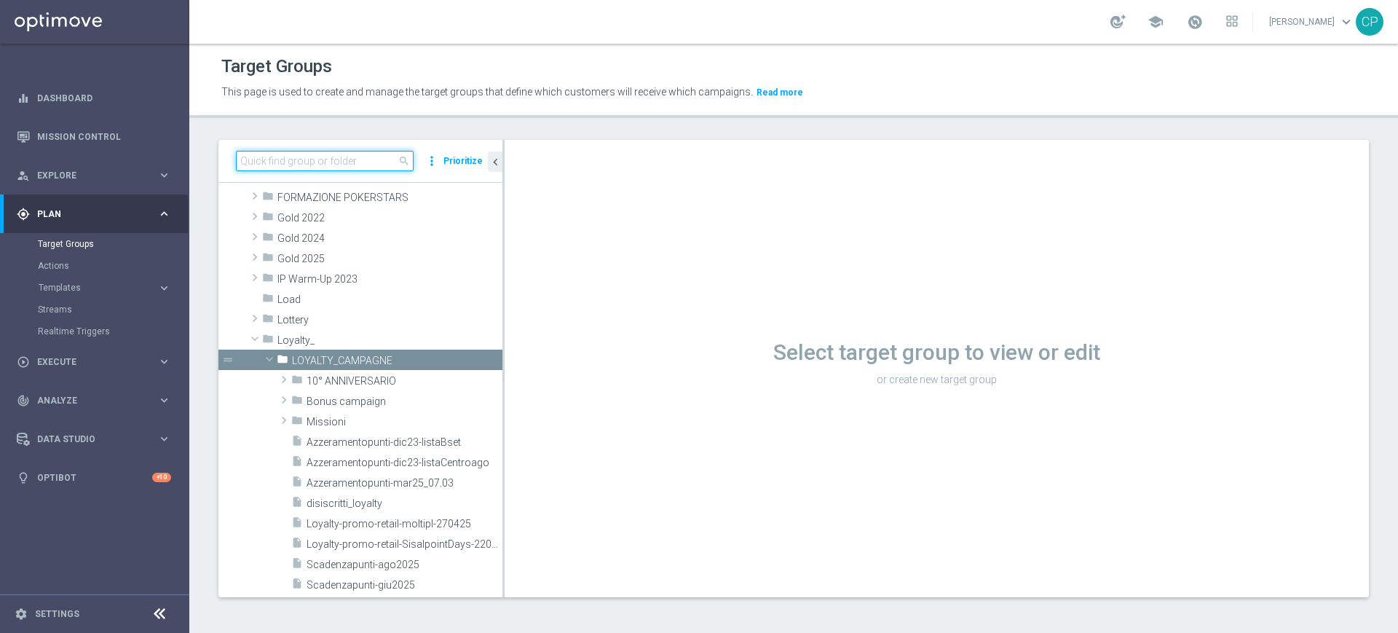
click at [312, 162] on input at bounding box center [325, 161] width 178 height 20
type input "vips 03"
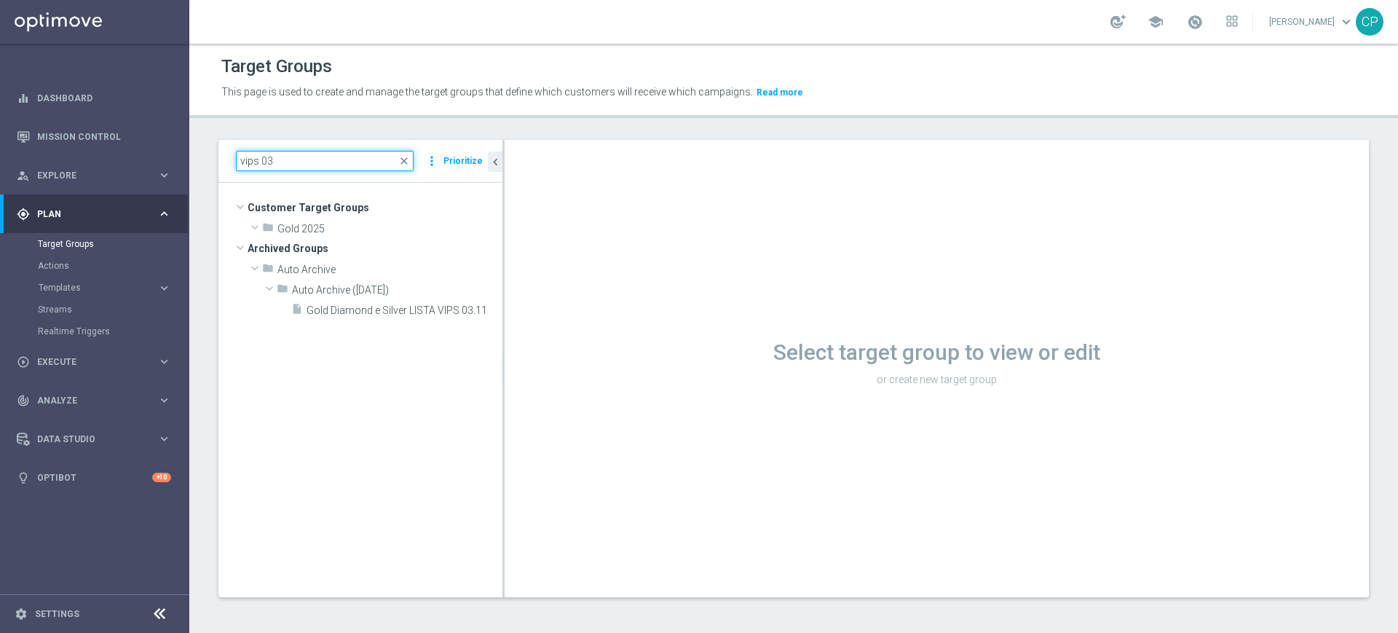
scroll to position [0, 0]
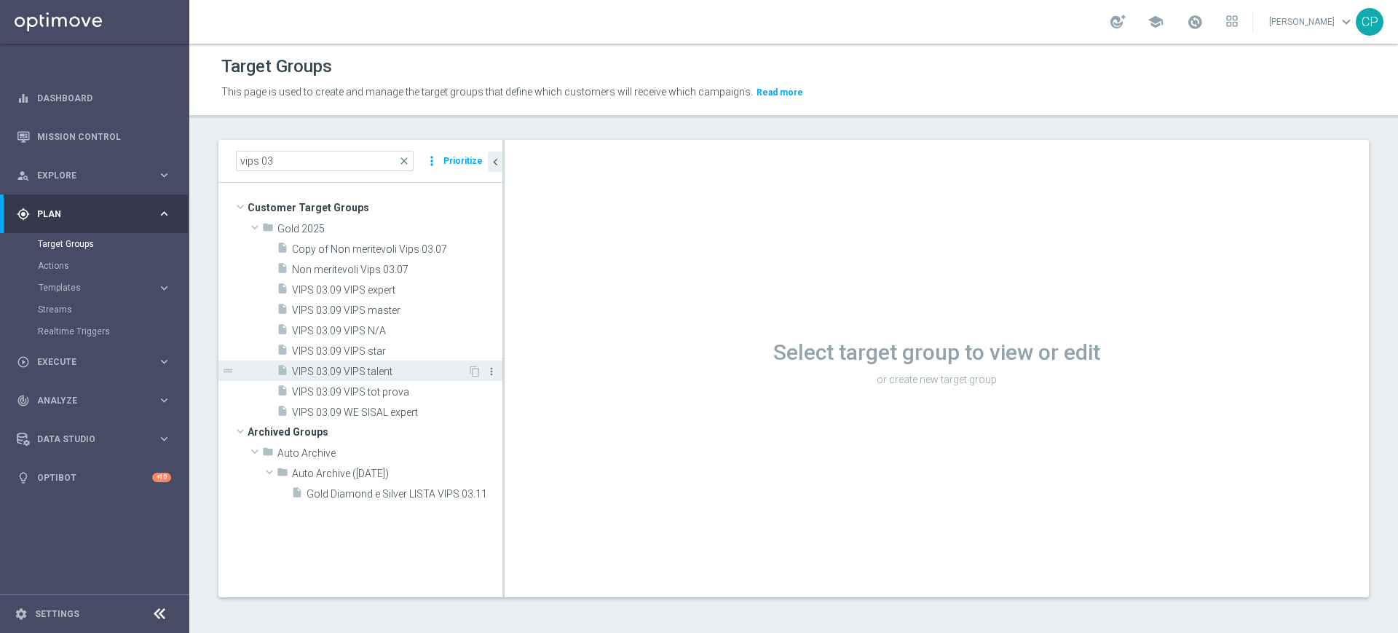
click at [493, 371] on icon "more_vert" at bounding box center [492, 371] width 12 height 12
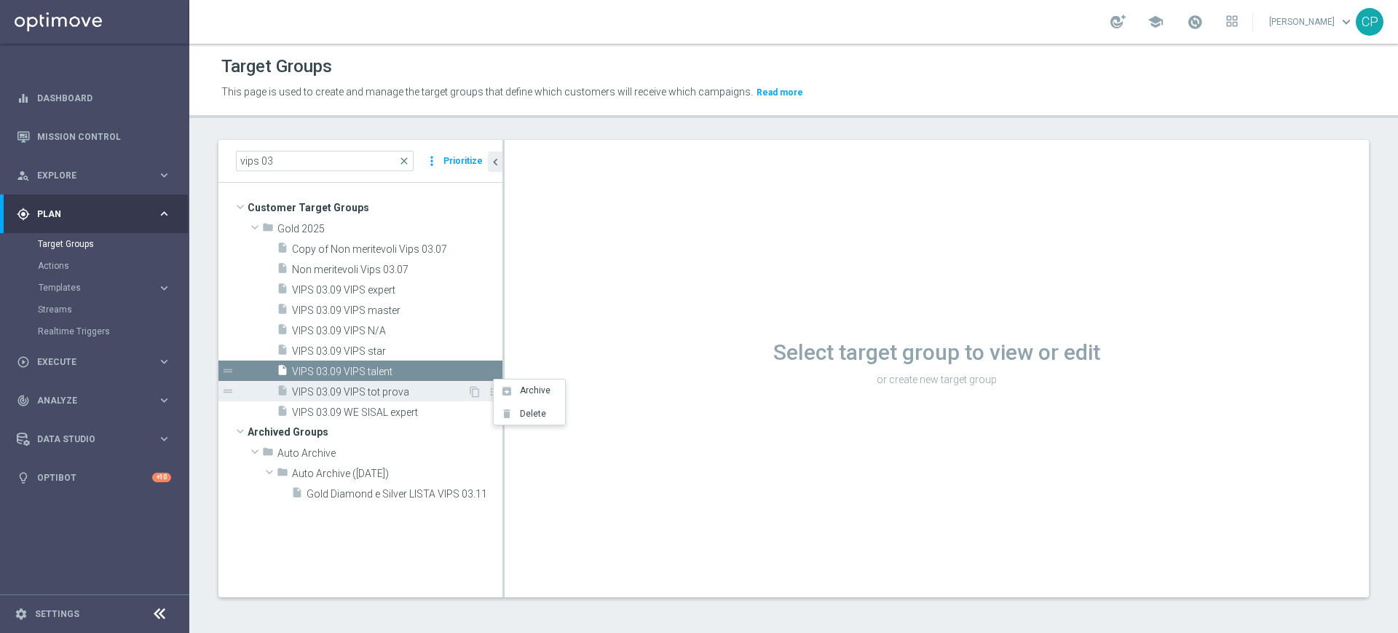
click at [398, 387] on span "VIPS 03.09 VIPS tot prova" at bounding box center [379, 392] width 175 height 12
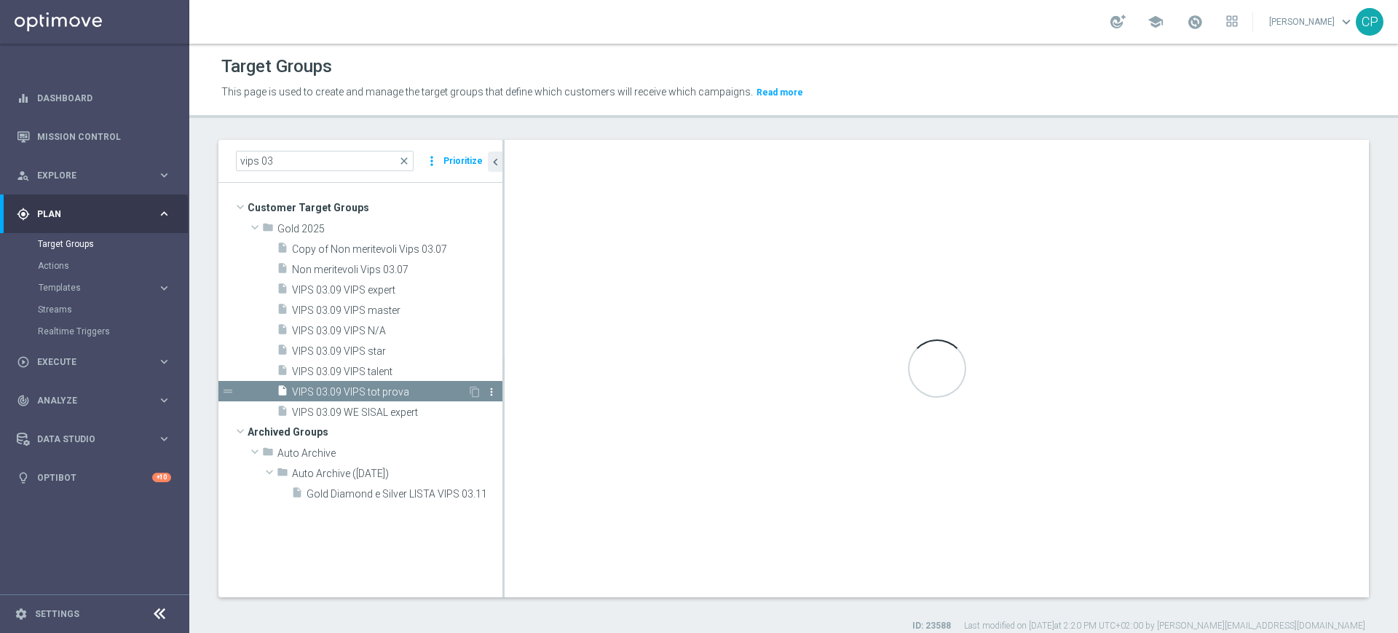
type textarea "(1 and 2 and 3 and 4 and 5 and 6 and 7 and 8 and 9 and 10 and 11 and 12) and (1…"
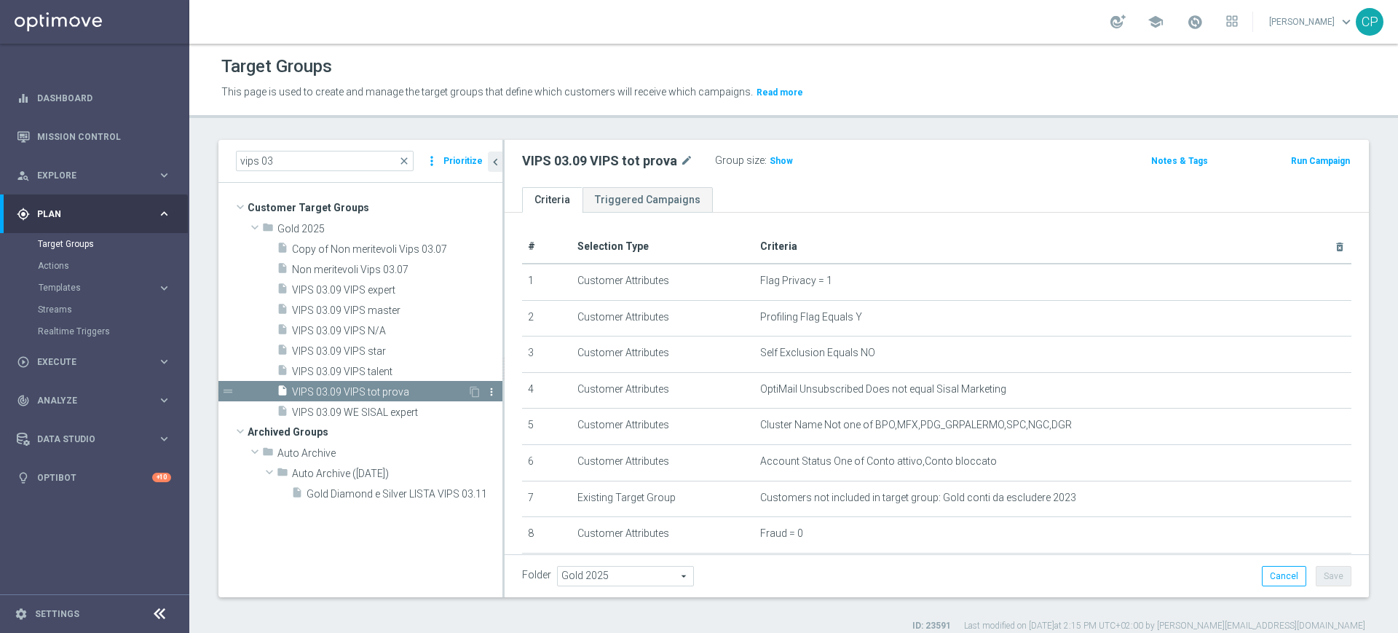
click at [491, 390] on icon "more_vert" at bounding box center [492, 392] width 12 height 12
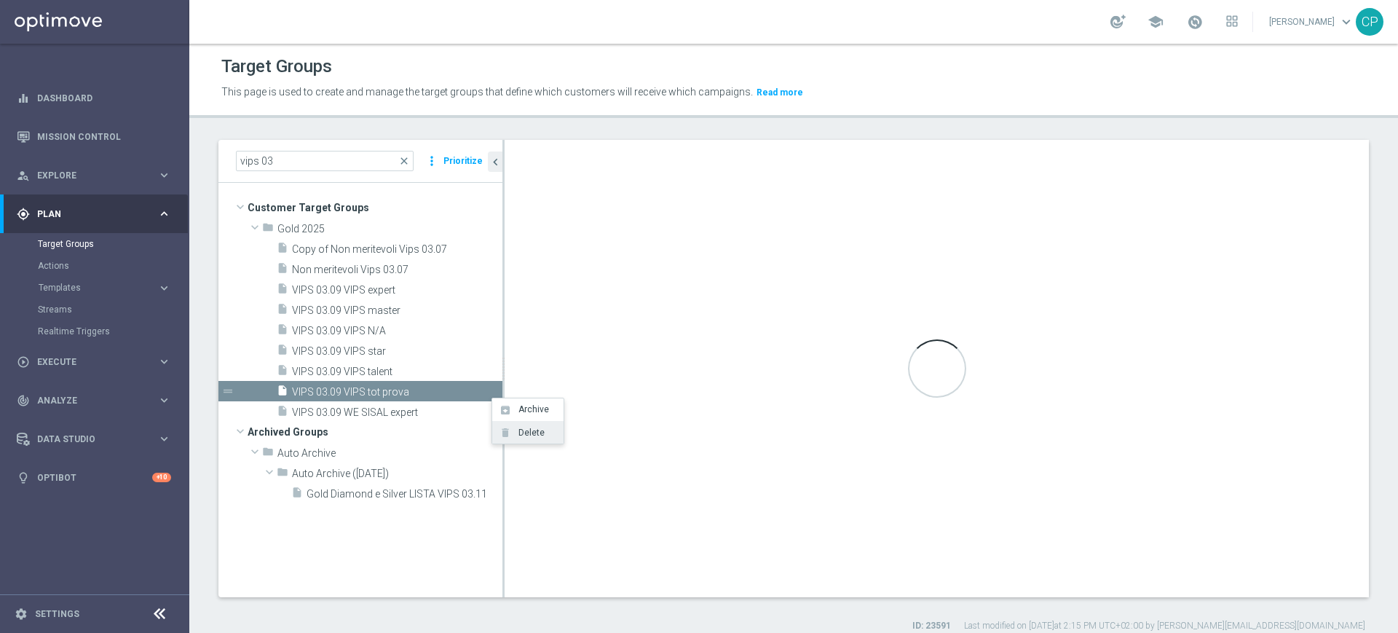
click at [519, 430] on span "Delete" at bounding box center [528, 432] width 31 height 10
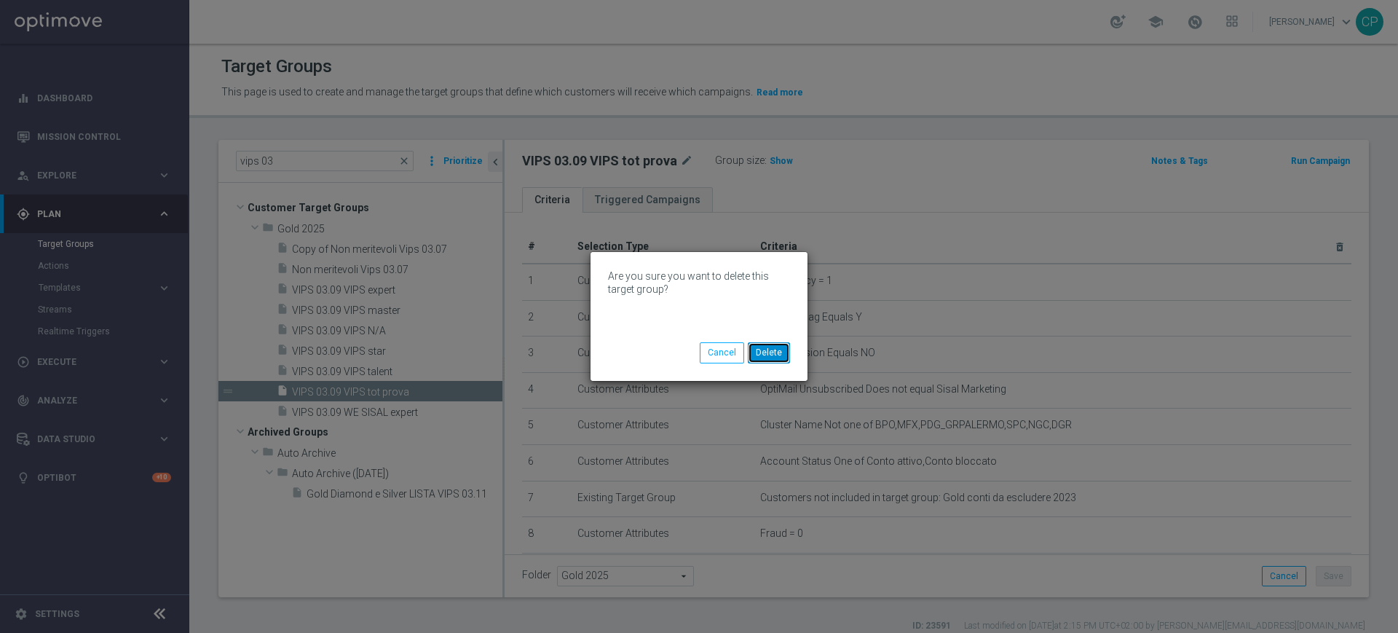
click at [776, 349] on button "Delete" at bounding box center [769, 352] width 42 height 20
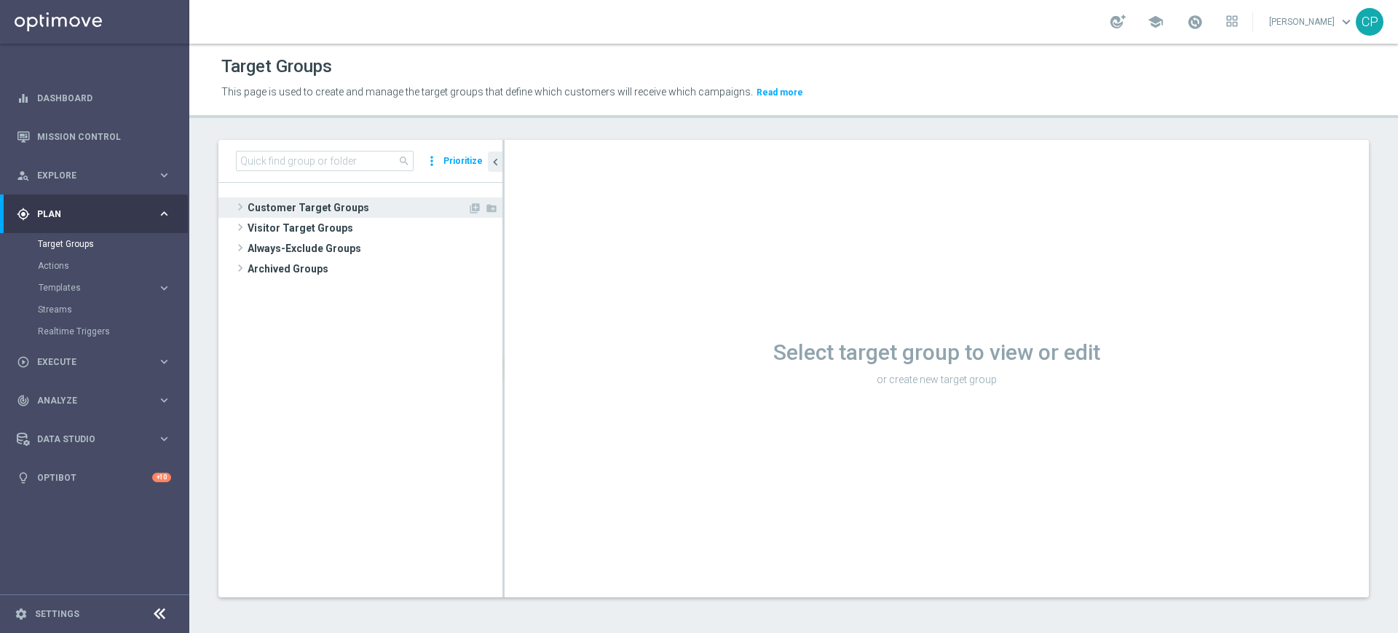
click at [300, 199] on span "Customer Target Groups" at bounding box center [358, 207] width 220 height 20
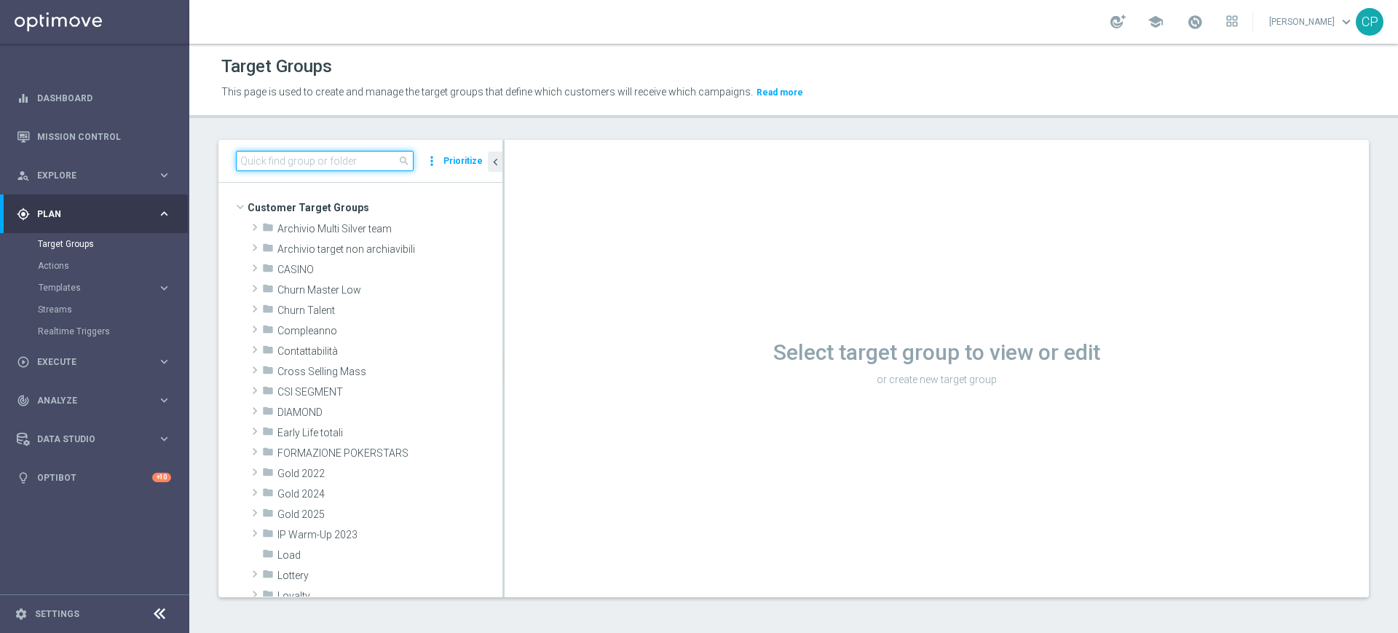
click at [307, 161] on input at bounding box center [325, 161] width 178 height 20
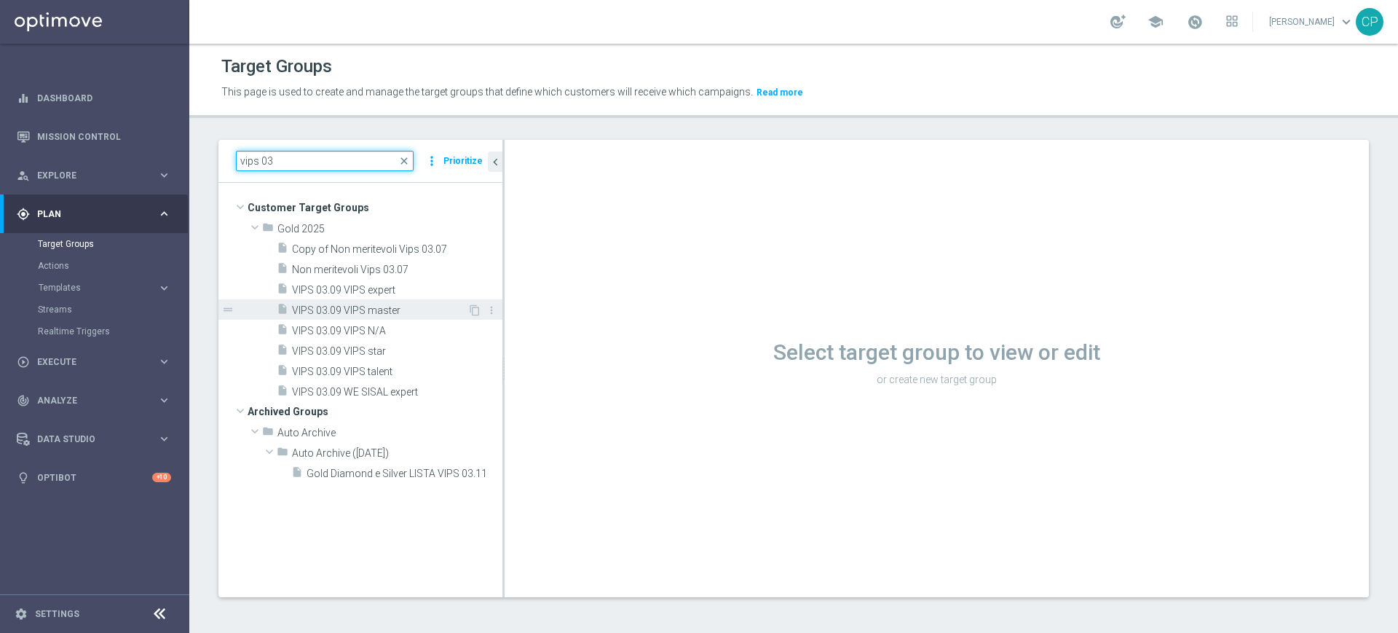
type input "vips 03"
click at [374, 308] on span "VIPS 03.09 VIPS master" at bounding box center [379, 310] width 175 height 12
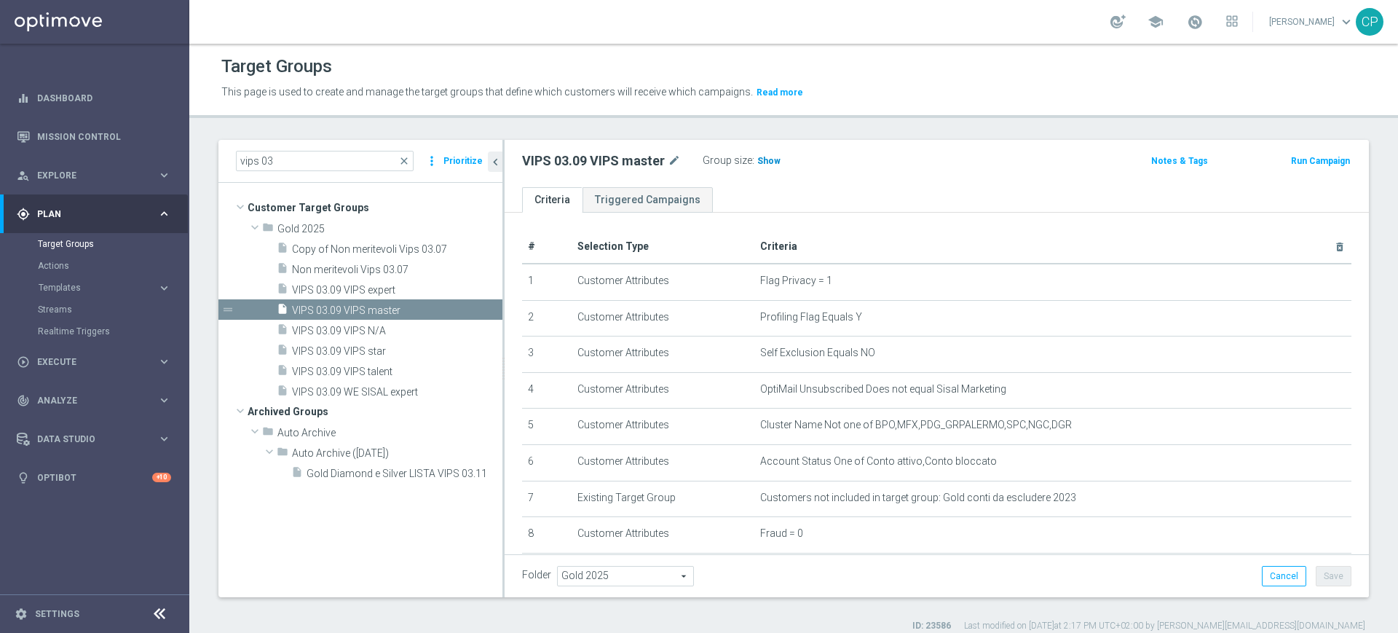
click at [765, 159] on span "Show" at bounding box center [768, 161] width 23 height 10
click at [1118, 127] on div "Target Groups This page is used to create and manage the target groups that def…" at bounding box center [793, 338] width 1209 height 589
click at [766, 156] on span "53,514" at bounding box center [773, 163] width 31 height 14
click at [61, 359] on span "Execute" at bounding box center [97, 361] width 120 height 9
click at [112, 191] on div "person_search Explore keyboard_arrow_right" at bounding box center [94, 175] width 188 height 39
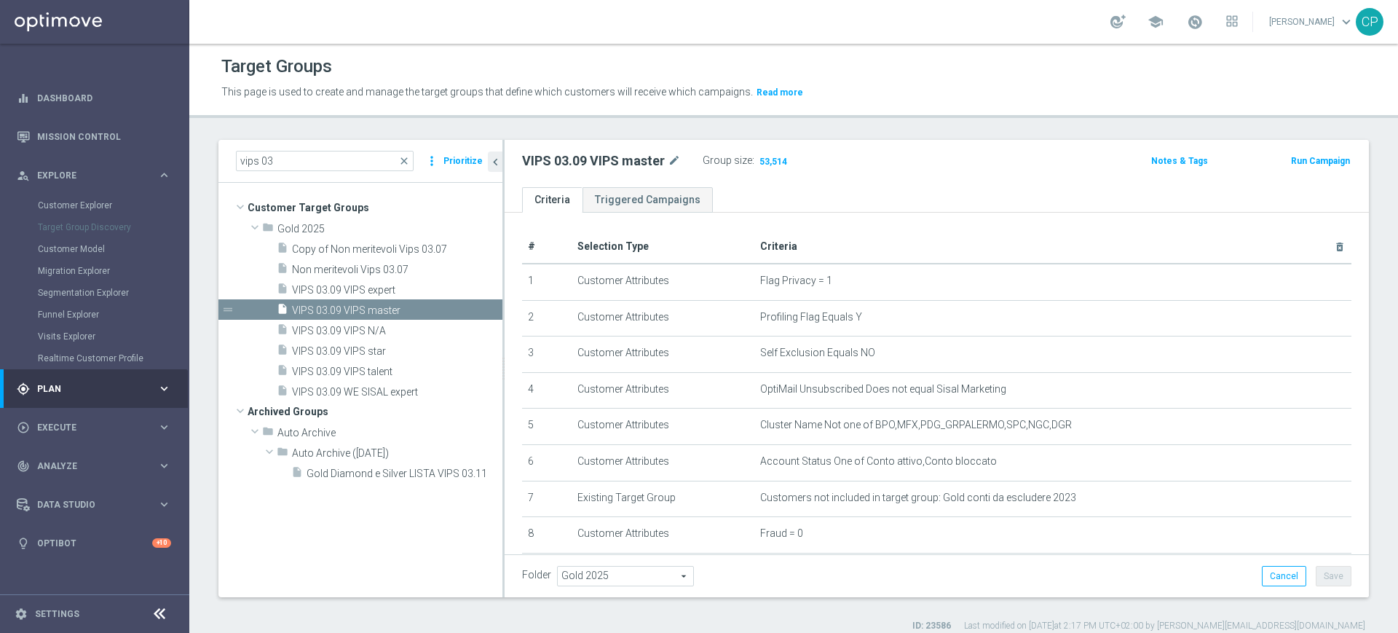
click at [79, 384] on span "Plan" at bounding box center [97, 388] width 120 height 9
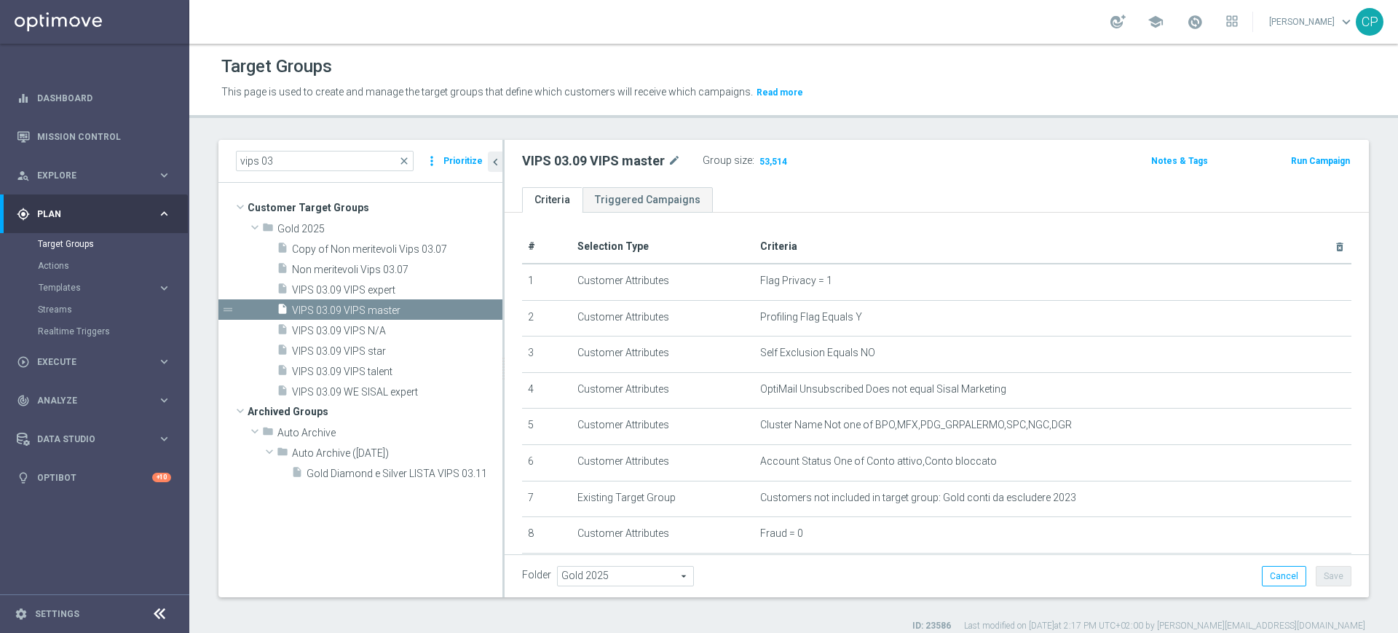
click at [56, 292] on button "Templates keyboard_arrow_right" at bounding box center [105, 288] width 134 height 12
click at [66, 316] on div "Optimail" at bounding box center [116, 310] width 143 height 22
click at [68, 309] on link "Optimail" at bounding box center [98, 310] width 106 height 12
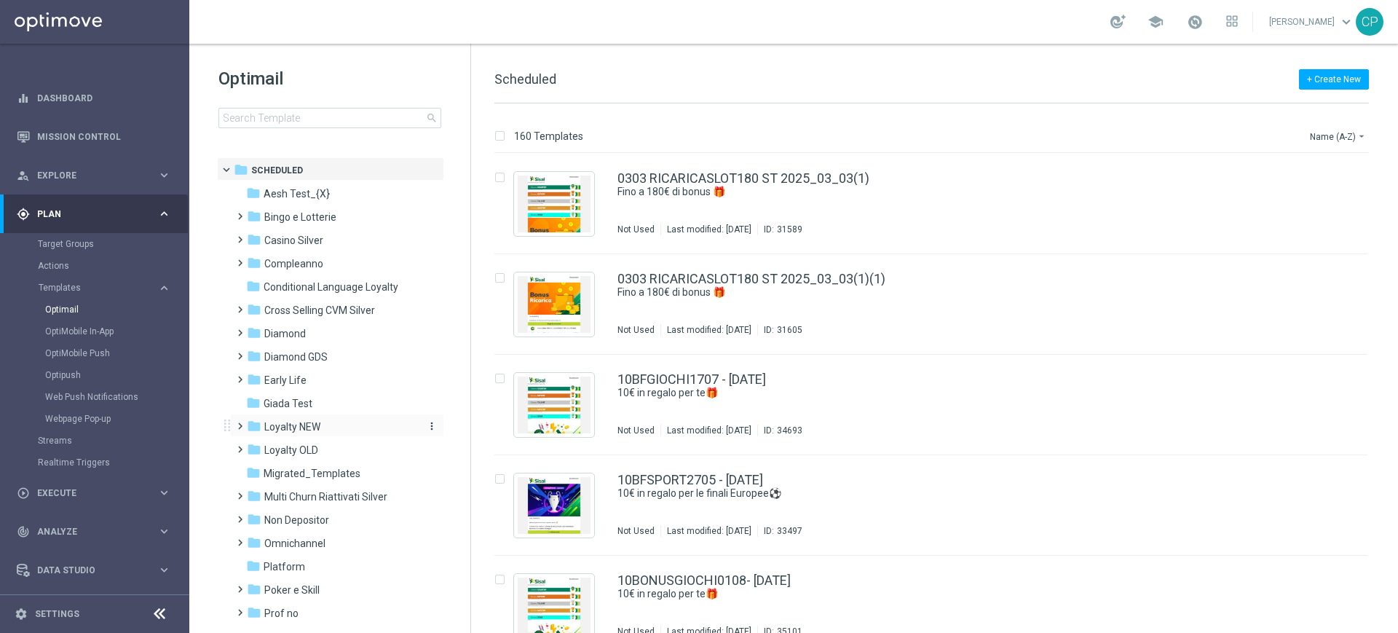
click at [311, 419] on div "folder Loyalty NEW" at bounding box center [330, 427] width 167 height 17
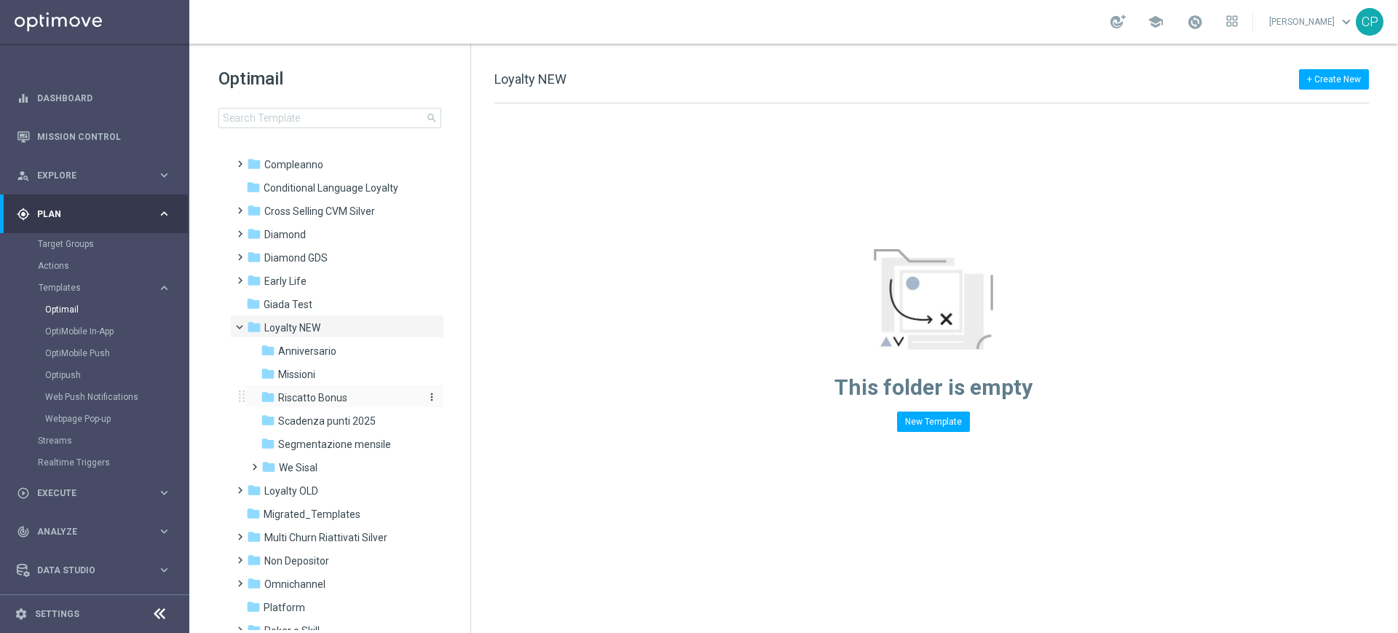
scroll to position [100, 0]
click at [309, 461] on span "We Sisal" at bounding box center [298, 465] width 39 height 13
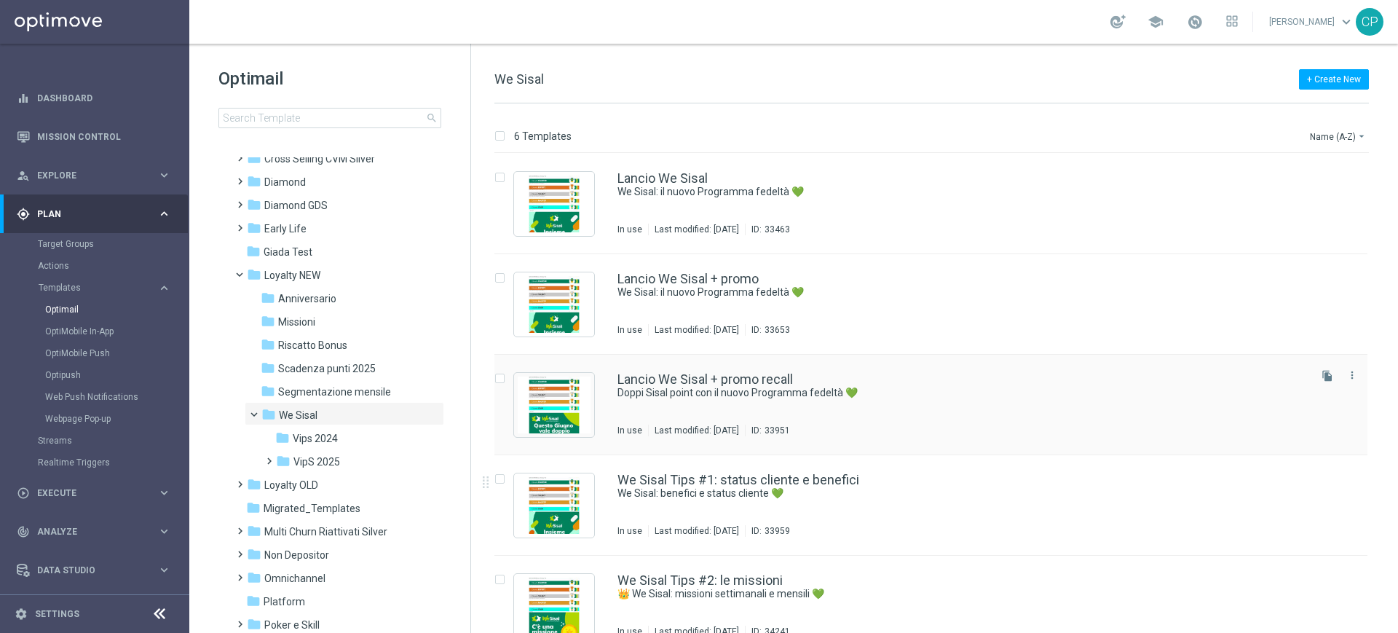
scroll to position [124, 0]
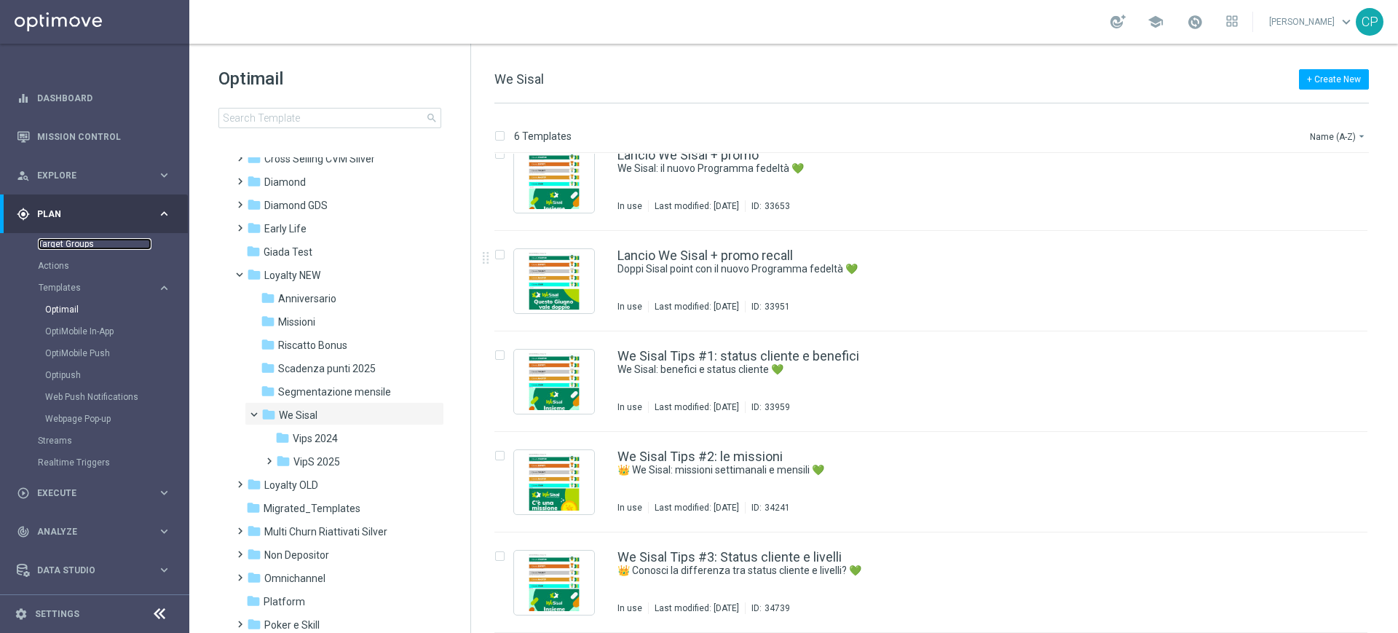
click at [82, 245] on link "Target Groups" at bounding box center [95, 244] width 114 height 12
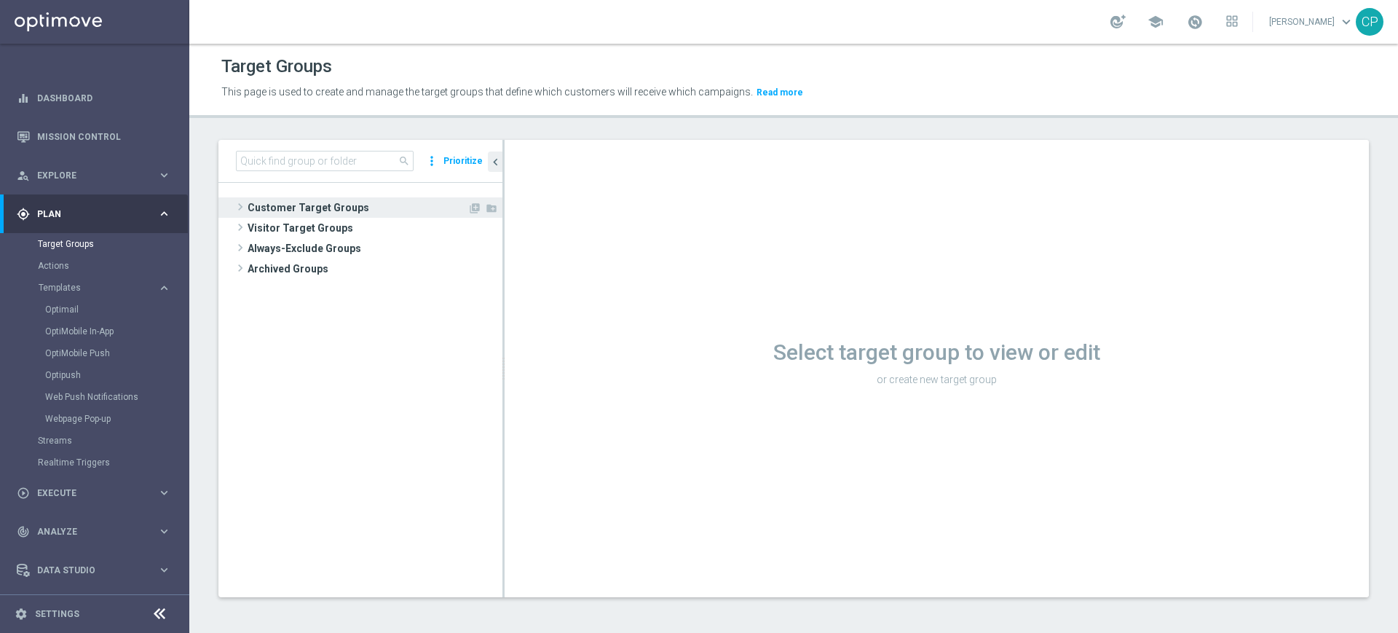
click at [320, 208] on span "Customer Target Groups" at bounding box center [358, 207] width 220 height 20
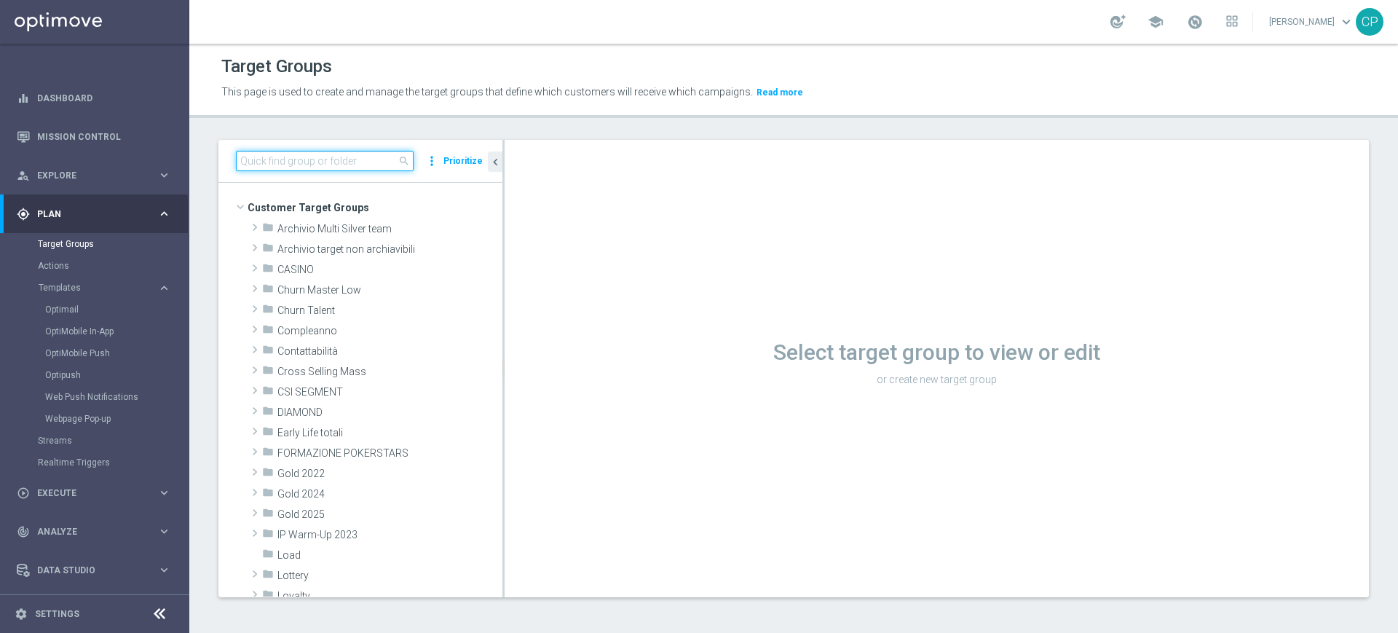
click at [329, 159] on input at bounding box center [325, 161] width 178 height 20
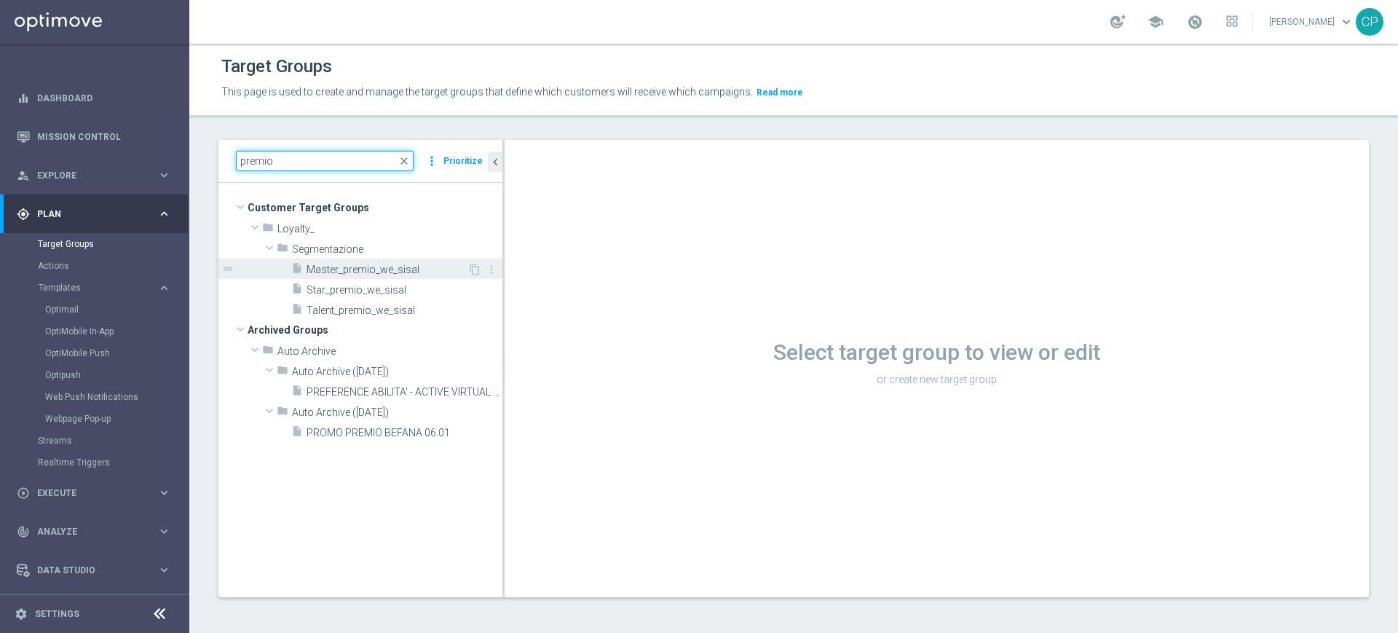
type input "premio"
click at [360, 266] on span "Master_premio_we_sisal" at bounding box center [387, 270] width 161 height 12
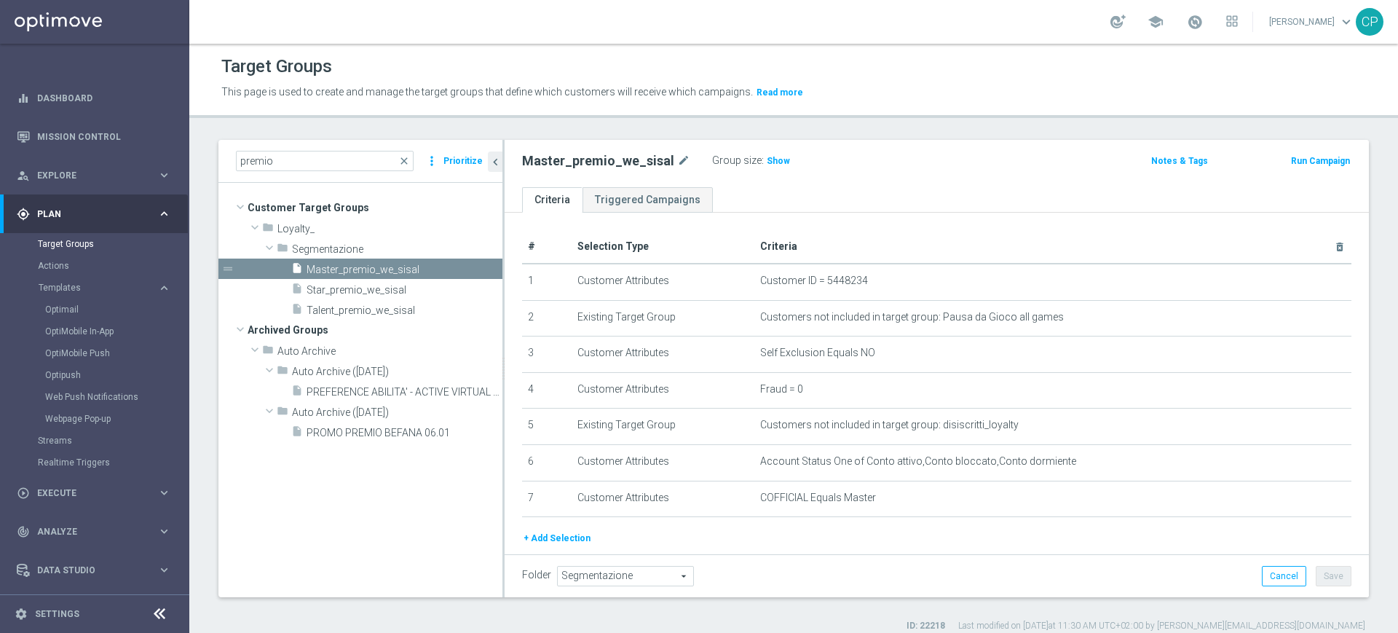
scroll to position [1, 0]
click at [390, 286] on span "Star_premio_we_sisal" at bounding box center [387, 290] width 161 height 12
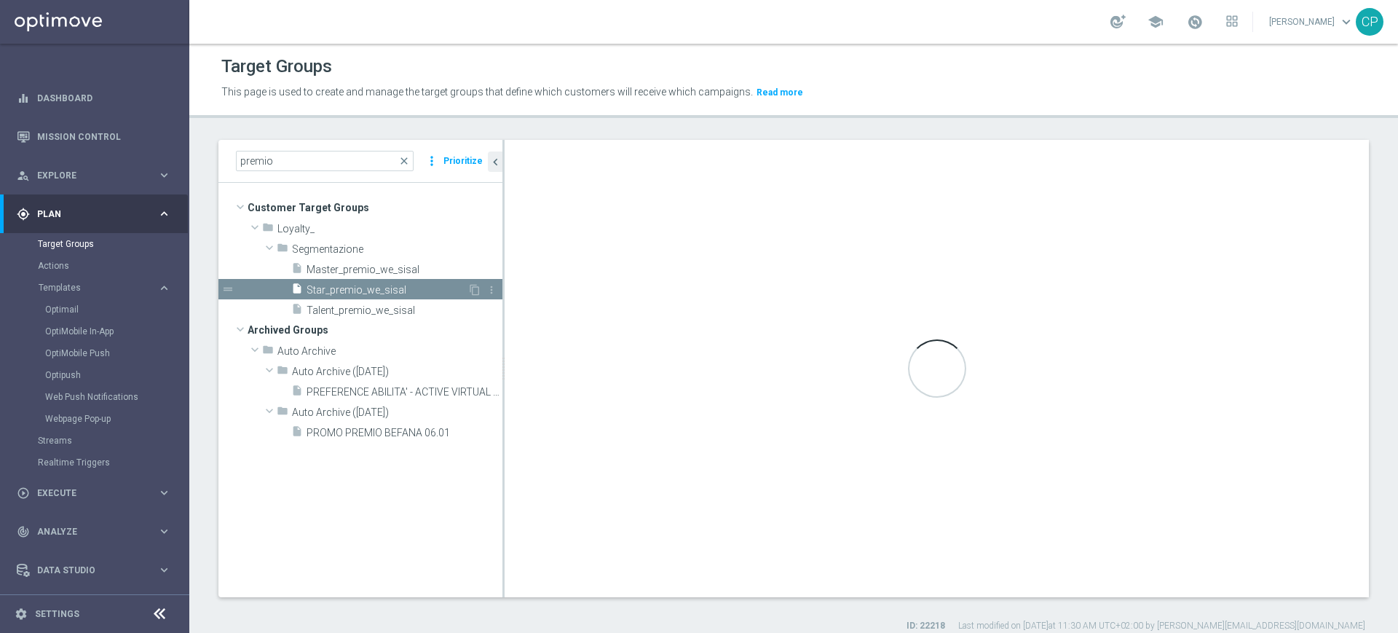
type textarea "(1 and 2 and 3 and 4 and 5 and 6) or (7)"
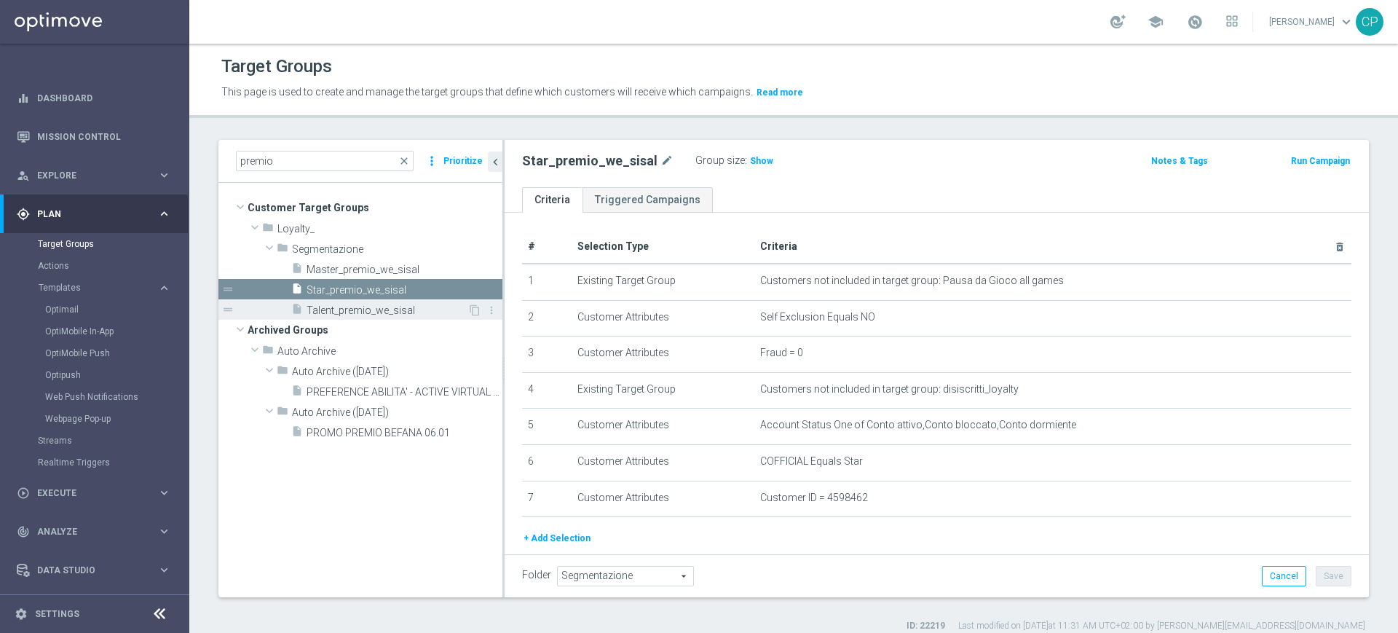
click at [408, 313] on span "Talent_premio_we_sisal" at bounding box center [387, 310] width 161 height 12
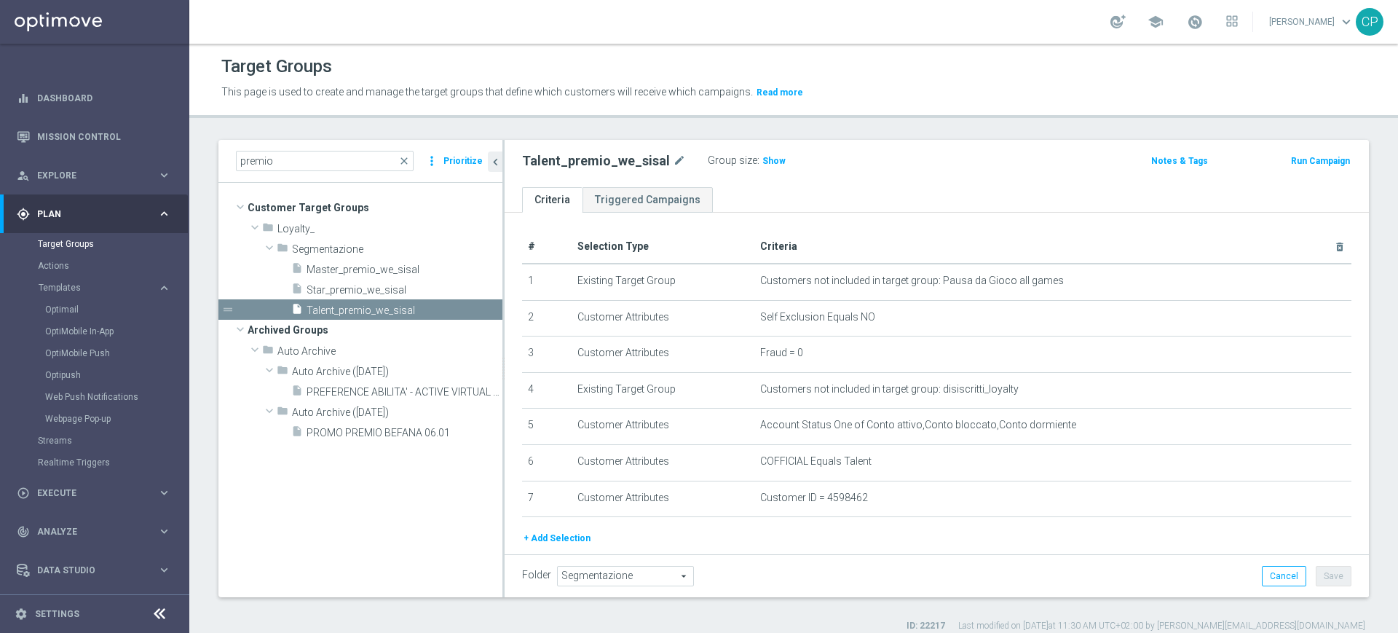
click at [1118, 62] on div "Target Groups" at bounding box center [793, 66] width 1145 height 28
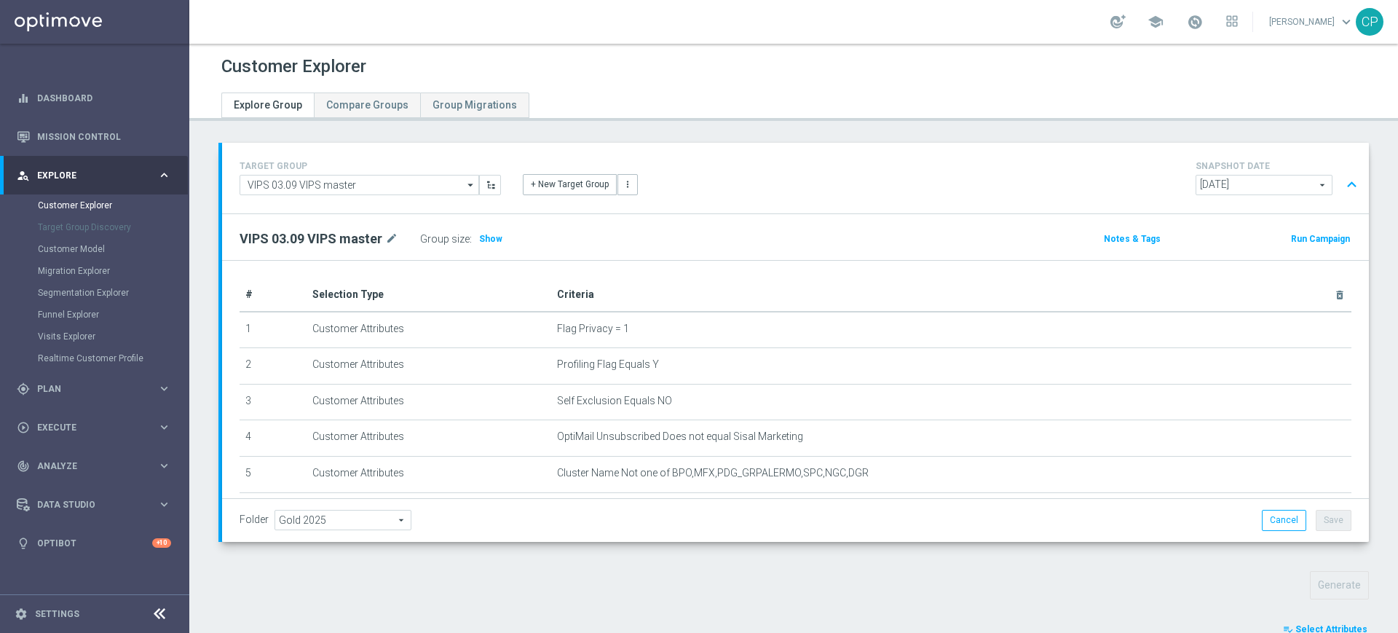
click at [1165, 579] on div "Generate" at bounding box center [1233, 585] width 293 height 28
click at [1203, 23] on span at bounding box center [1195, 22] width 16 height 16
click at [90, 397] on div "gps_fixed Plan keyboard_arrow_right" at bounding box center [94, 388] width 188 height 39
click at [67, 245] on link "Target Groups" at bounding box center [95, 244] width 114 height 12
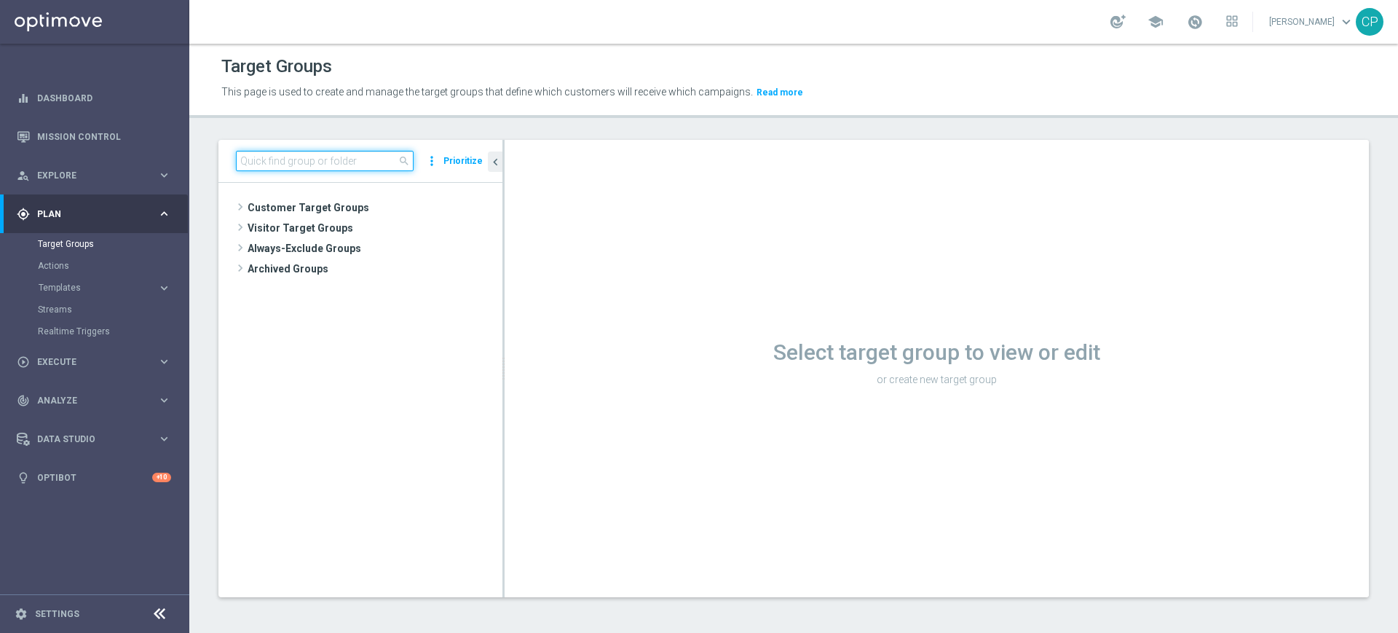
click at [309, 156] on input at bounding box center [325, 161] width 178 height 20
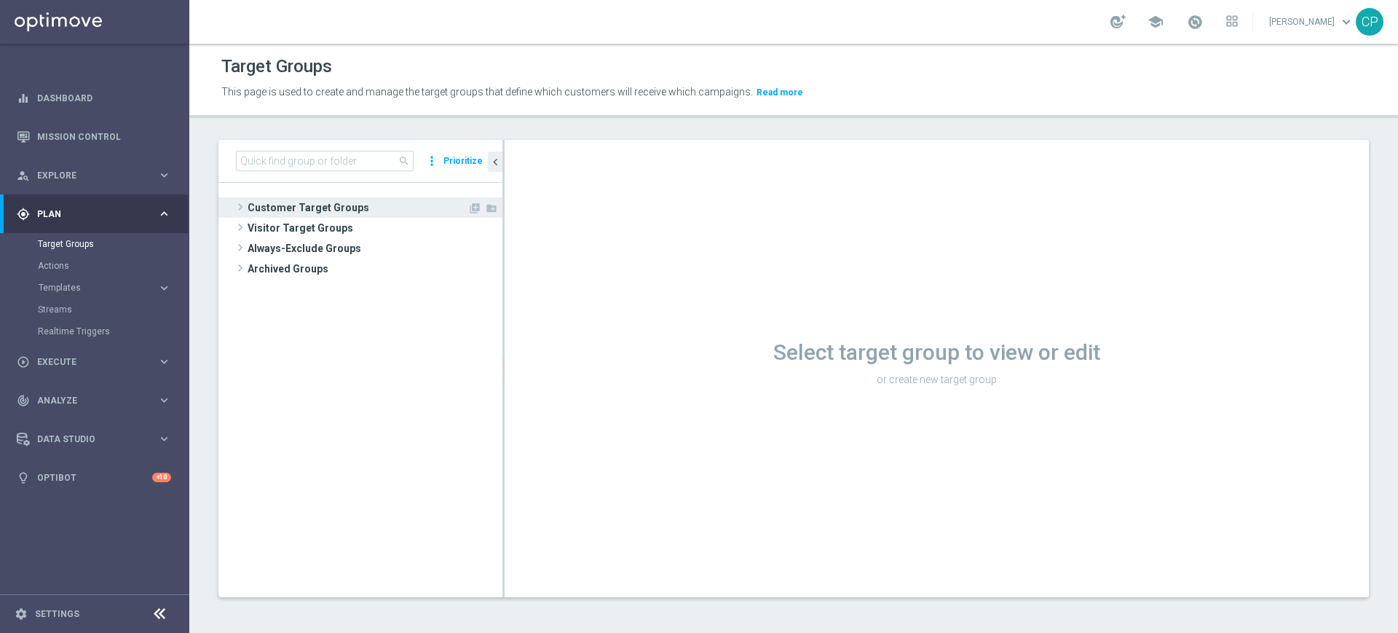
click at [287, 205] on span "Customer Target Groups" at bounding box center [358, 207] width 220 height 20
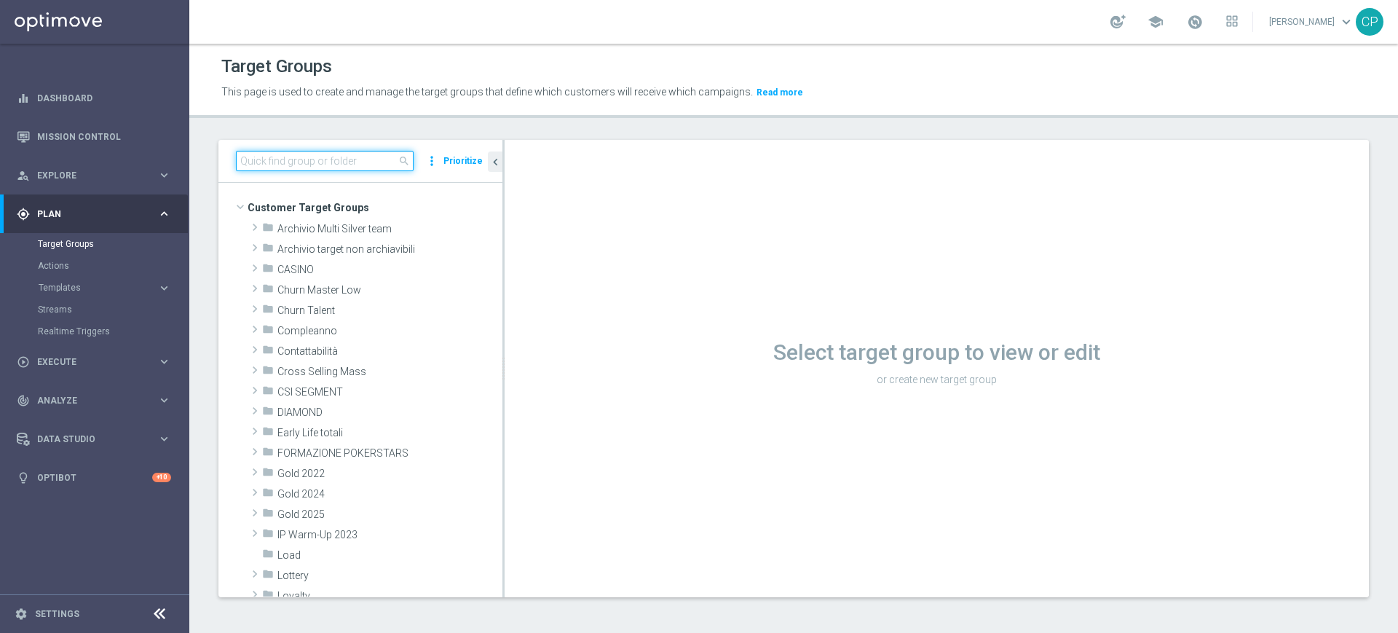
click at [300, 161] on input at bounding box center [325, 161] width 178 height 20
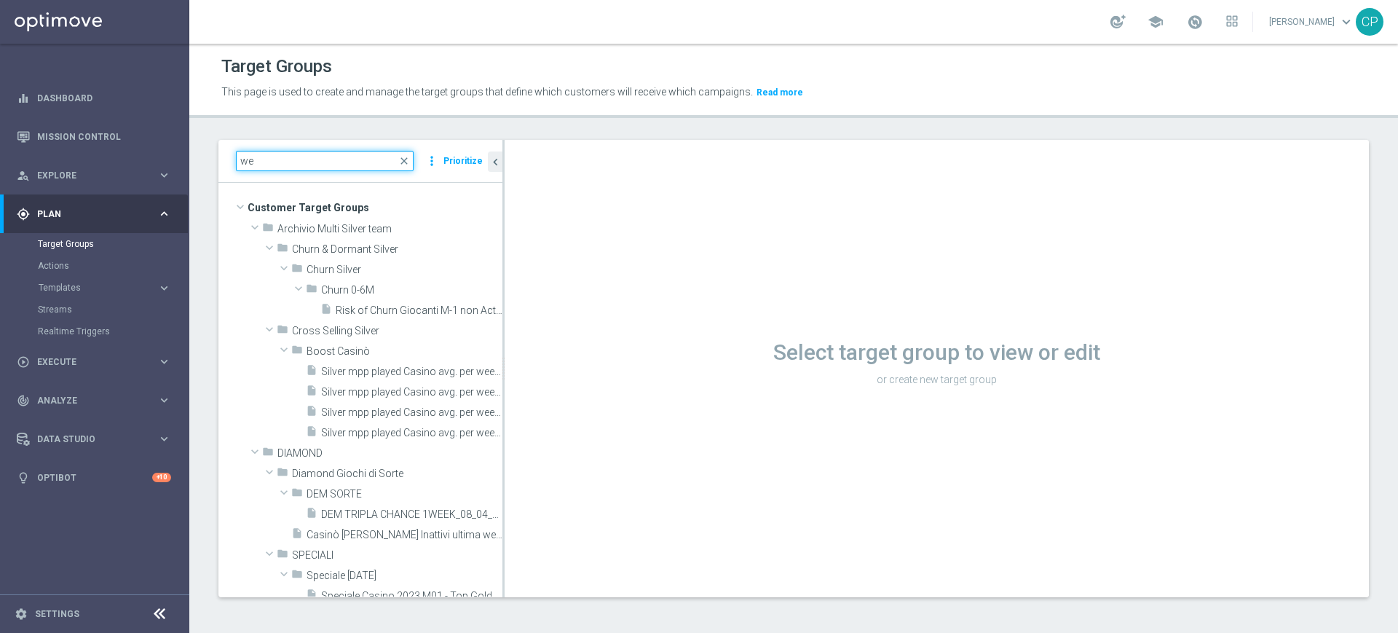
type input "w"
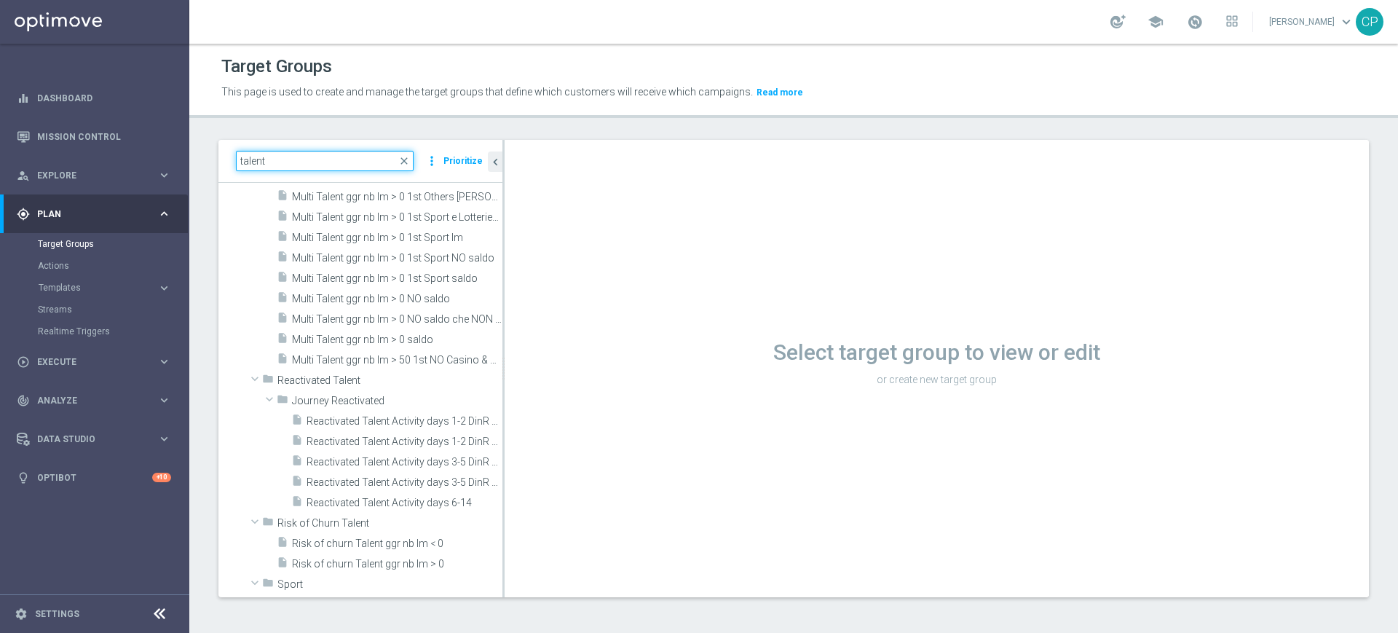
scroll to position [2556, 0]
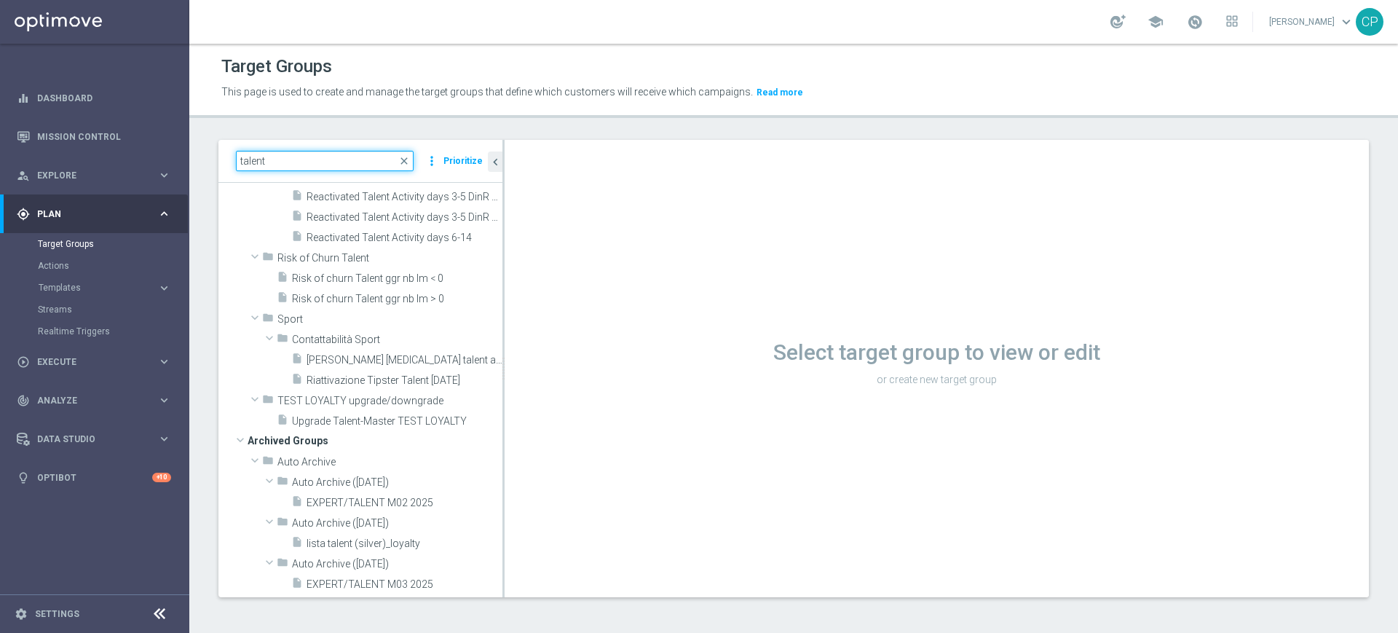
type input "talent"
click at [67, 242] on link "Target Groups" at bounding box center [95, 244] width 114 height 12
click at [408, 161] on span "close" at bounding box center [404, 161] width 12 height 12
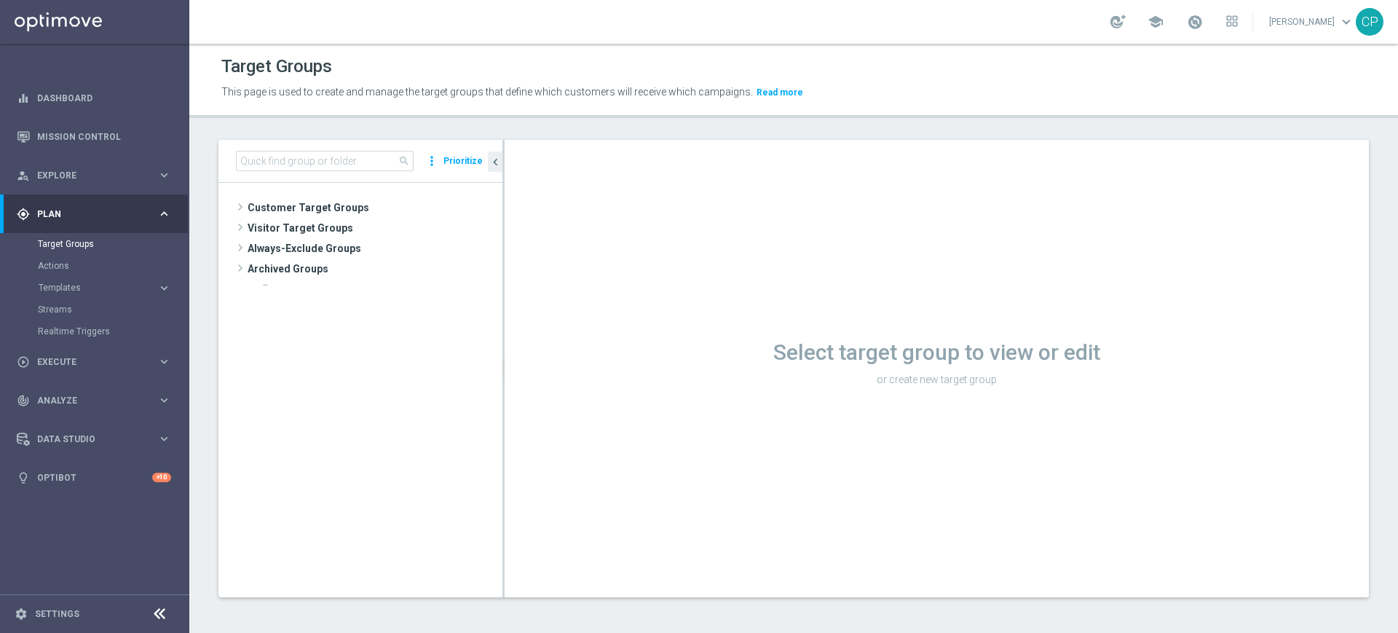
scroll to position [0, 0]
click at [316, 207] on span "Customer Target Groups" at bounding box center [358, 207] width 220 height 20
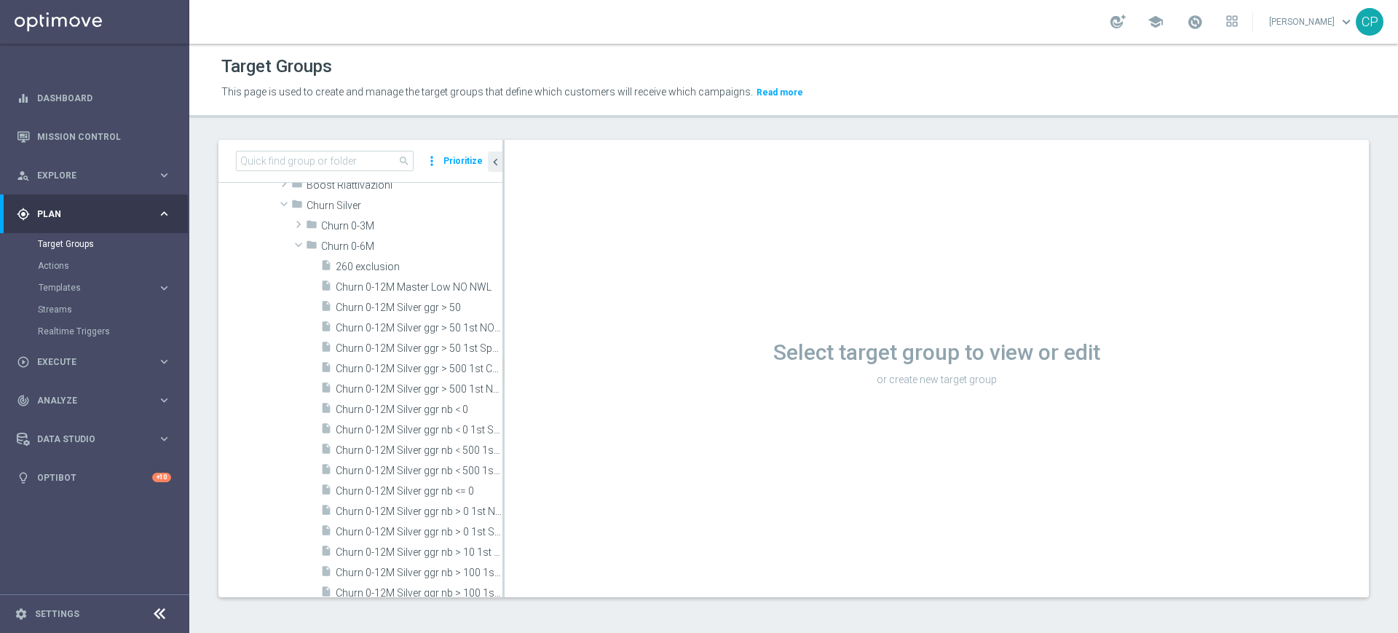
scroll to position [22, 0]
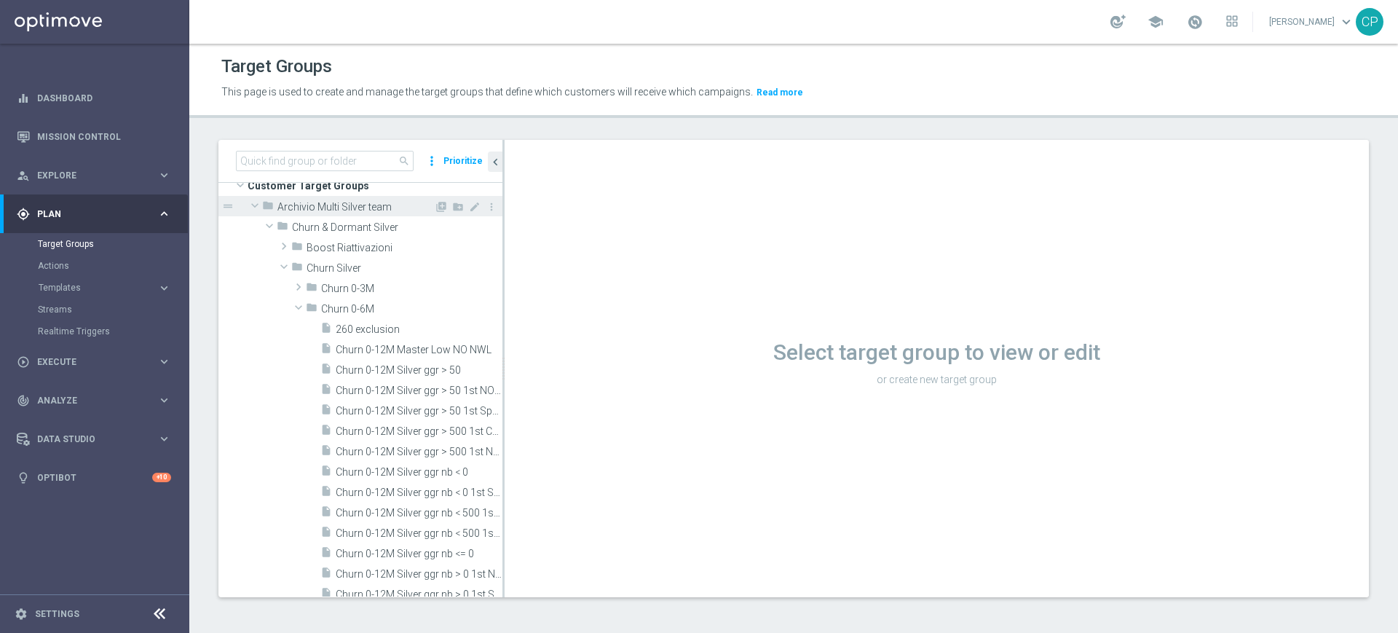
click at [253, 202] on span at bounding box center [254, 205] width 17 height 15
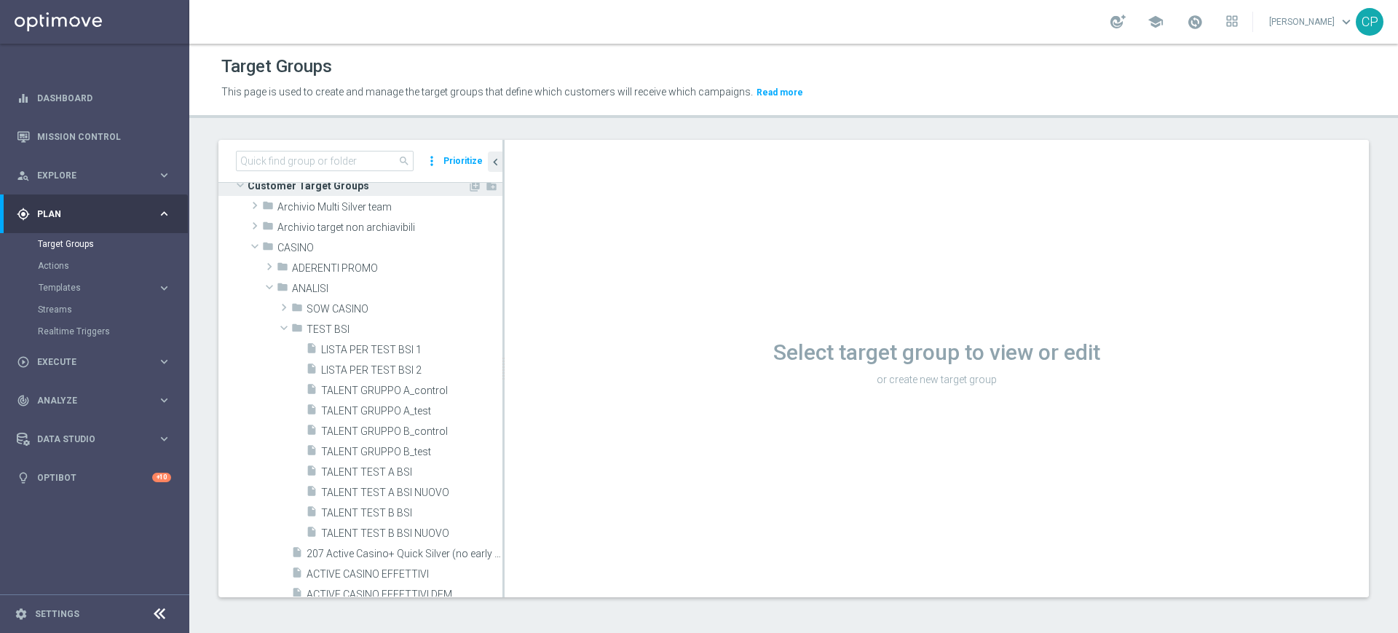
click at [240, 186] on span at bounding box center [240, 185] width 17 height 15
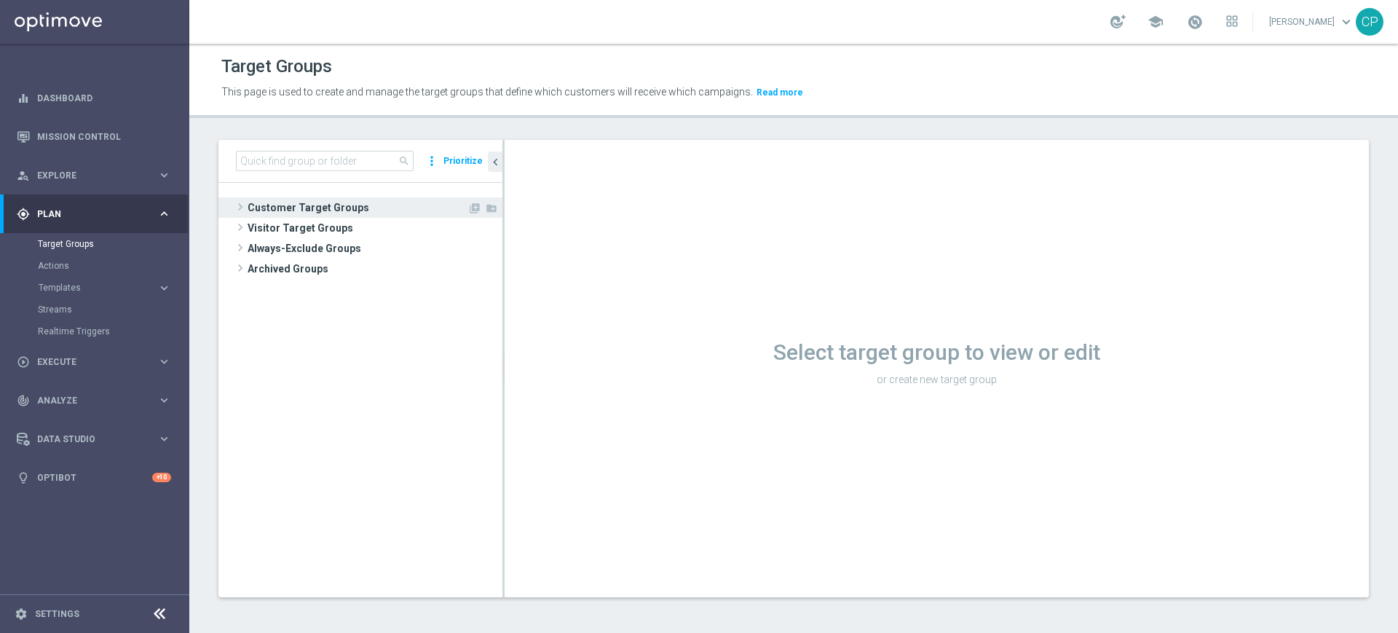
scroll to position [0, 0]
click at [240, 208] on span at bounding box center [240, 206] width 15 height 17
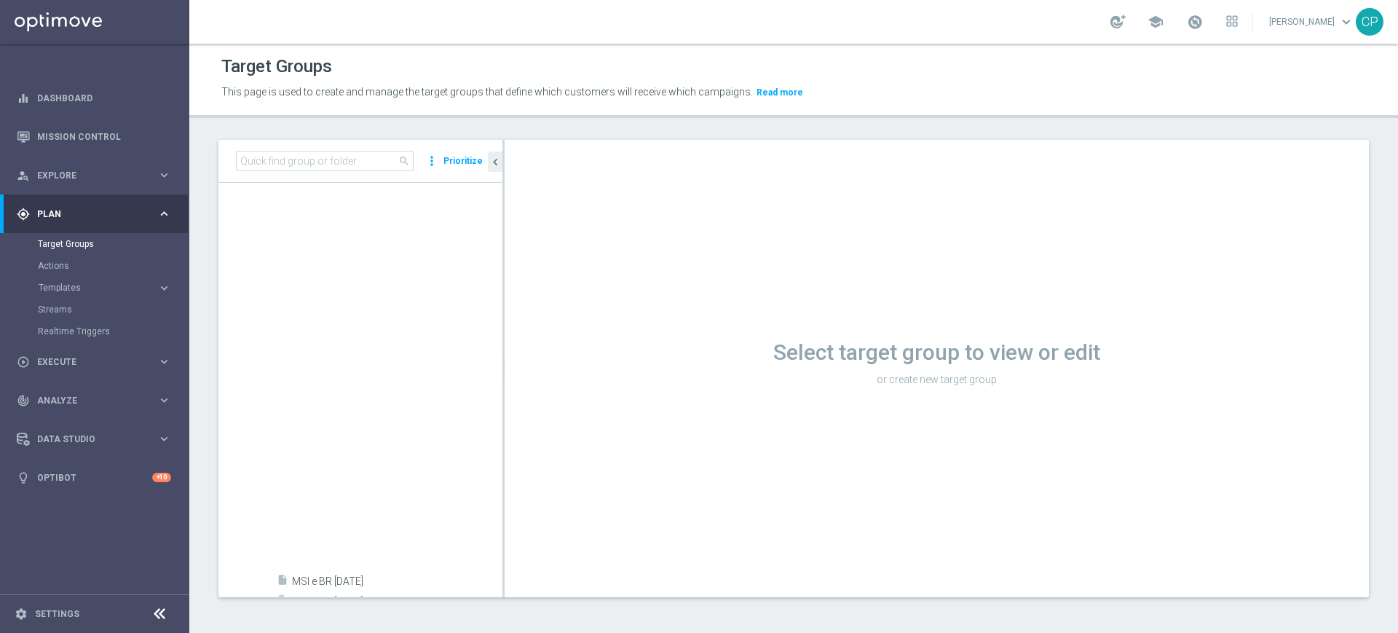
scroll to position [8474, 0]
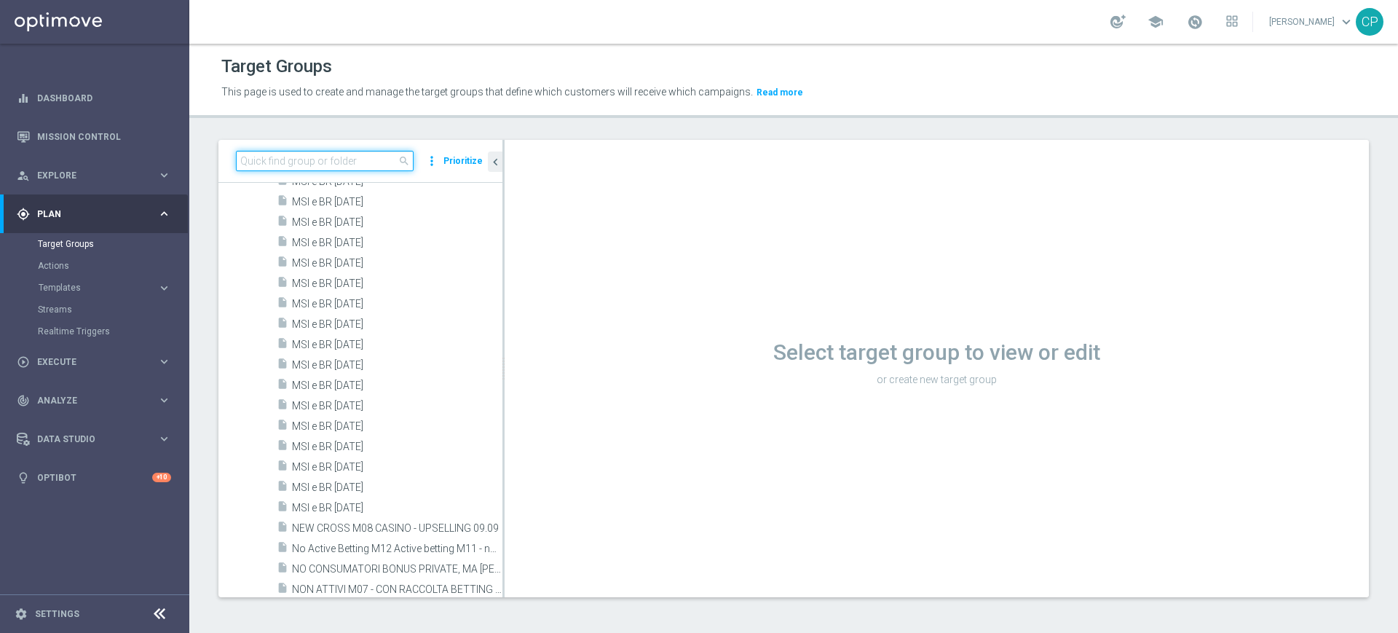
click at [291, 165] on input at bounding box center [325, 161] width 178 height 20
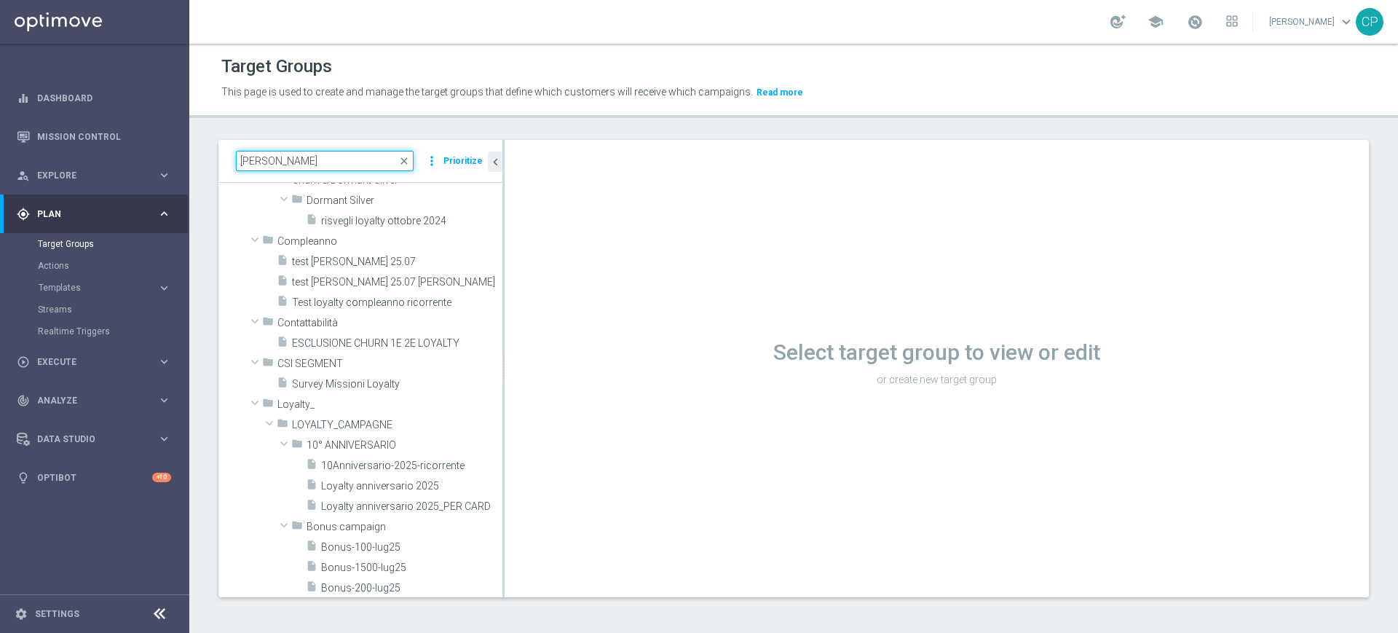
scroll to position [71, 0]
type input "loy"
click at [253, 399] on span at bounding box center [254, 400] width 17 height 15
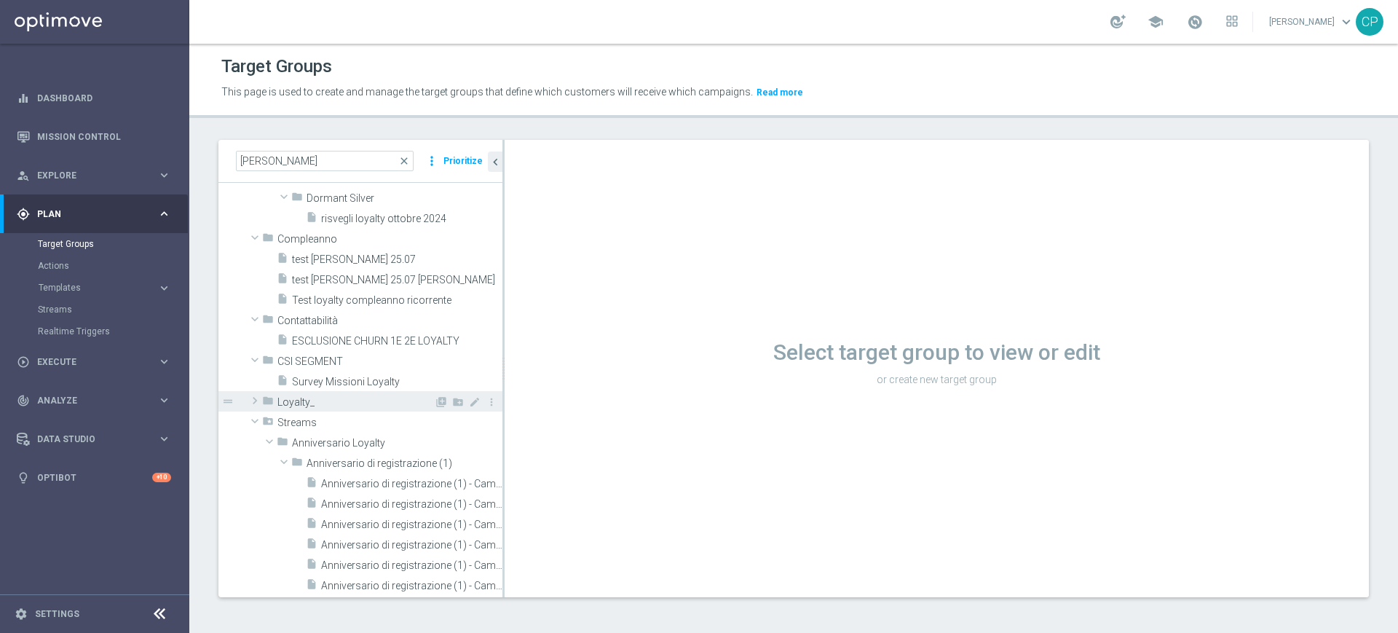
click at [253, 399] on span at bounding box center [255, 400] width 15 height 17
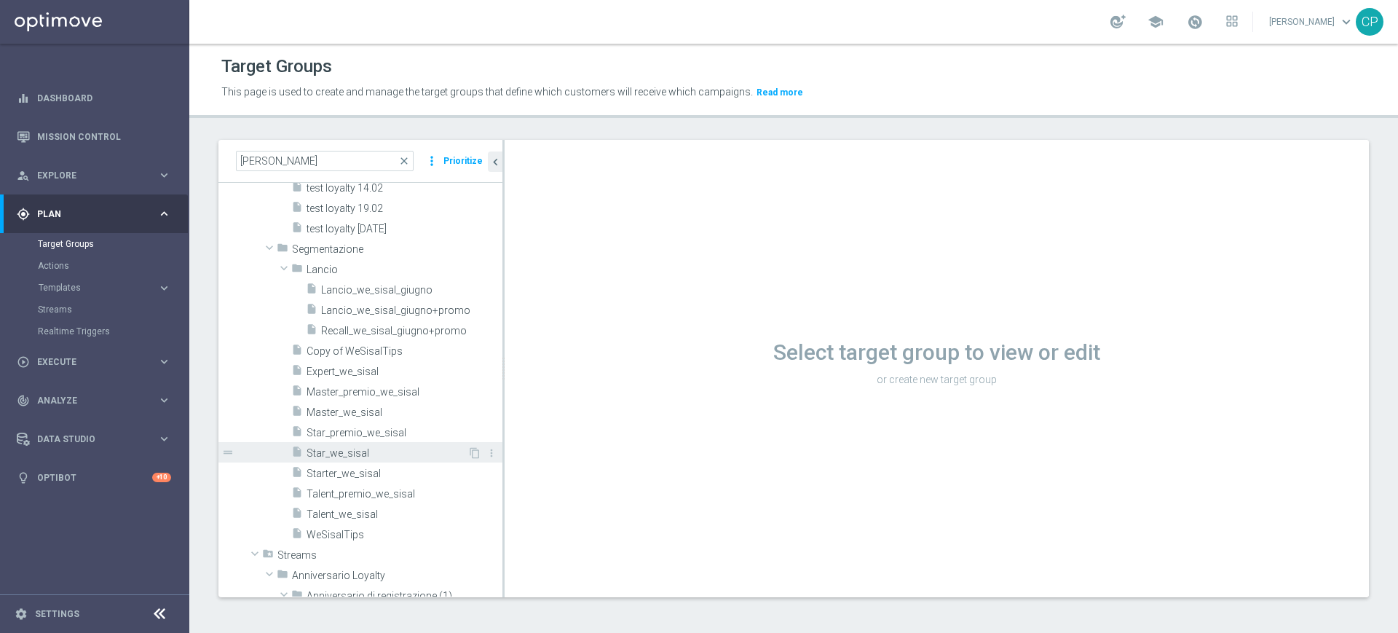
scroll to position [1904, 0]
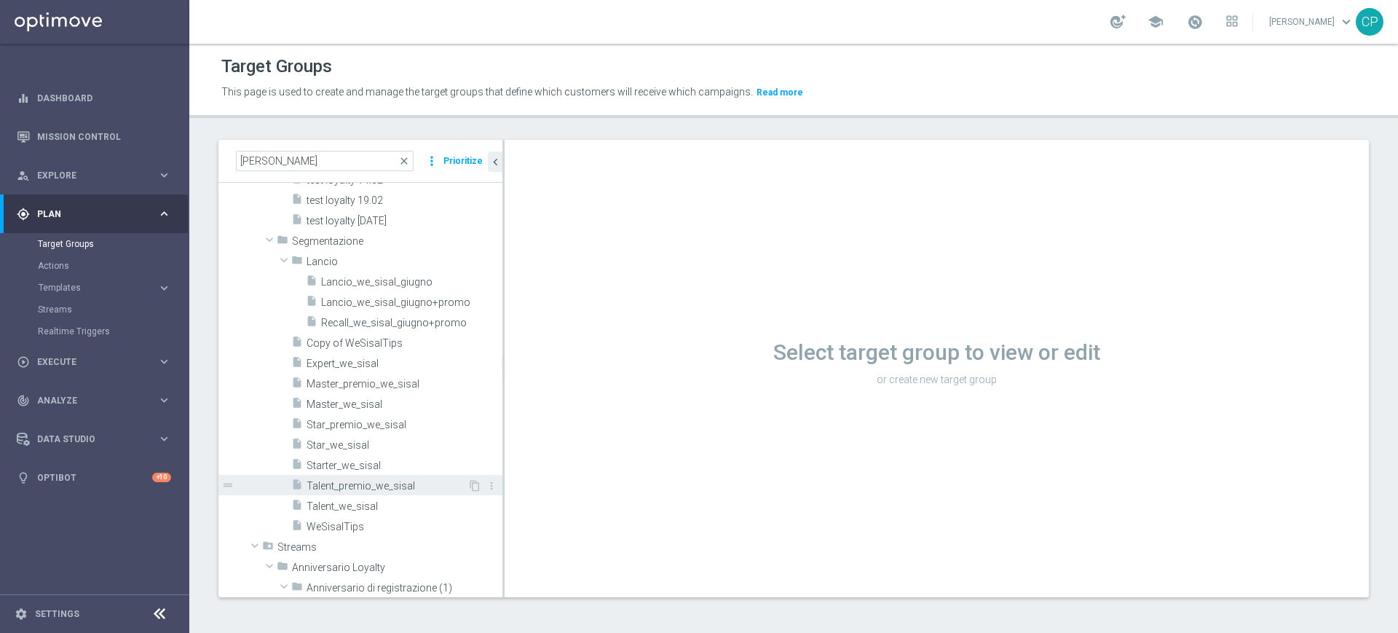
click at [391, 483] on span "Talent_premio_we_sisal" at bounding box center [387, 486] width 161 height 12
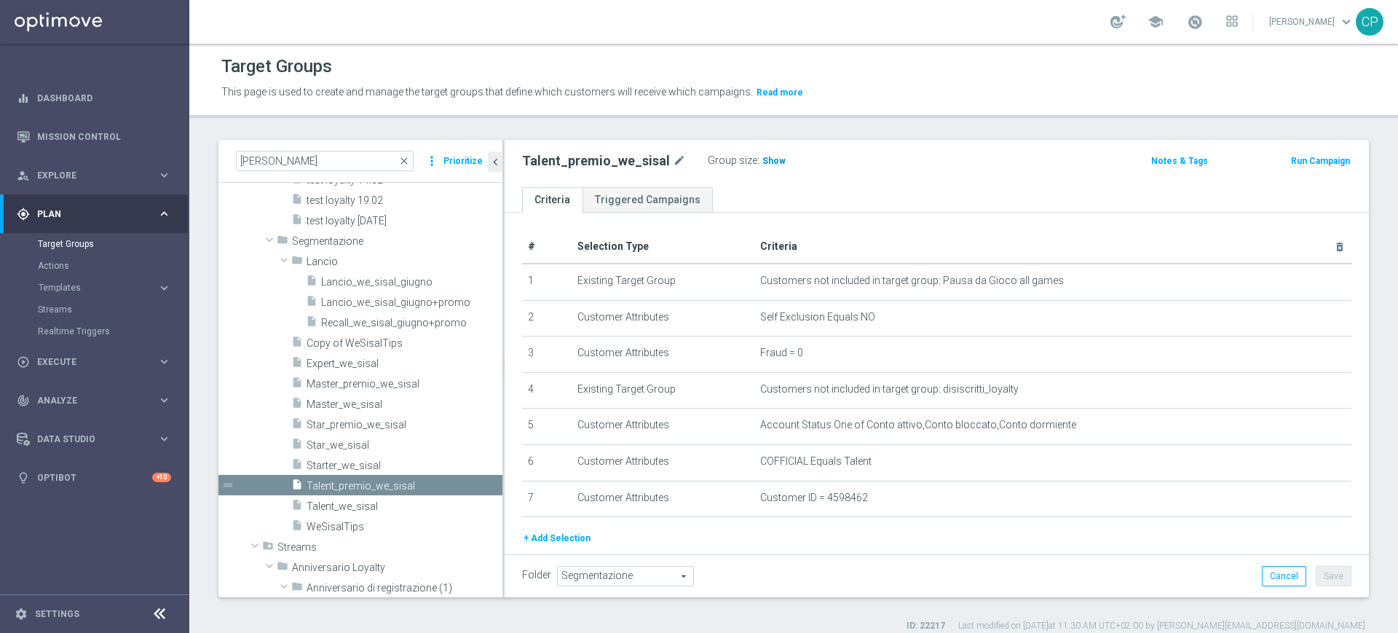
click at [762, 159] on span "Show" at bounding box center [773, 161] width 23 height 10
click at [97, 135] on link "Mission Control" at bounding box center [104, 136] width 134 height 39
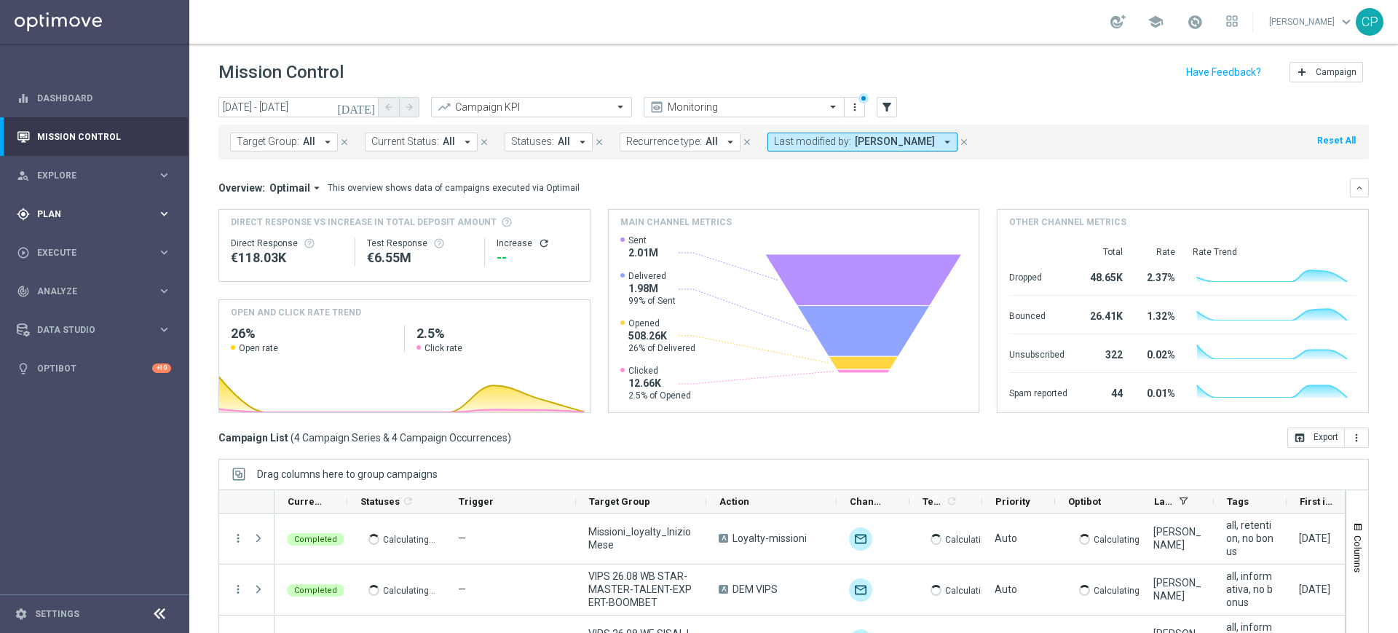
click at [145, 214] on span "Plan" at bounding box center [97, 214] width 120 height 9
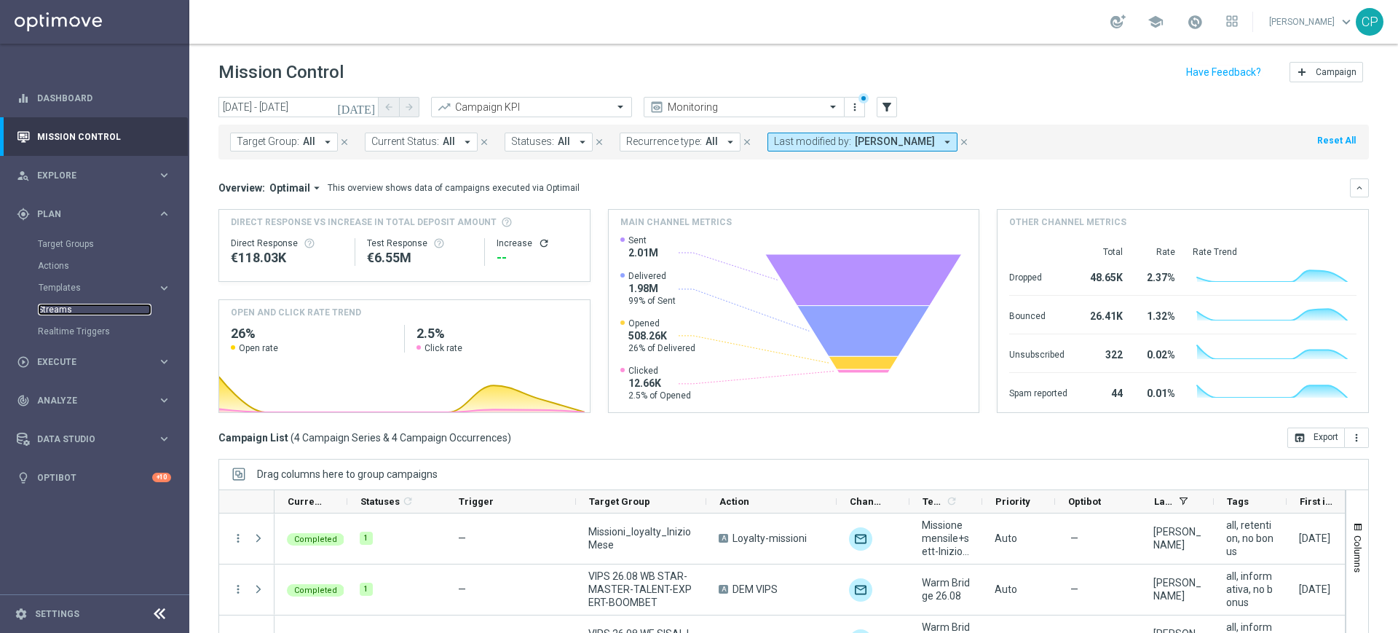
click at [60, 310] on link "Streams" at bounding box center [95, 310] width 114 height 12
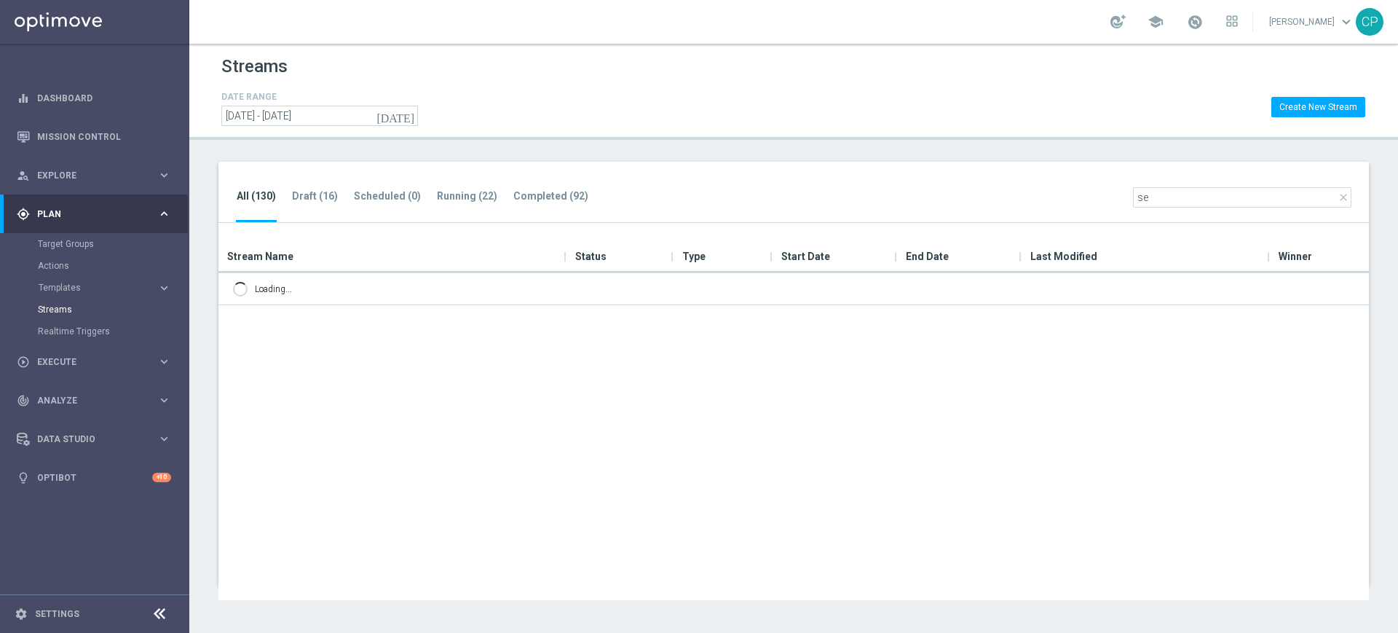
type input "s"
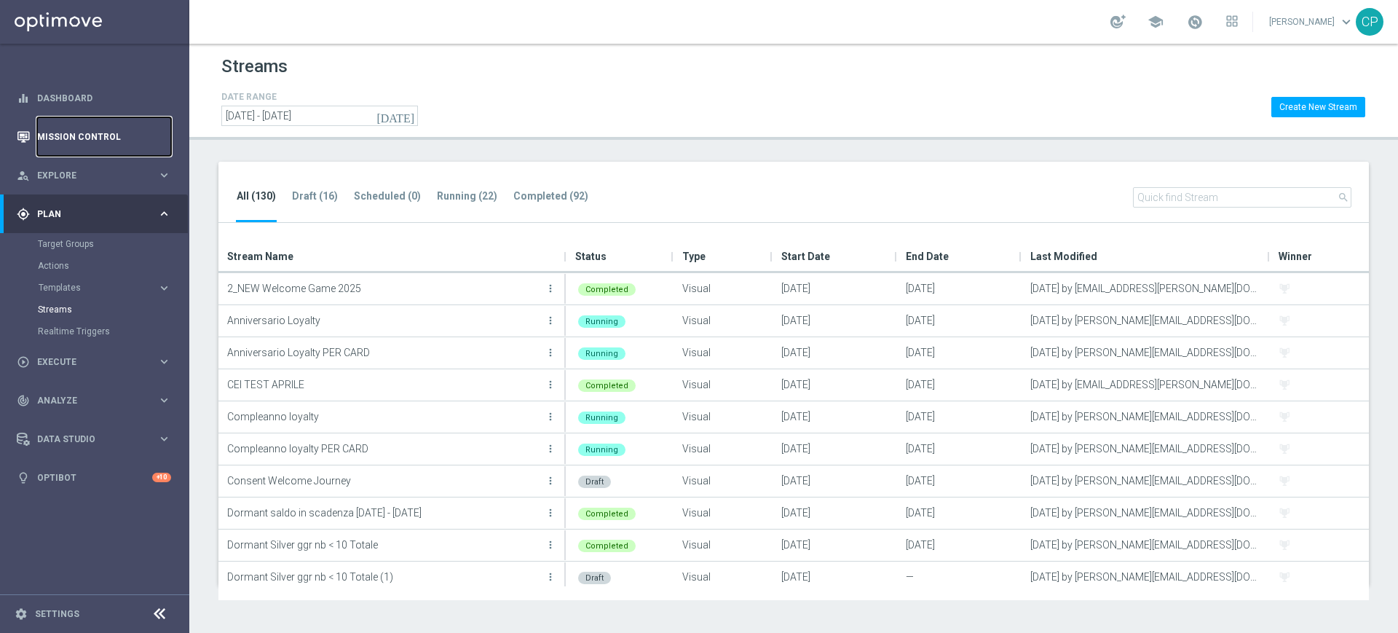
click at [95, 137] on link "Mission Control" at bounding box center [104, 136] width 134 height 39
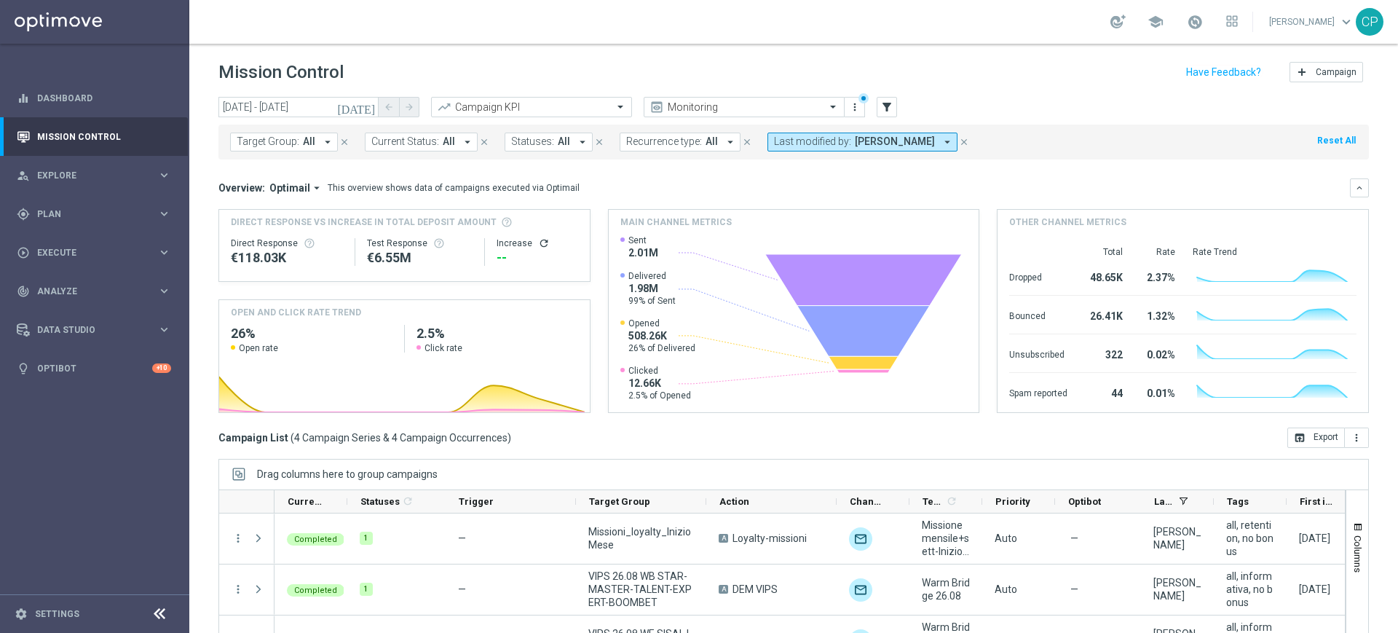
click at [366, 108] on icon "[DATE]" at bounding box center [356, 106] width 39 height 13
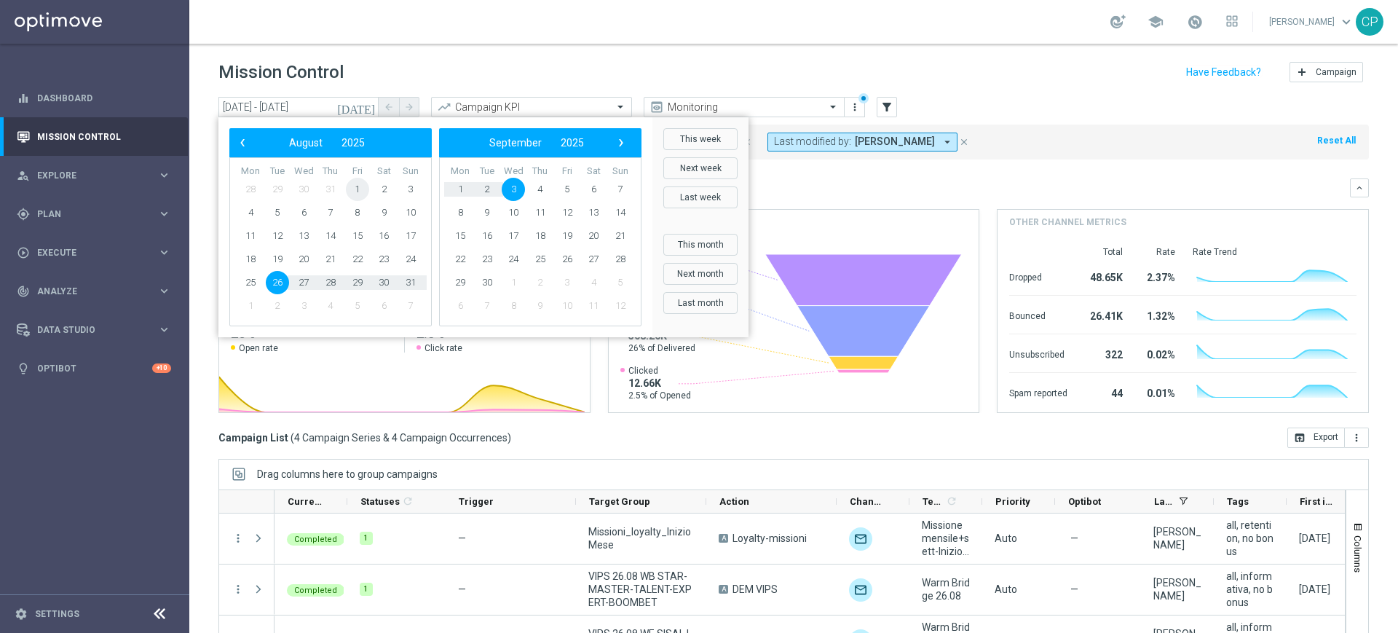
click at [356, 191] on span "1" at bounding box center [357, 189] width 23 height 23
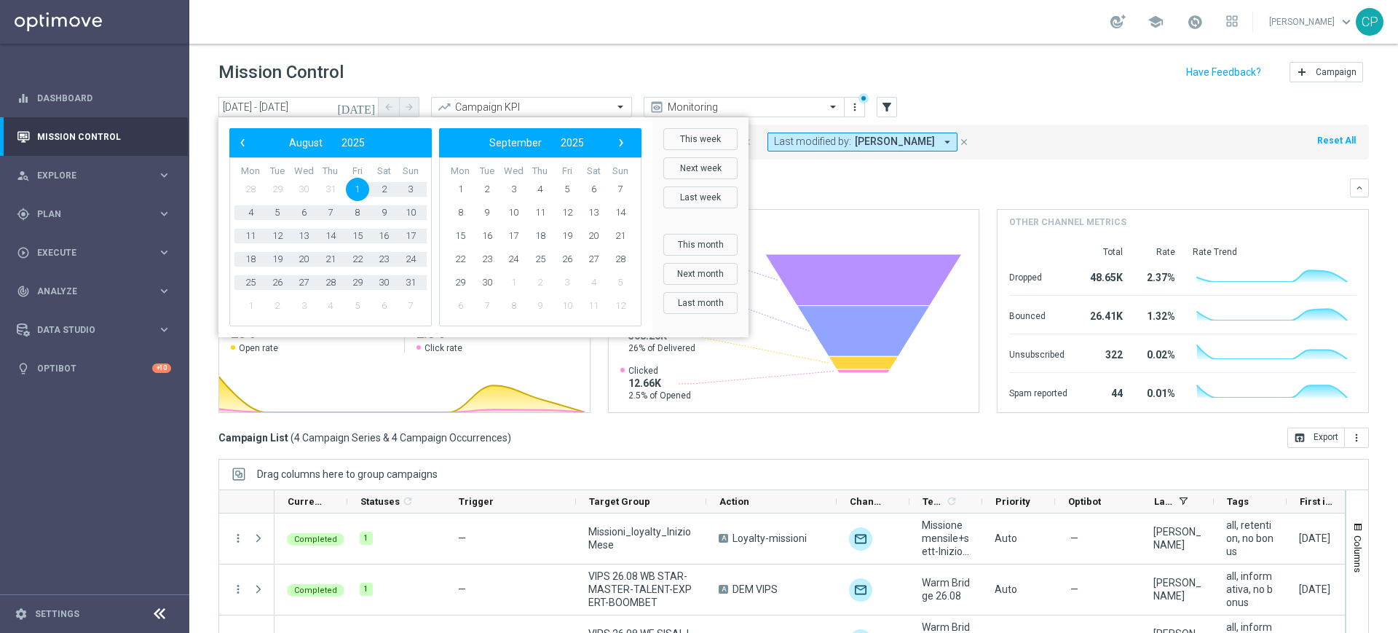
click at [421, 289] on td "31" at bounding box center [410, 282] width 27 height 23
click at [408, 279] on span "31" at bounding box center [410, 282] width 23 height 23
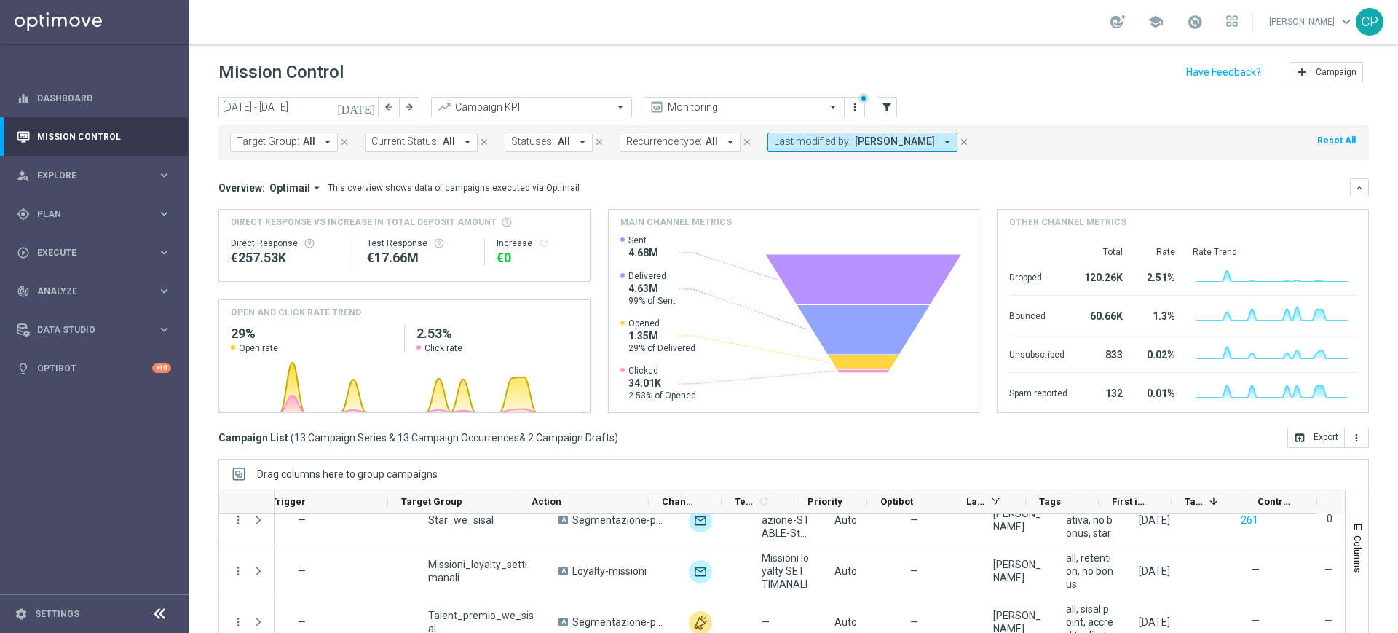
click at [368, 106] on icon "[DATE]" at bounding box center [356, 106] width 39 height 13
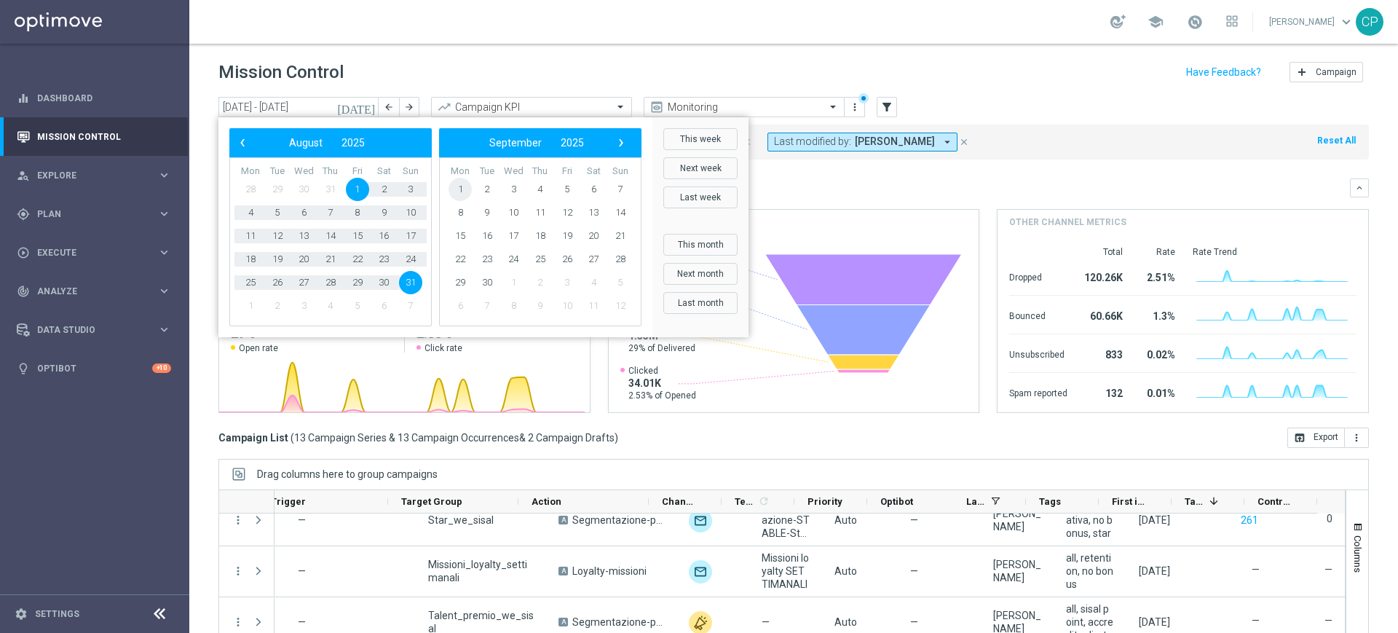
click at [457, 191] on span "1" at bounding box center [459, 189] width 23 height 23
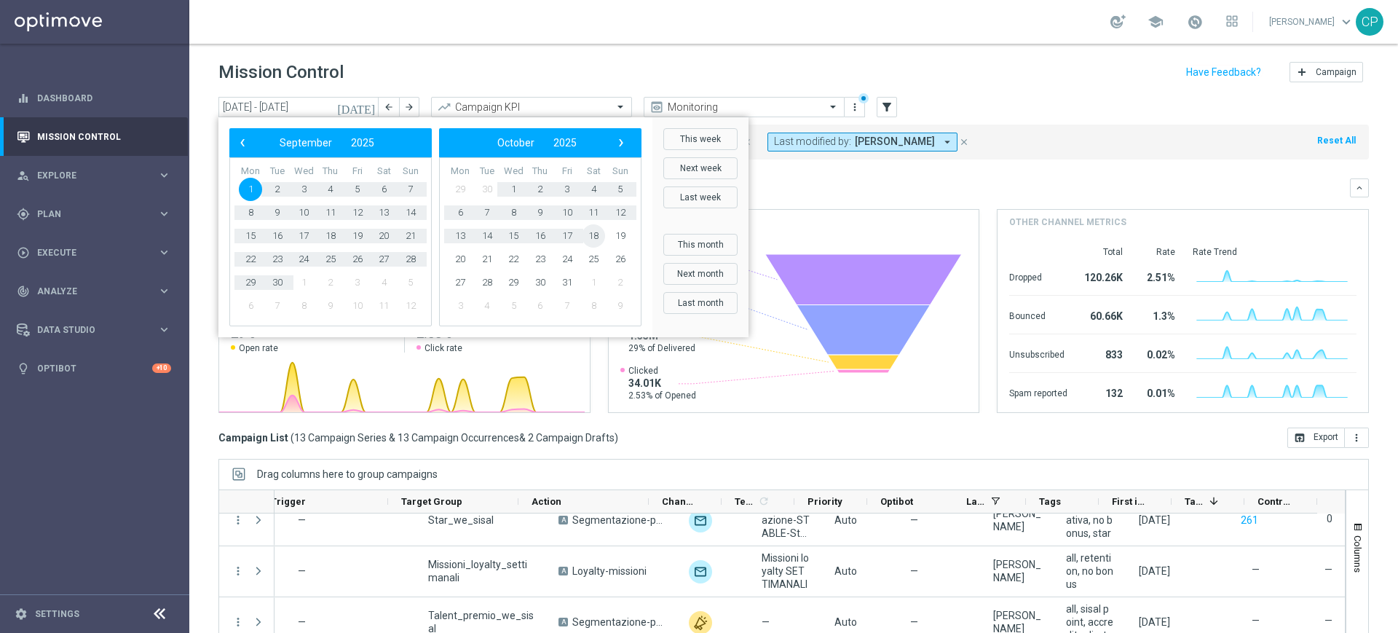
click at [601, 235] on span "18" at bounding box center [593, 235] width 23 height 23
type input "01 Sep 2025 - 18 Oct 2025"
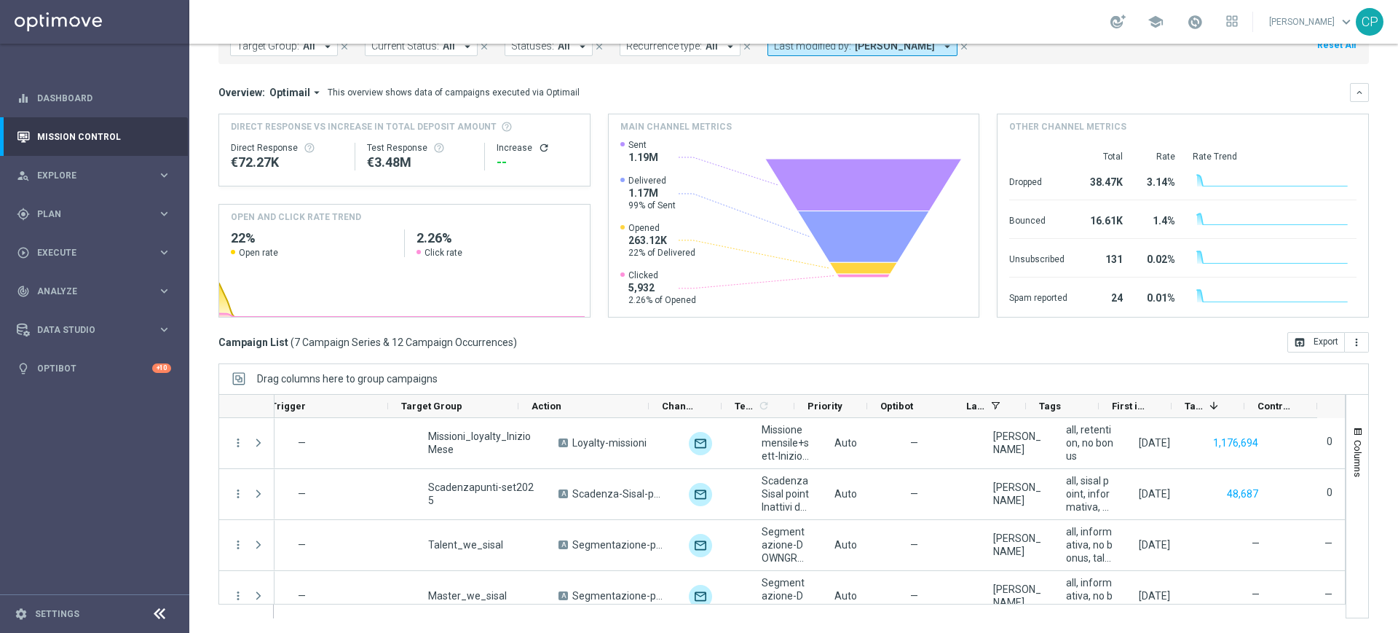
click at [1225, 103] on div "Overview: Optimail arrow_drop_down This overview shows data of campaigns execut…" at bounding box center [793, 200] width 1150 height 234
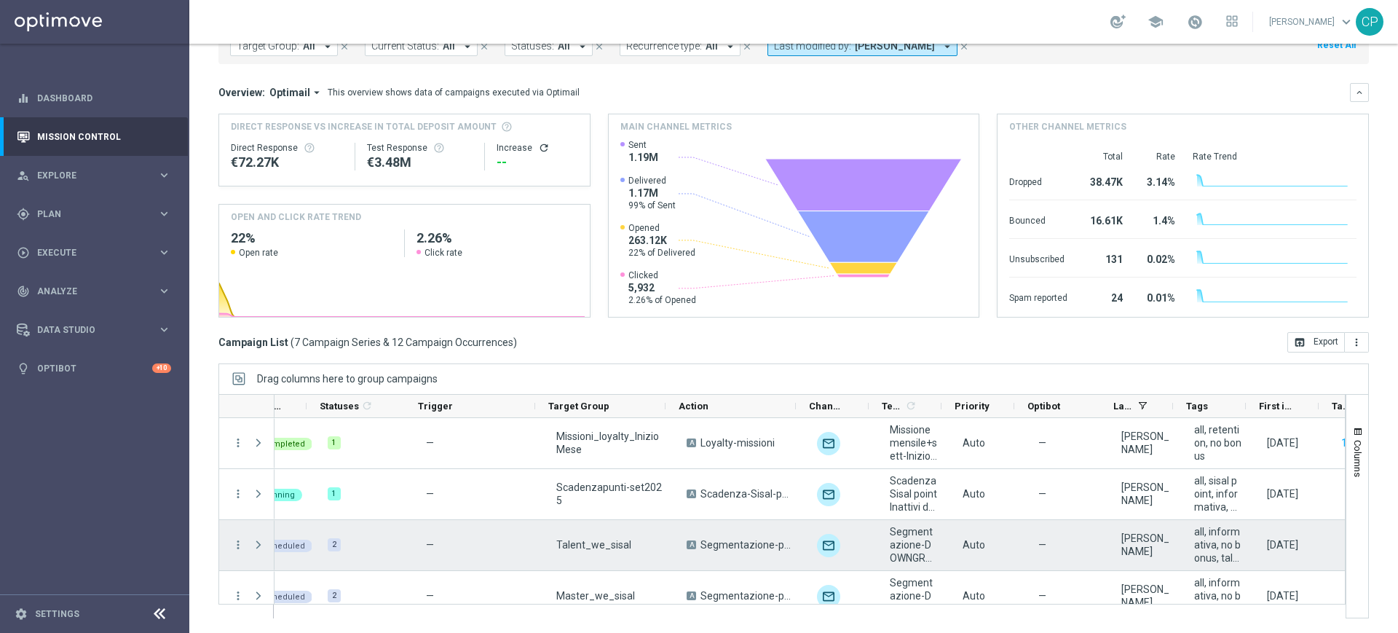
scroll to position [0, 44]
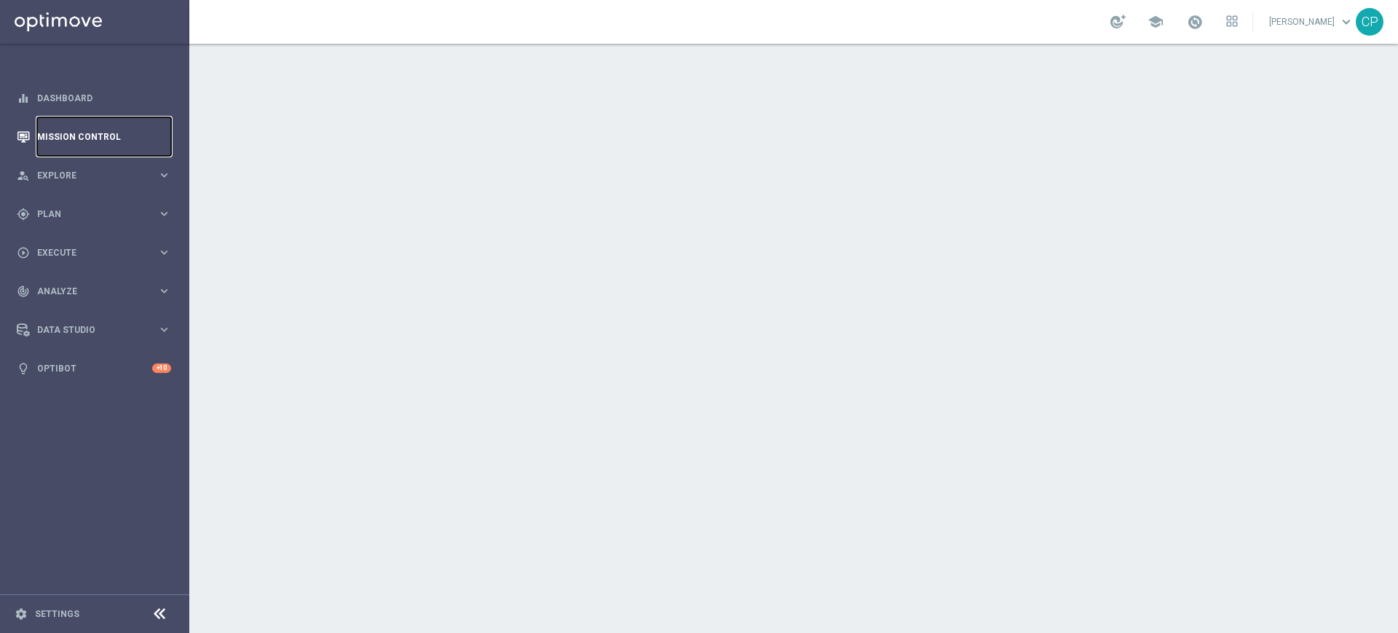
click at [70, 143] on link "Mission Control" at bounding box center [104, 136] width 134 height 39
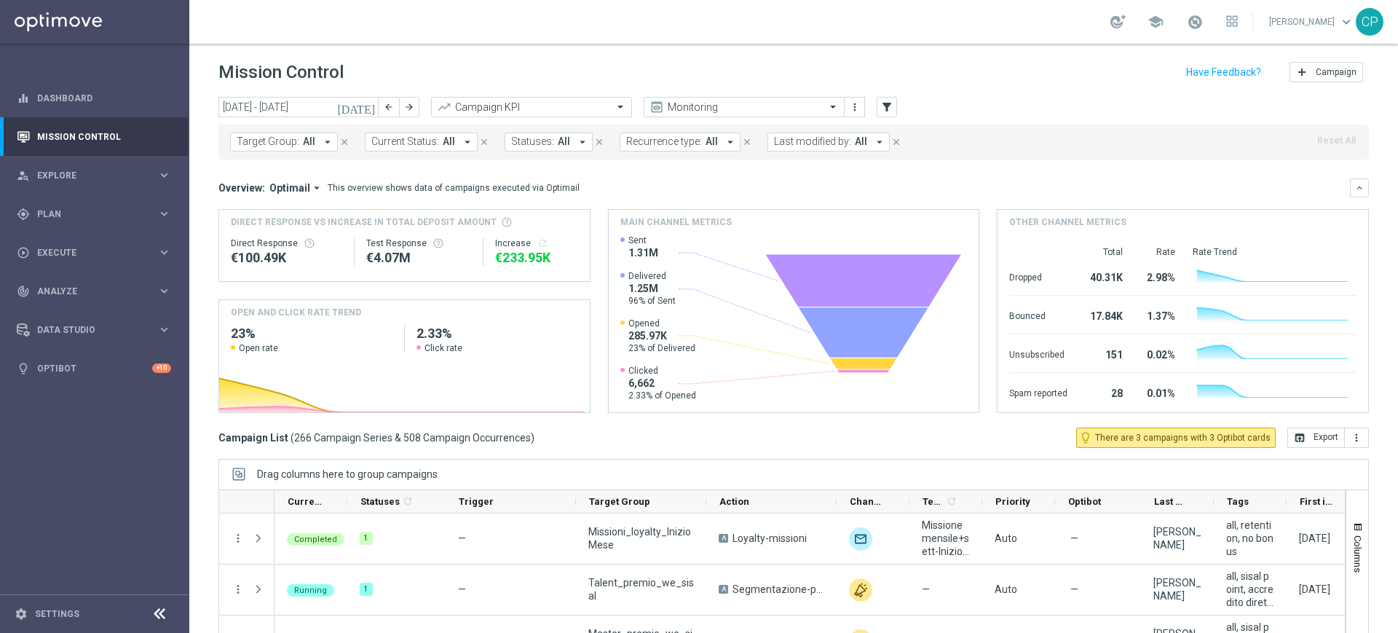
click at [828, 136] on span "Last modified by:" at bounding box center [812, 141] width 77 height 12
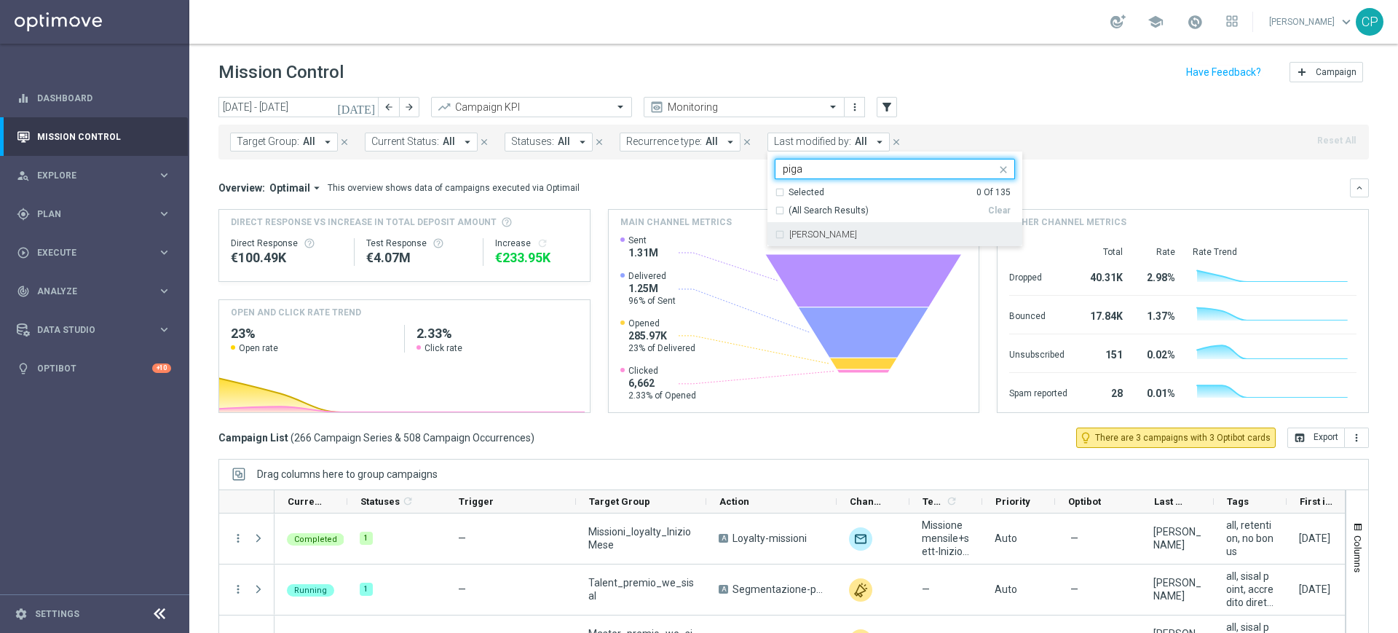
click at [810, 229] on div "[PERSON_NAME]" at bounding box center [895, 234] width 240 height 23
type input "piga"
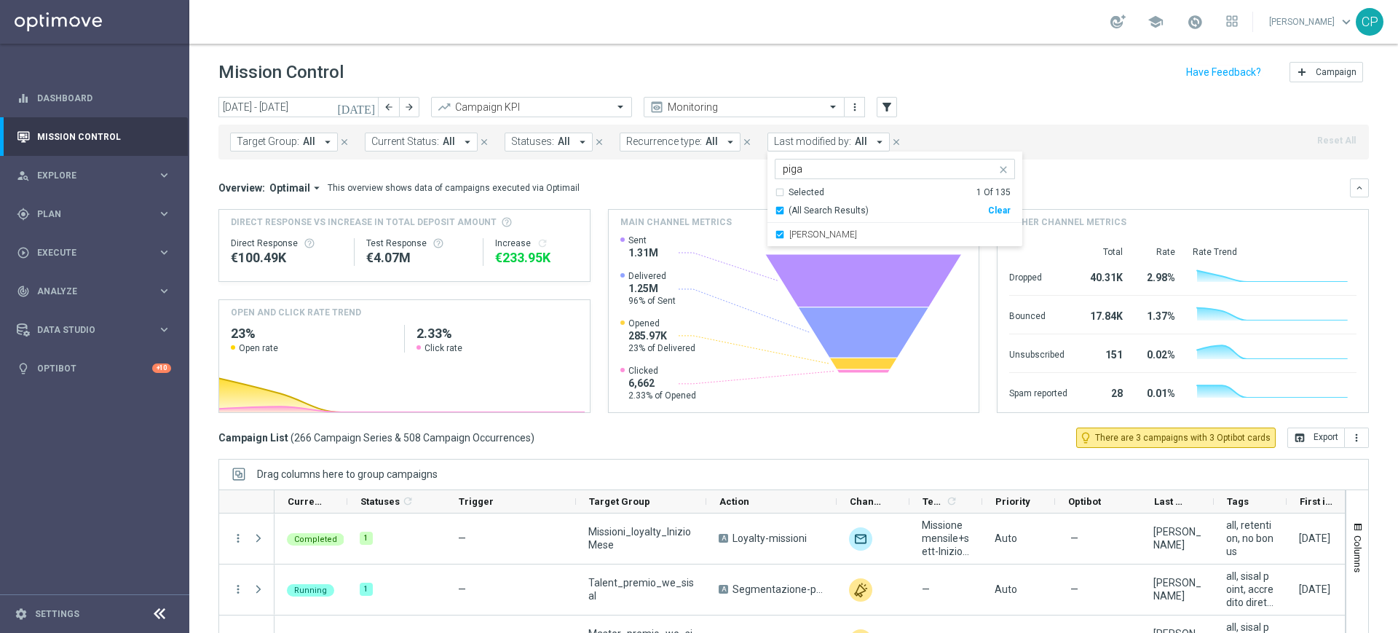
click at [1110, 178] on div "Overview: Optimail arrow_drop_down This overview shows data of campaigns execut…" at bounding box center [793, 187] width 1150 height 19
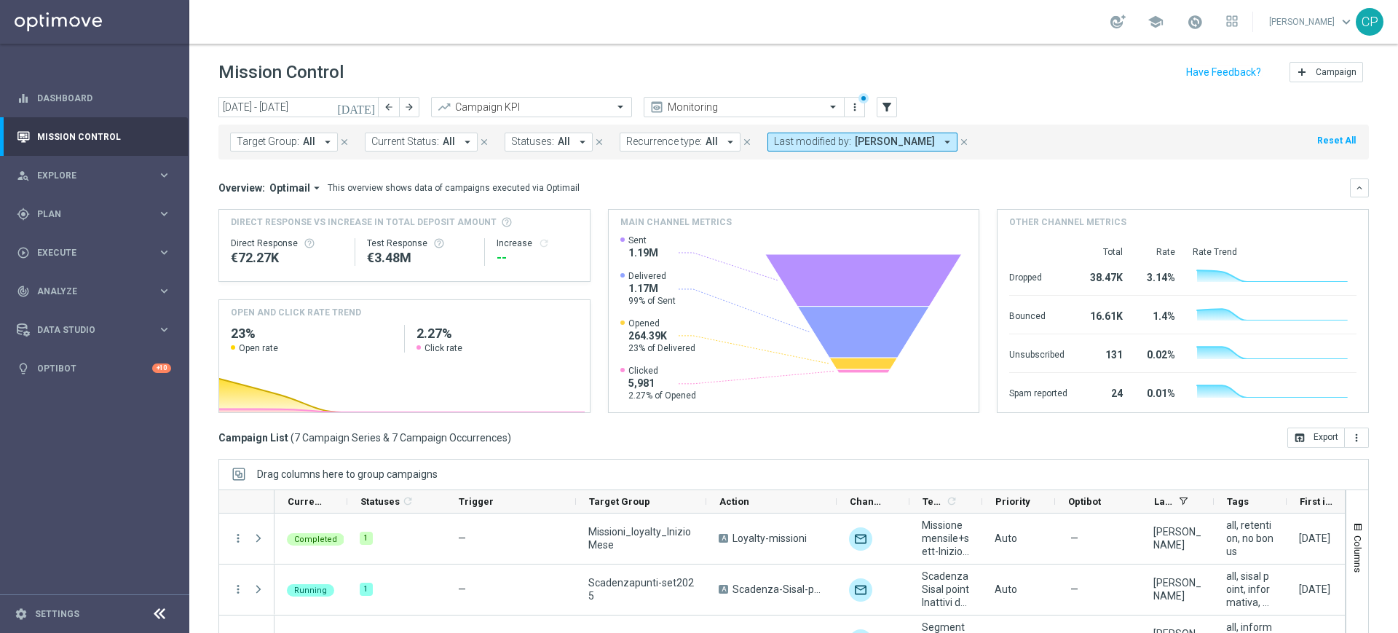
click at [959, 137] on icon "close" at bounding box center [964, 142] width 10 height 10
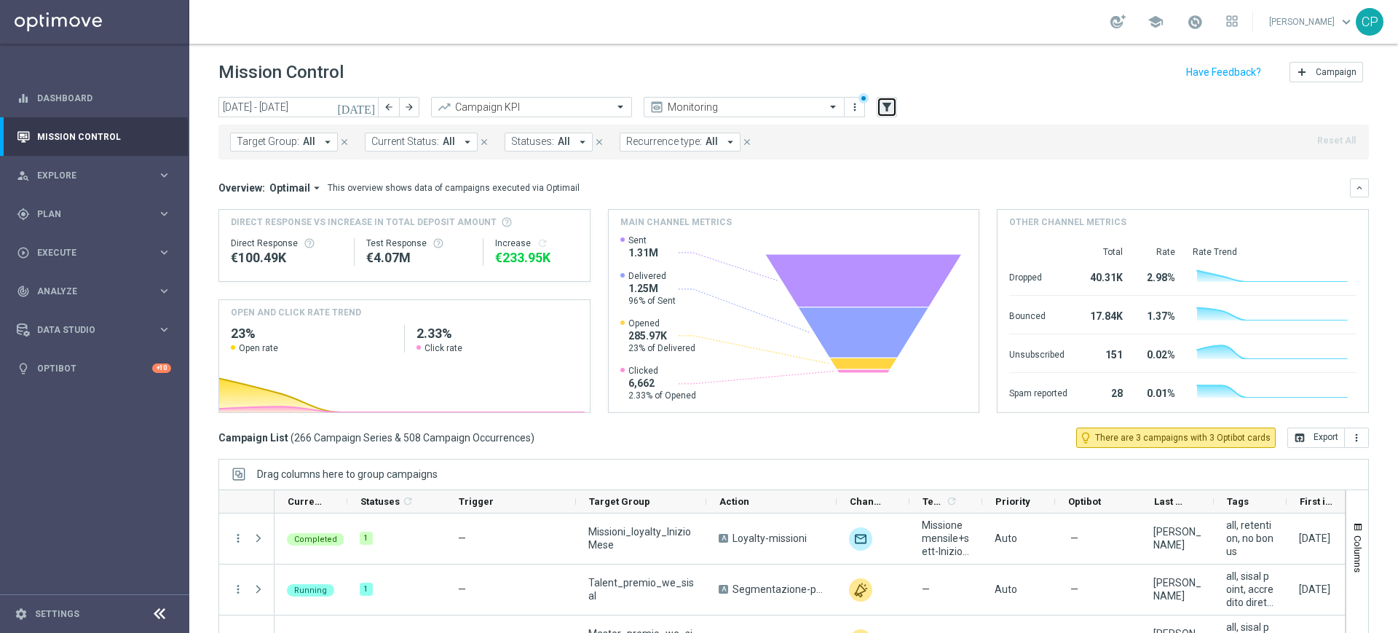
click at [887, 103] on icon "filter_alt" at bounding box center [886, 106] width 13 height 13
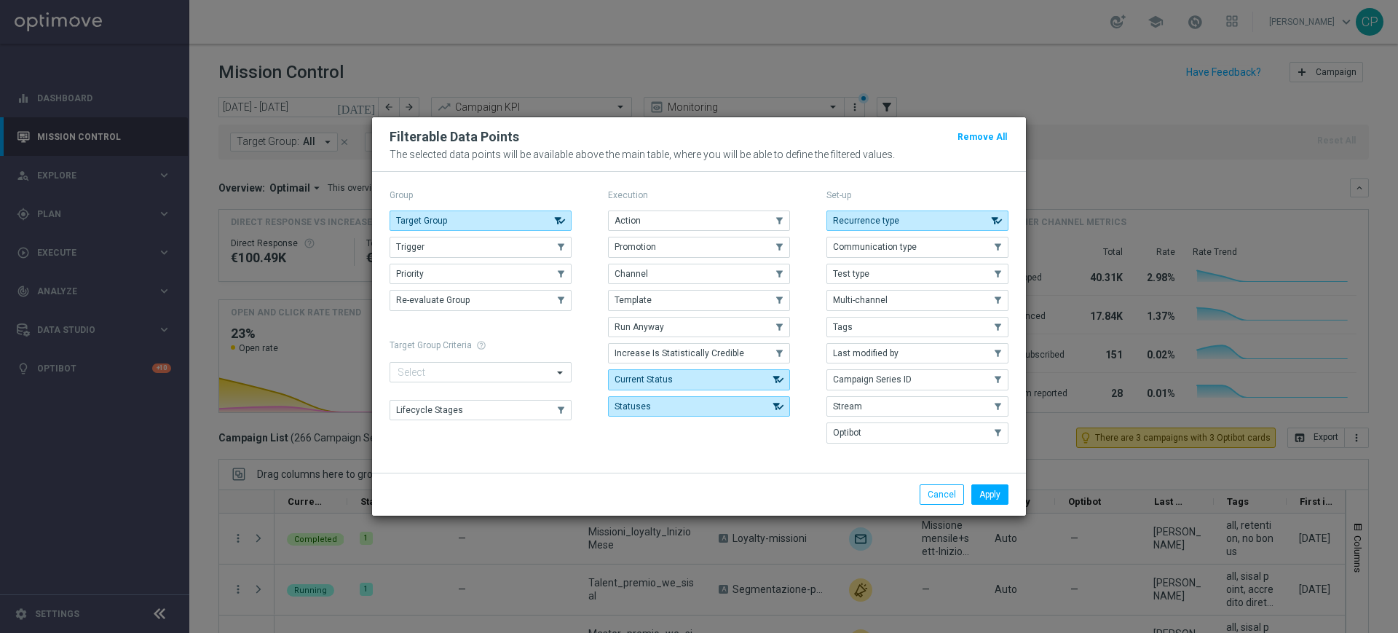
click at [676, 209] on div "Execution Action .cls-1{fill:none;} .cls-1{fill:none;} Promotion .cls-1{fill:no…" at bounding box center [699, 318] width 182 height 264
click at [670, 216] on button "Action" at bounding box center [699, 220] width 182 height 20
click at [1003, 497] on button "Apply" at bounding box center [989, 494] width 37 height 20
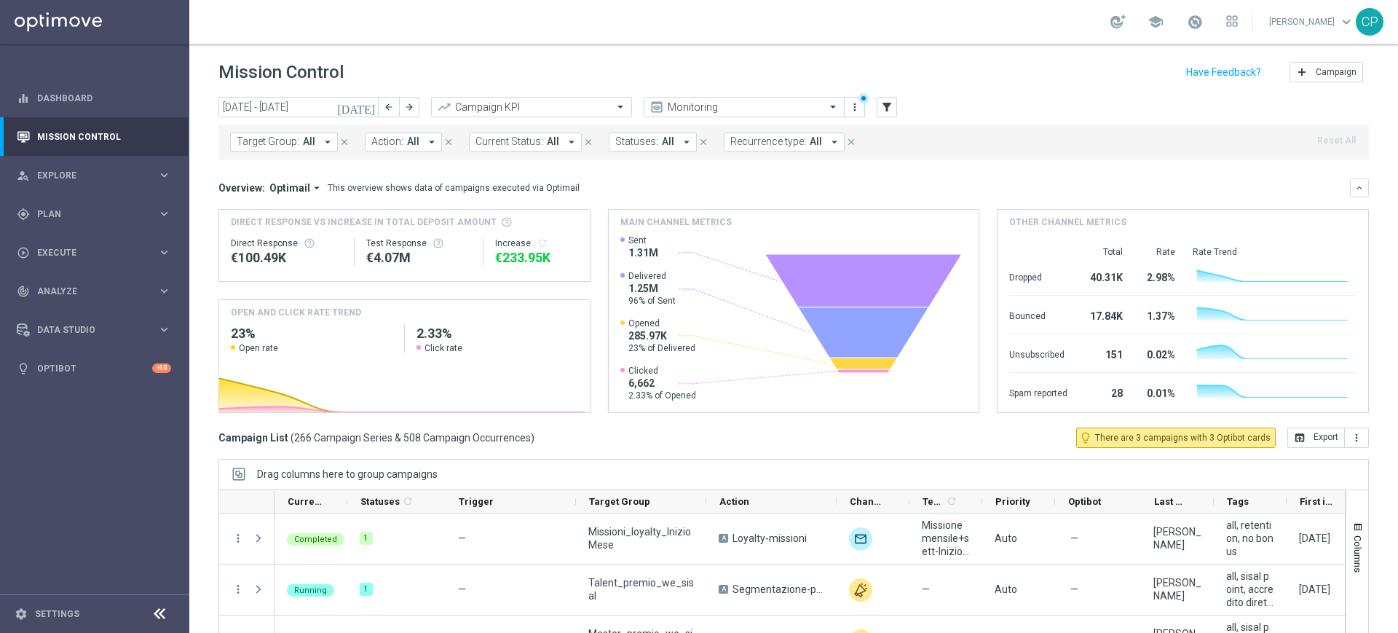
click at [419, 143] on button "Action: All arrow_drop_down" at bounding box center [403, 142] width 77 height 19
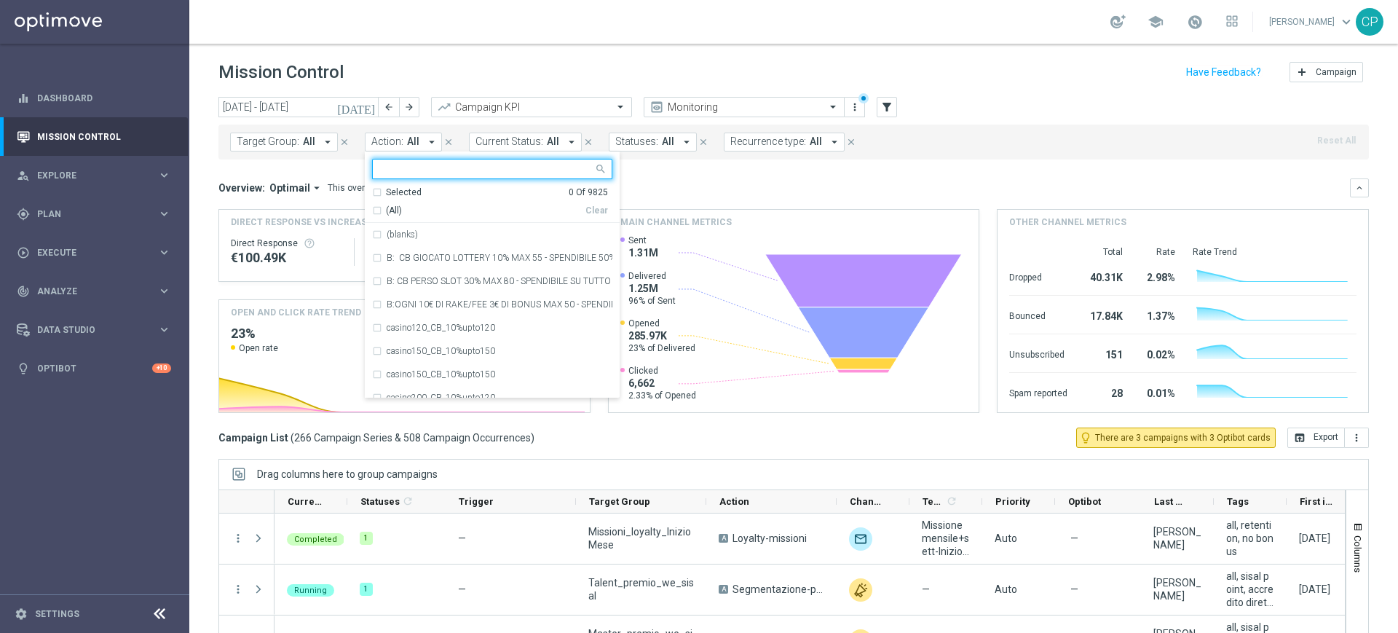
click at [403, 170] on input "text" at bounding box center [486, 169] width 213 height 12
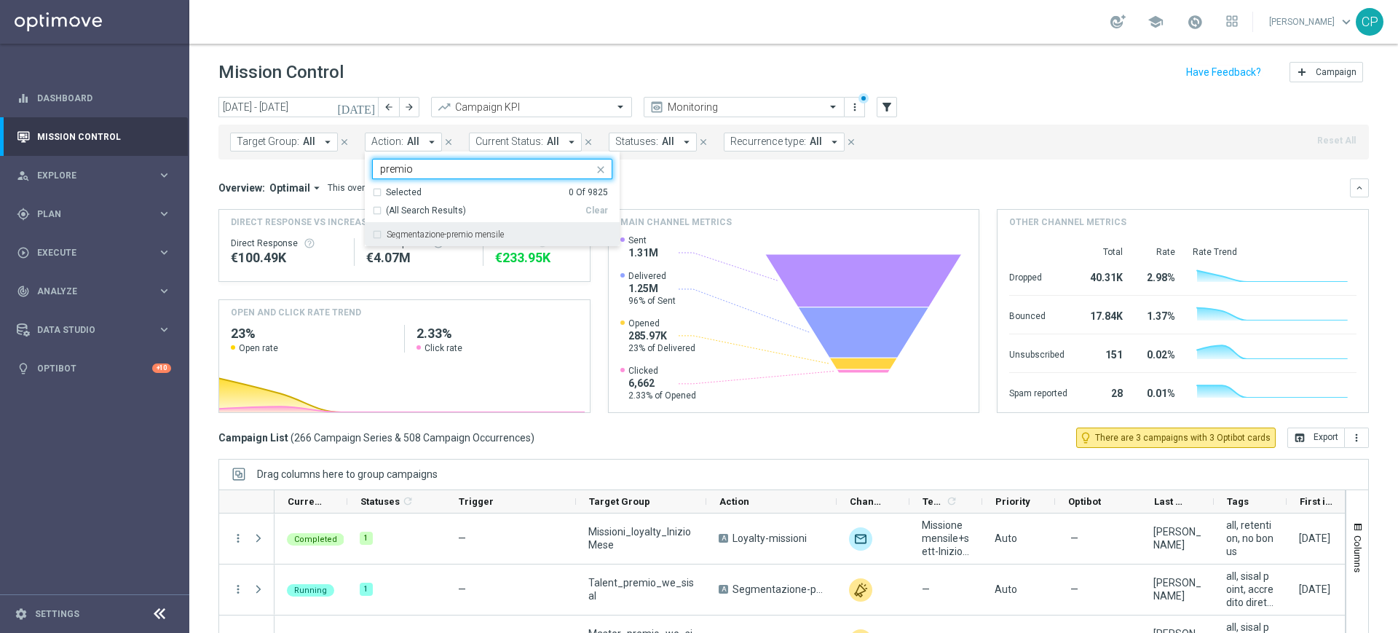
click at [419, 234] on label "Segmentazione-premio mensile" at bounding box center [445, 234] width 117 height 9
type input "premio"
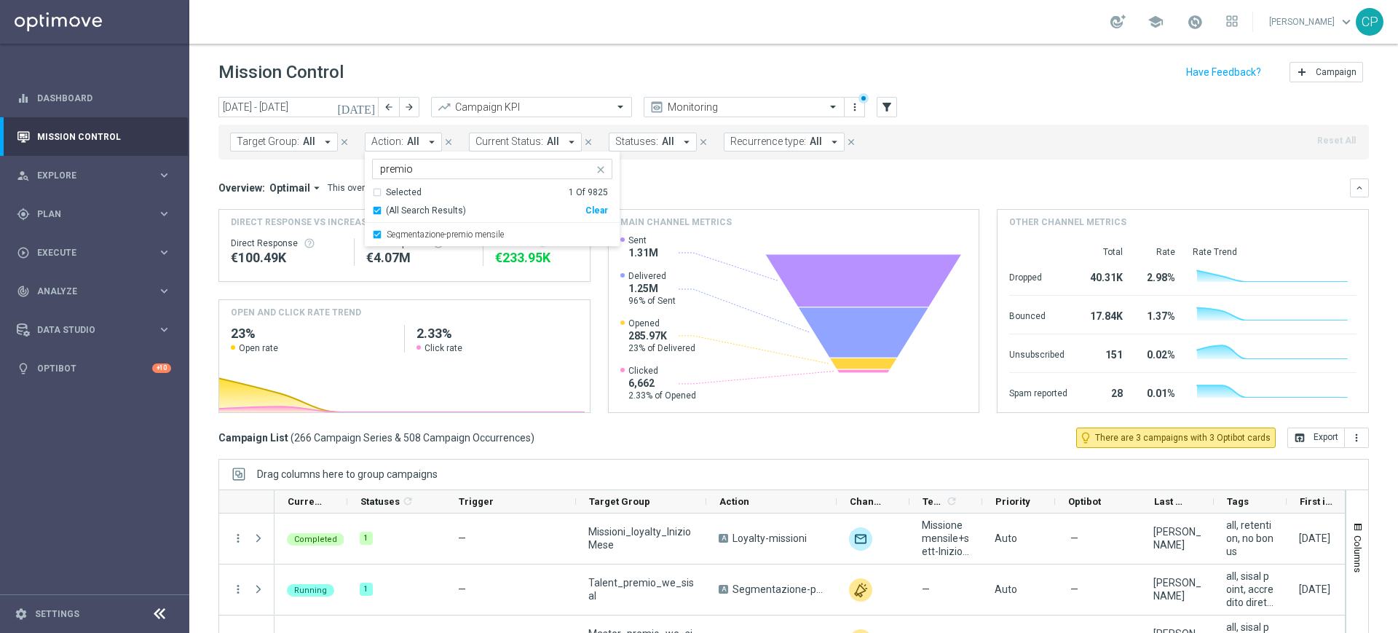
click at [749, 195] on div "Overview: Optimail arrow_drop_down This overview shows data of campaigns execut…" at bounding box center [793, 187] width 1150 height 19
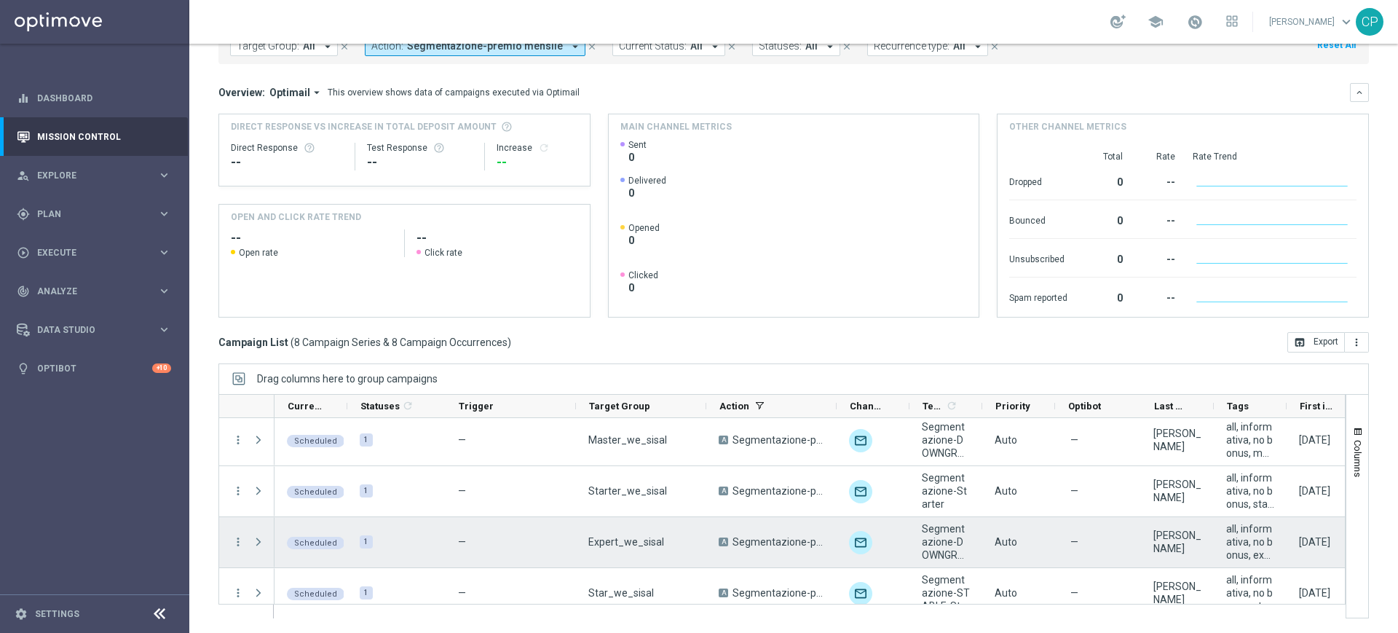
scroll to position [222, 0]
